Goal: Transaction & Acquisition: Purchase product/service

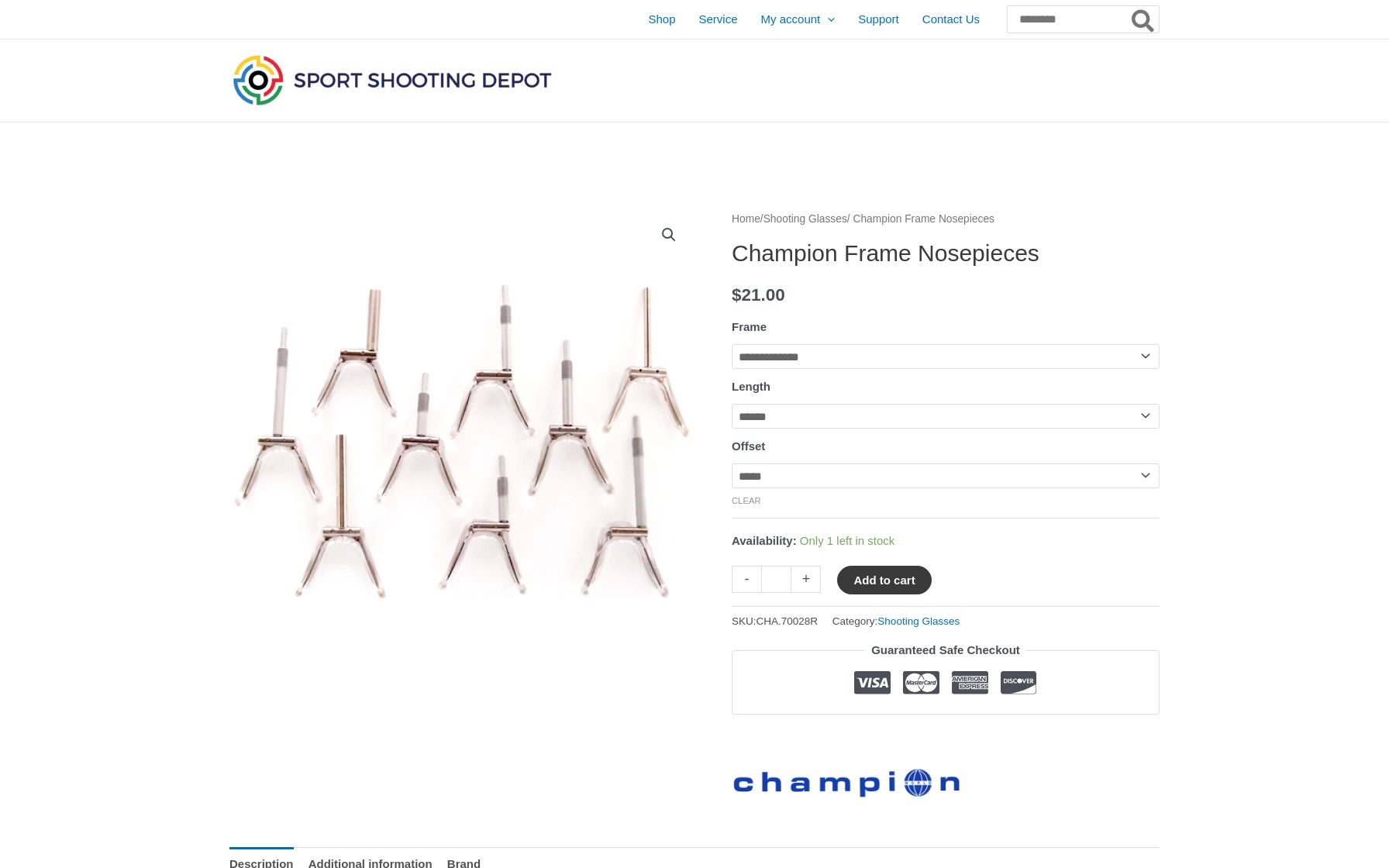
click at [879, 588] on button "Add to cart" at bounding box center [884, 579] width 93 height 29
select select "****"
click at [888, 575] on button "Add to cart" at bounding box center [893, 579] width 112 height 29
click at [987, 588] on link "View cart" at bounding box center [977, 579] width 57 height 26
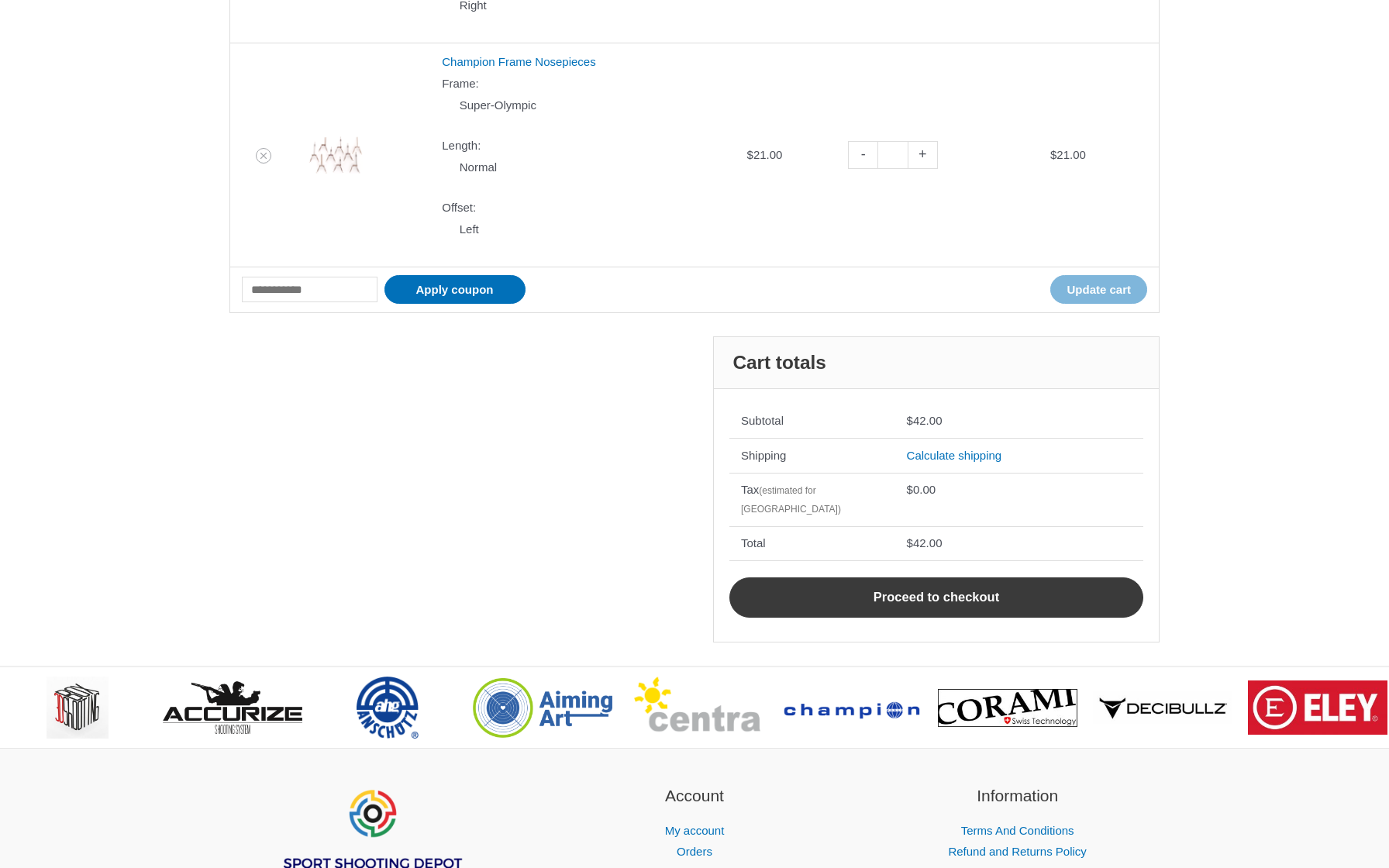
scroll to position [512, 0]
click at [1054, 579] on link "Proceed to checkout" at bounding box center [936, 597] width 414 height 40
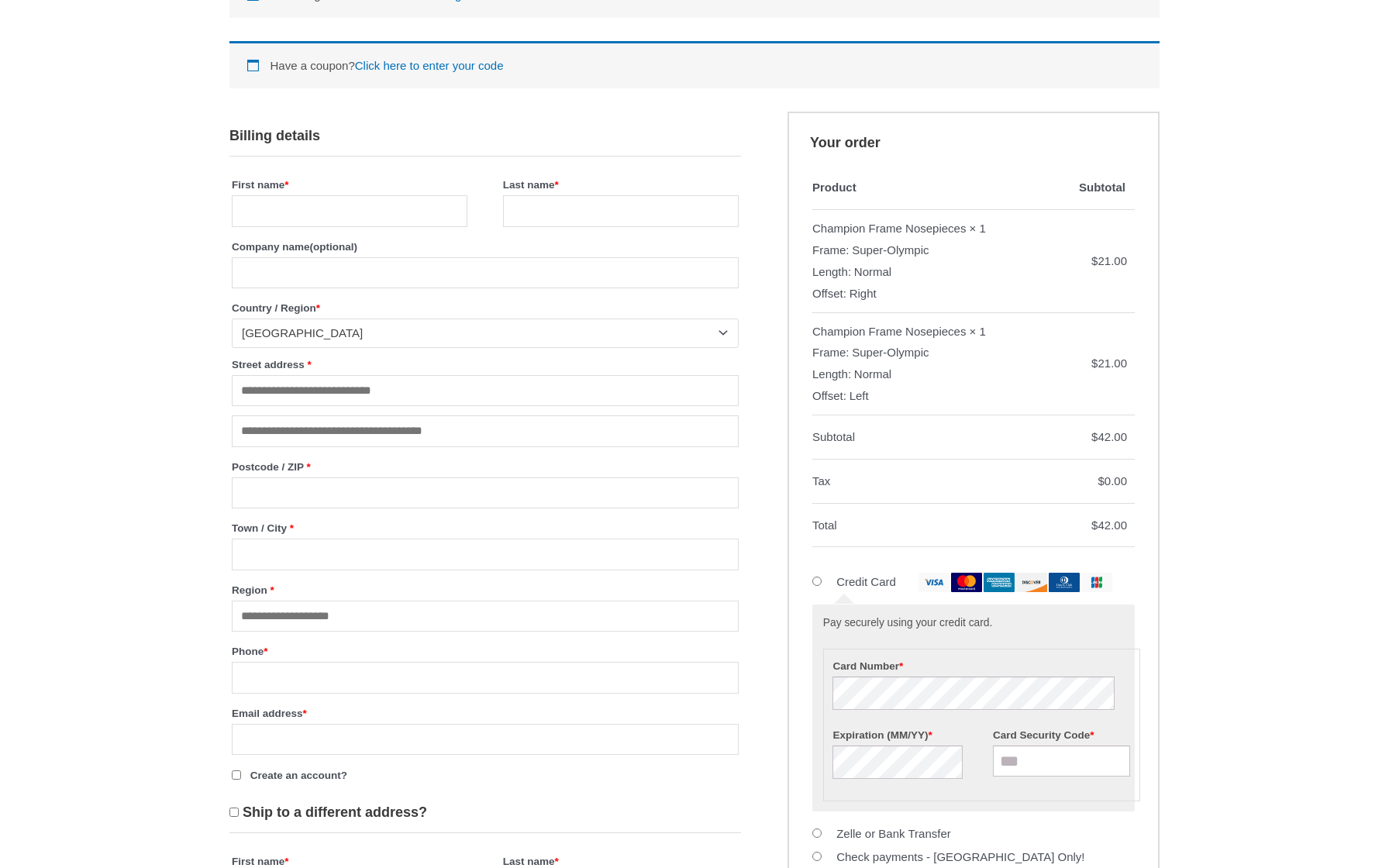
scroll to position [321, 0]
type input "*"
type input "**********"
click at [507, 266] on input "Company name (optional)" at bounding box center [485, 273] width 507 height 32
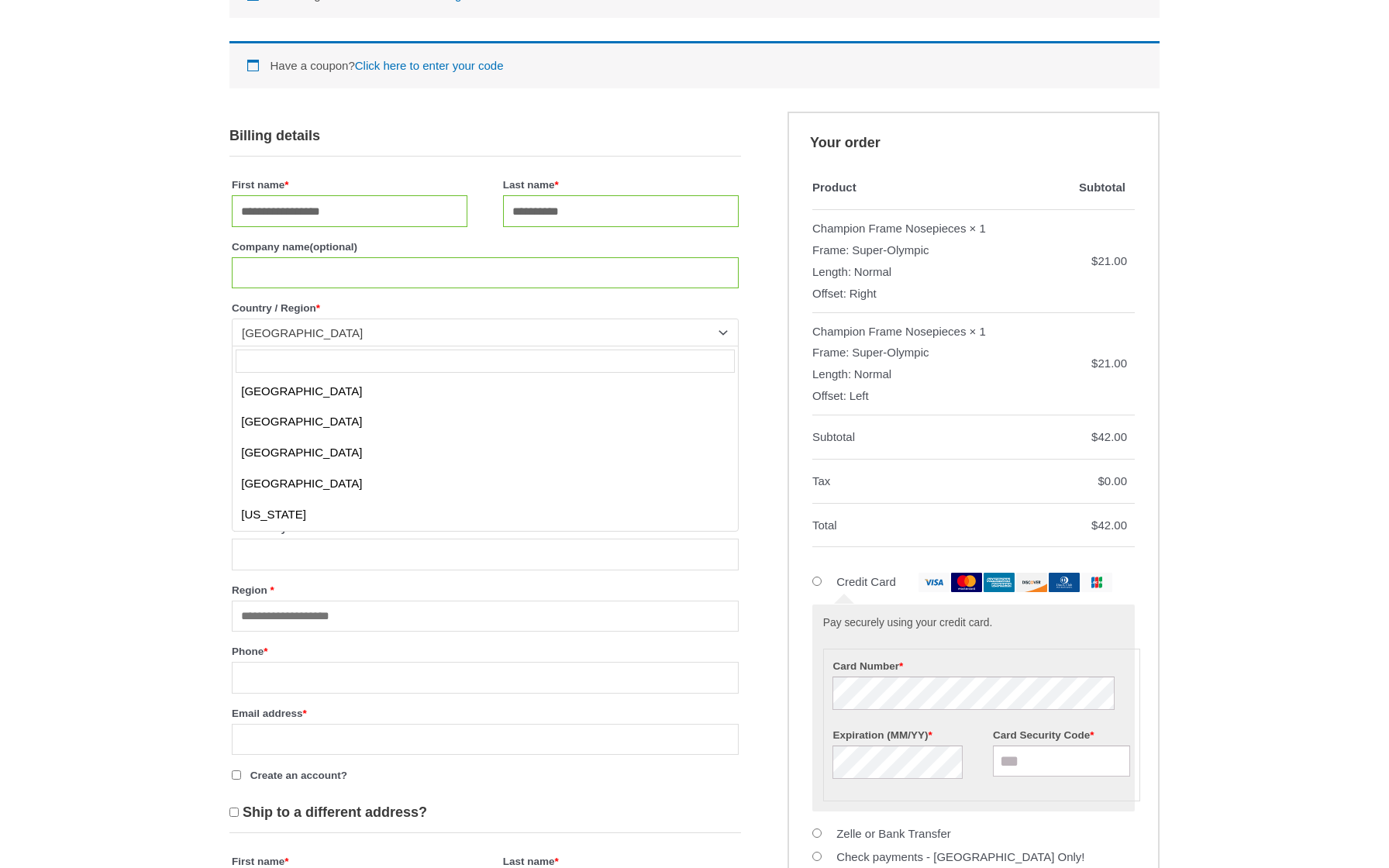
click at [434, 347] on body "Skip to content Shop Service My account Menu Toggle Orders Wishlist Support Con…" at bounding box center [694, 759] width 1389 height 2161
type input "**********"
type input "**"
type input "****"
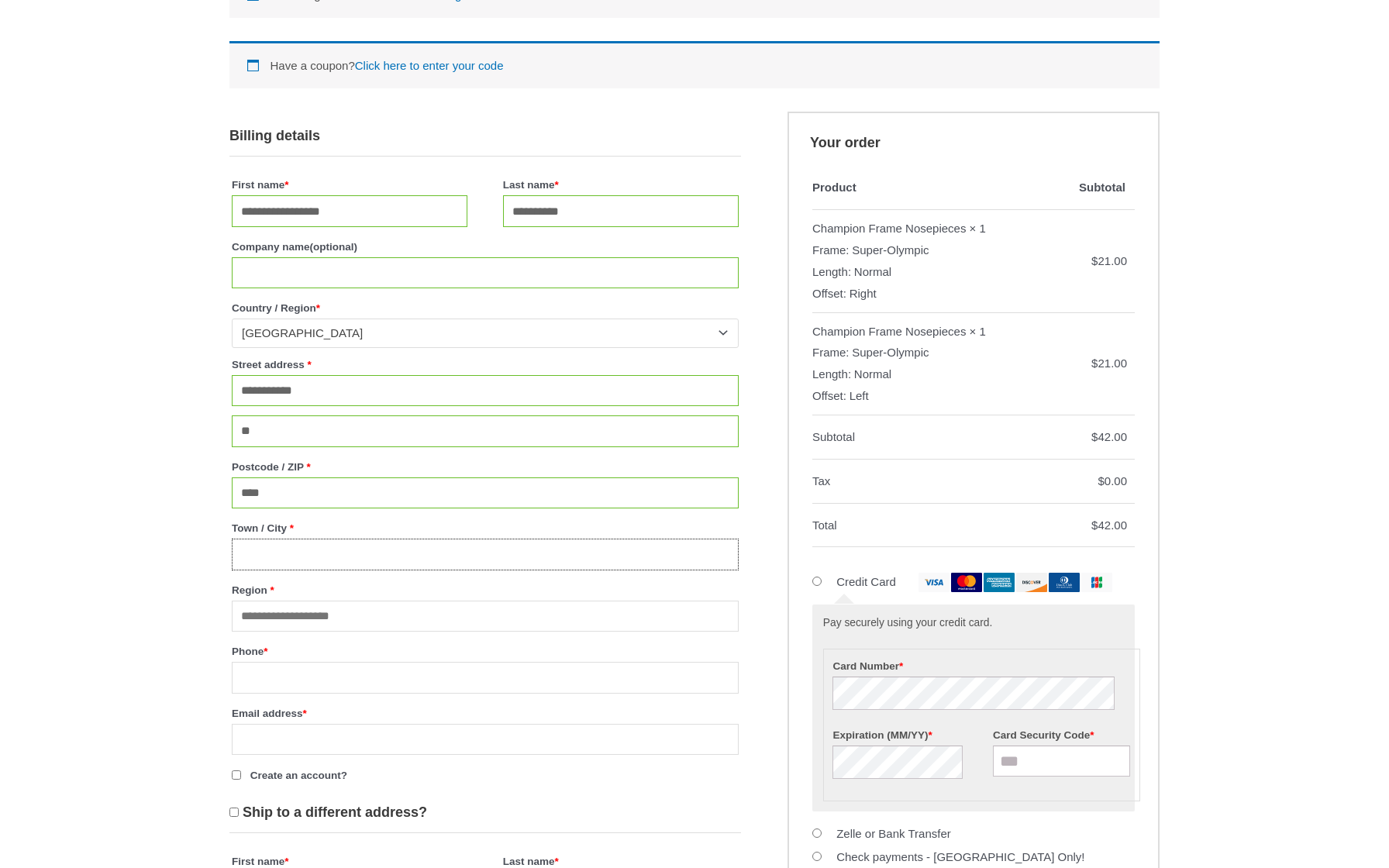
type input "*******"
type input "**********"
type input "**"
type input "****"
type input "*******"
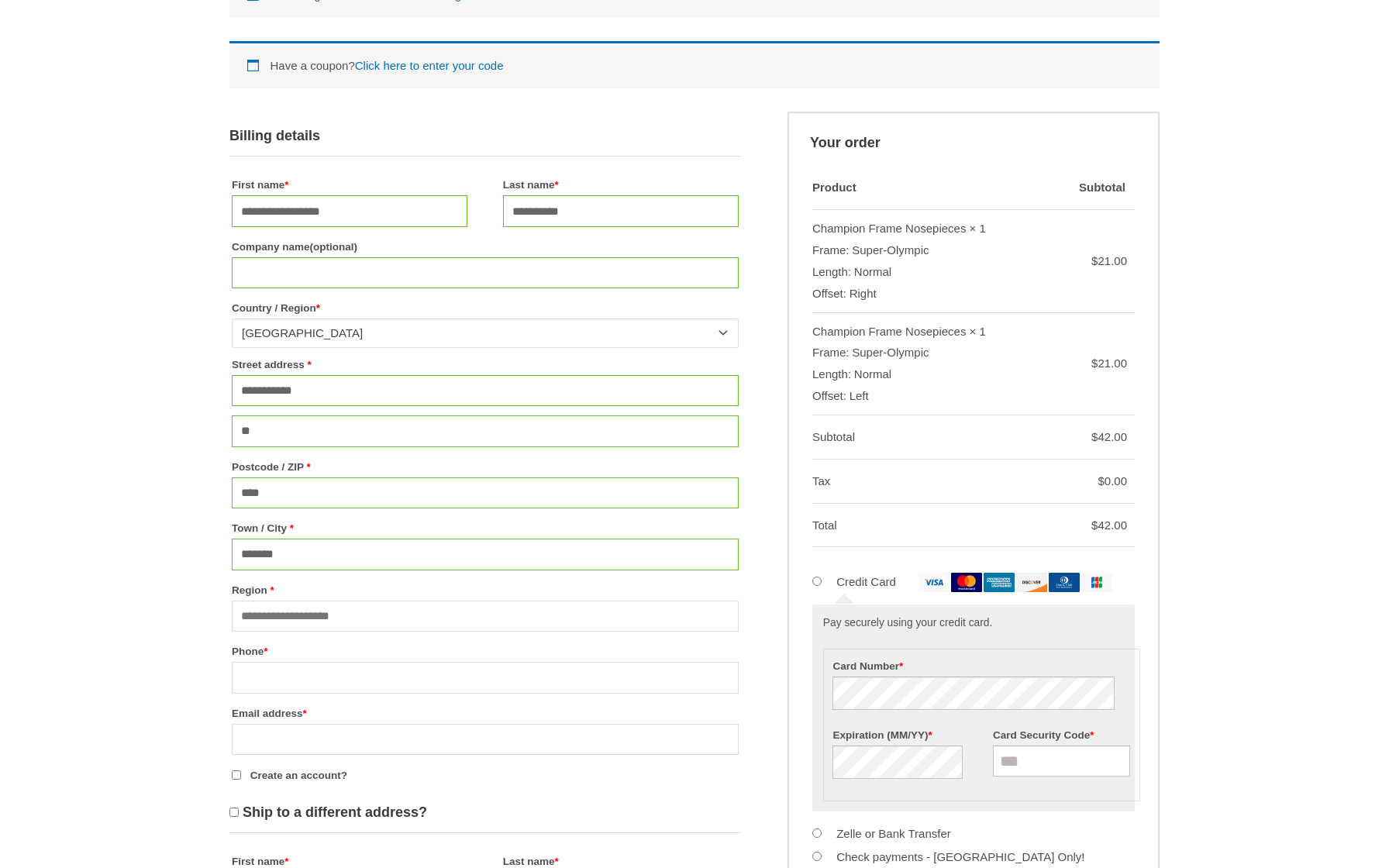
scroll to position [1201, 0]
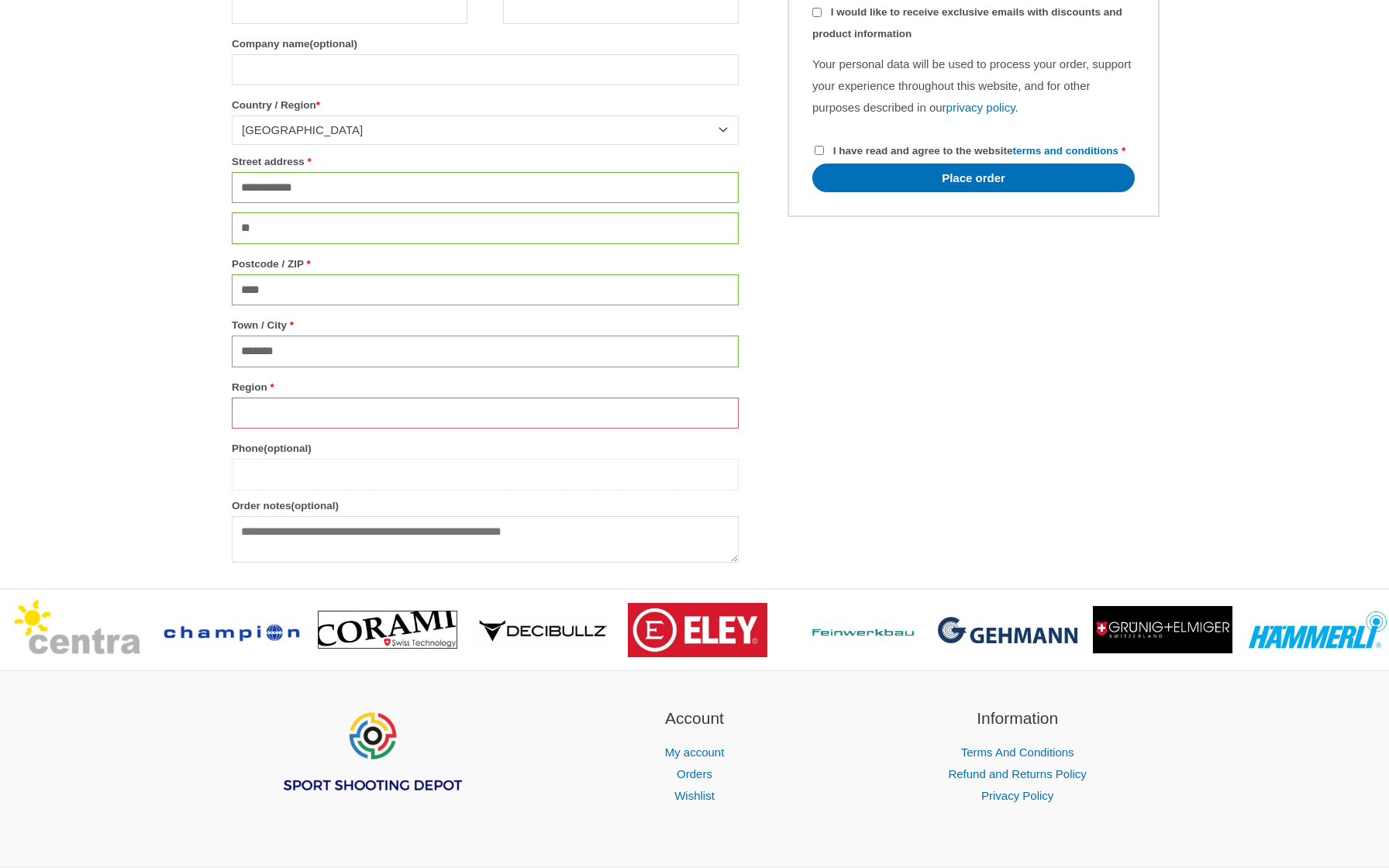
type input "********"
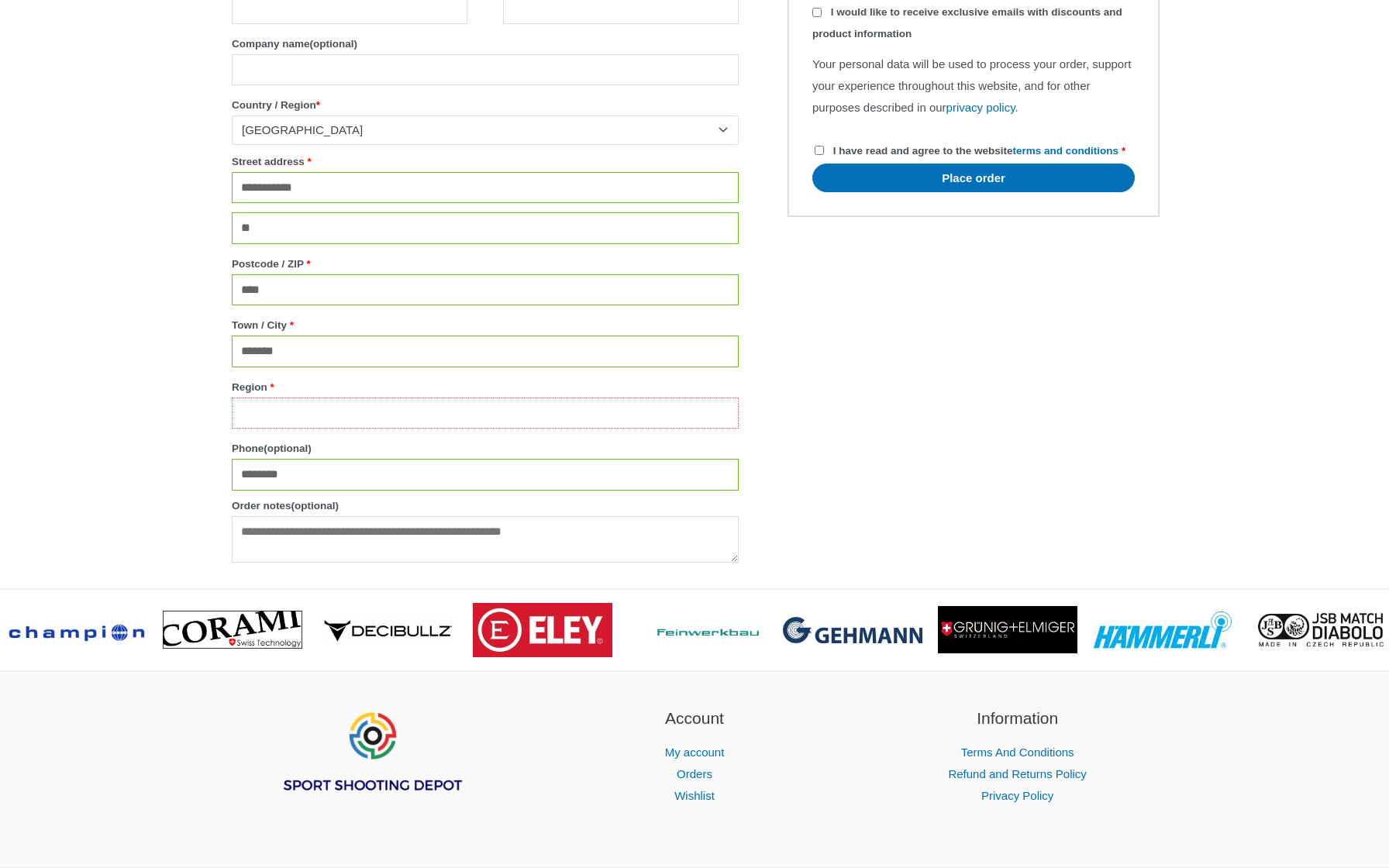
click at [314, 429] on input "Region *" at bounding box center [485, 413] width 507 height 32
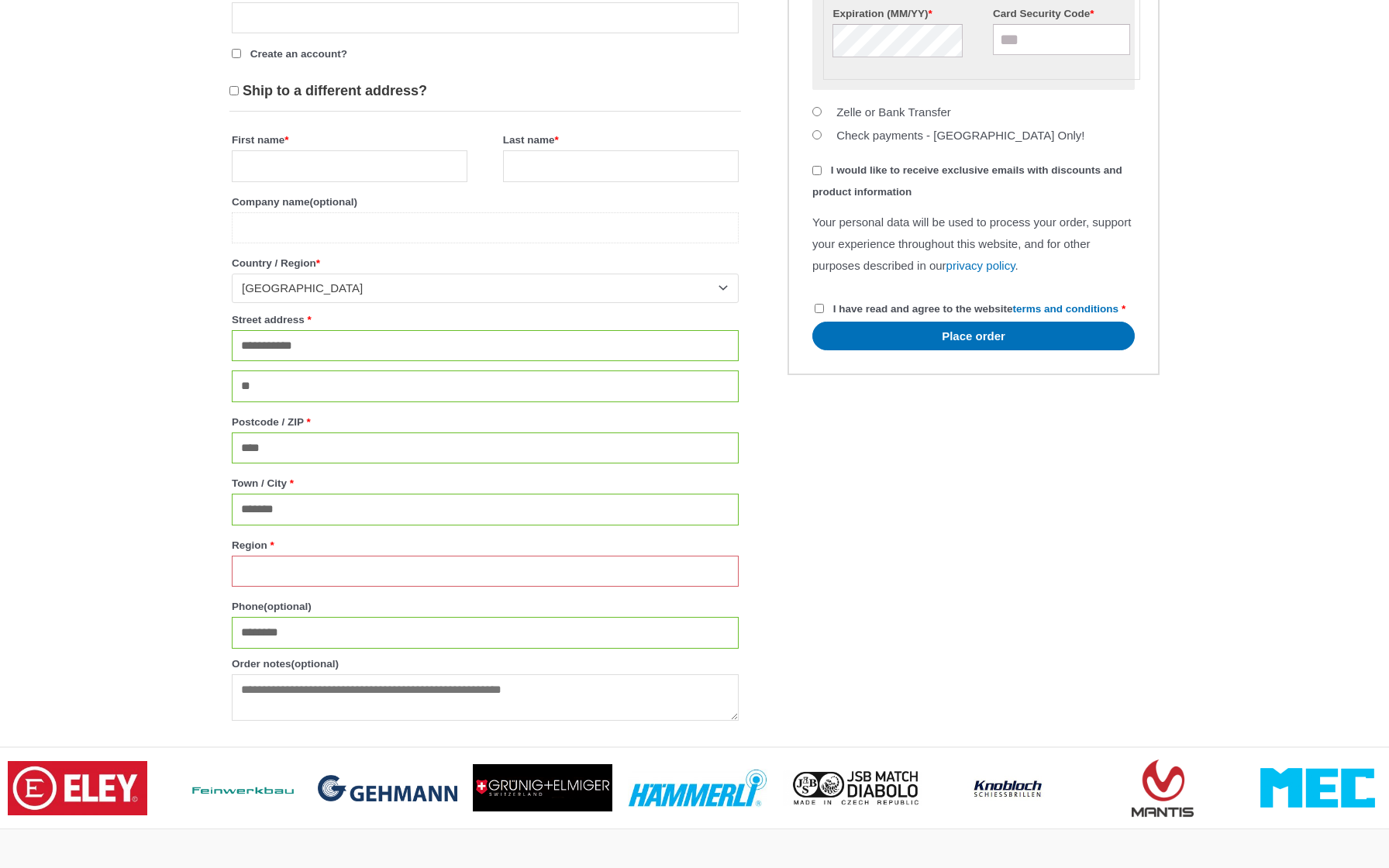
scroll to position [875, 0]
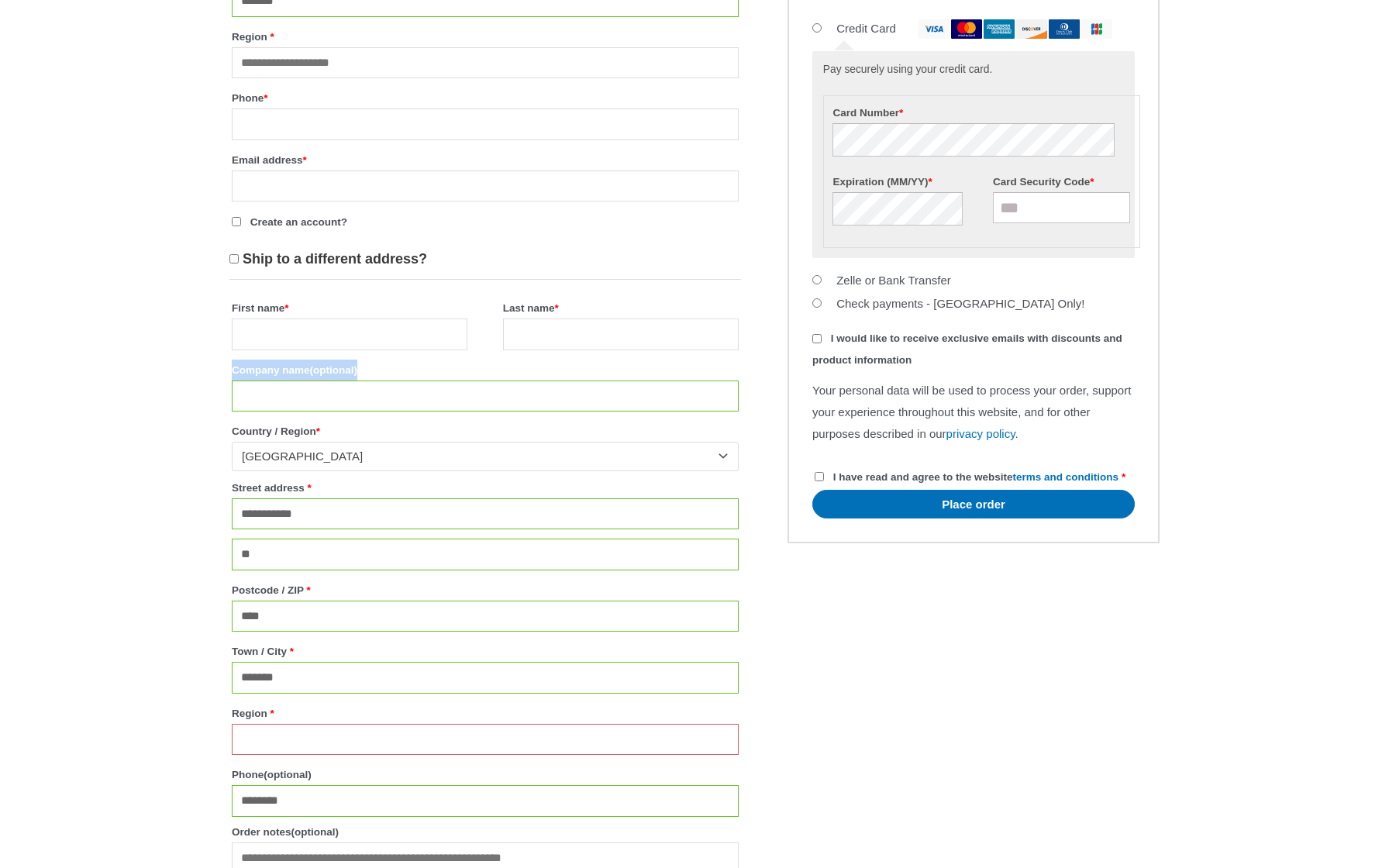
drag, startPoint x: 232, startPoint y: 379, endPoint x: 417, endPoint y: 379, distance: 185.0
click at [417, 379] on label "Company name (optional)" at bounding box center [485, 370] width 507 height 21
click at [417, 380] on input "Company name (optional)" at bounding box center [485, 396] width 507 height 32
drag, startPoint x: 394, startPoint y: 378, endPoint x: 233, endPoint y: 380, distance: 161.0
click at [233, 380] on label "Company name (optional)" at bounding box center [485, 370] width 507 height 21
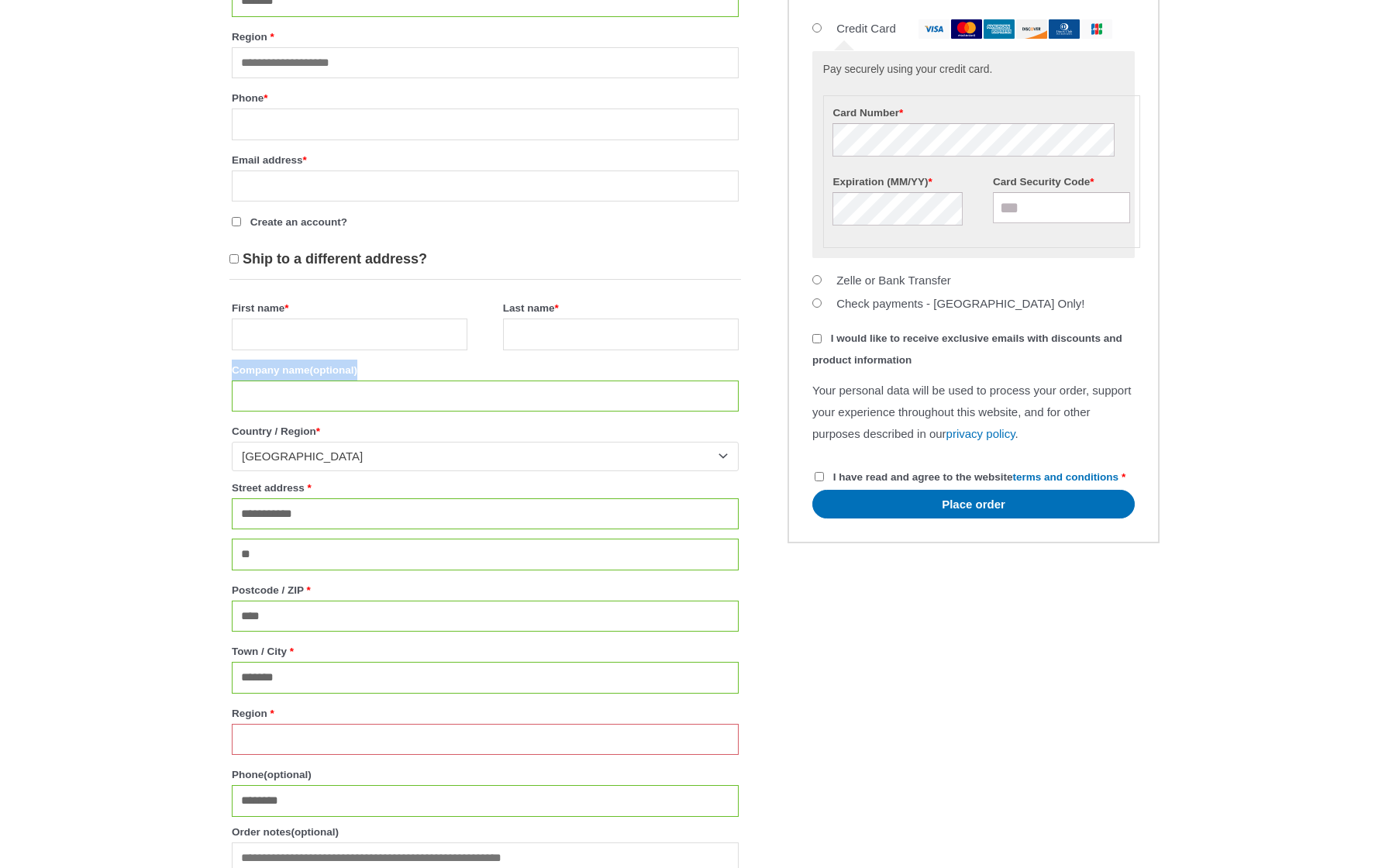
click at [233, 380] on input "Company name (optional)" at bounding box center [485, 396] width 507 height 32
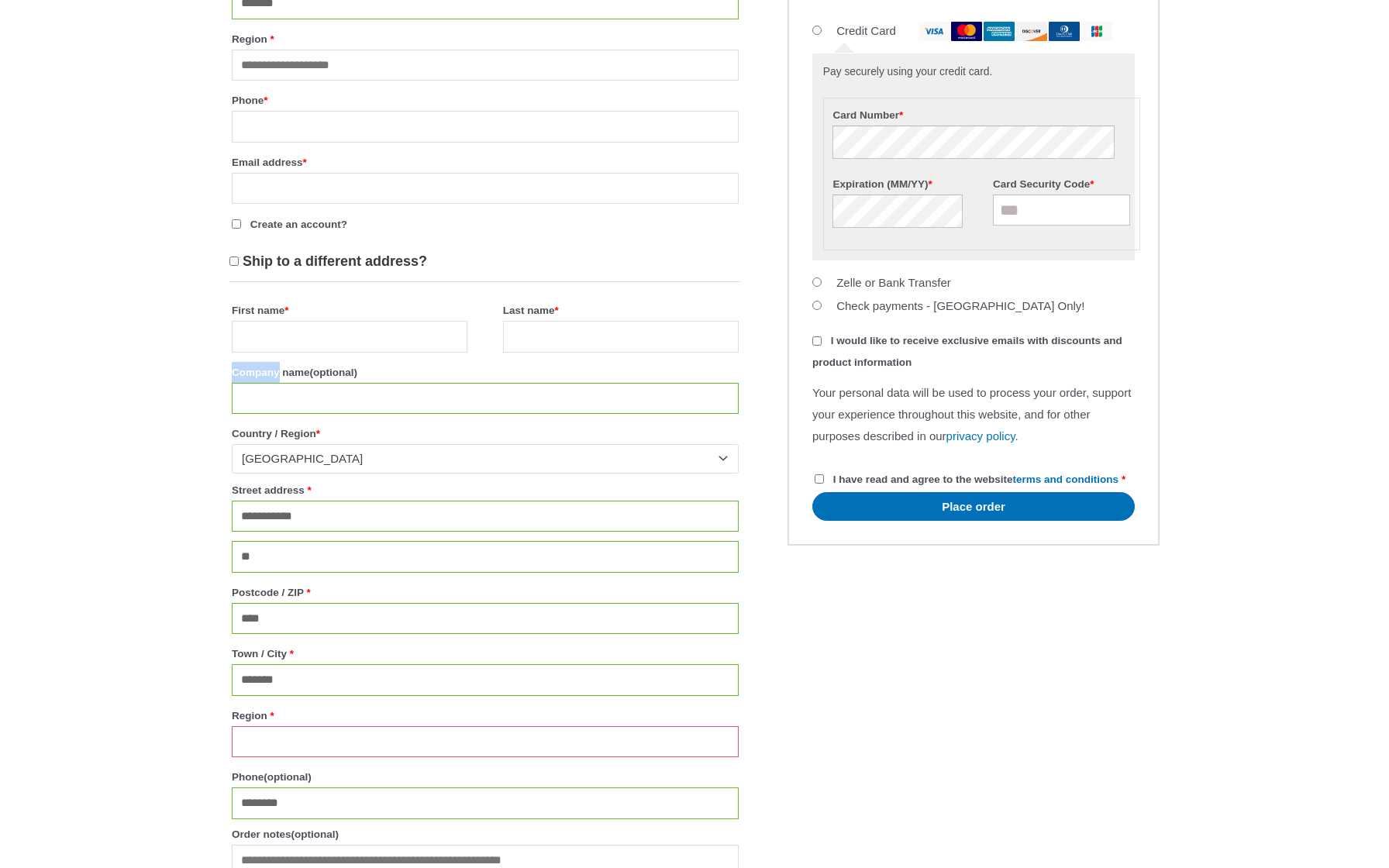
scroll to position [871, 0]
drag, startPoint x: 243, startPoint y: 380, endPoint x: 397, endPoint y: 385, distance: 154.1
click at [397, 384] on label "Company name (optional)" at bounding box center [485, 373] width 507 height 21
click at [397, 385] on input "Company name (optional)" at bounding box center [485, 399] width 507 height 32
drag, startPoint x: 397, startPoint y: 385, endPoint x: 231, endPoint y: 384, distance: 166.0
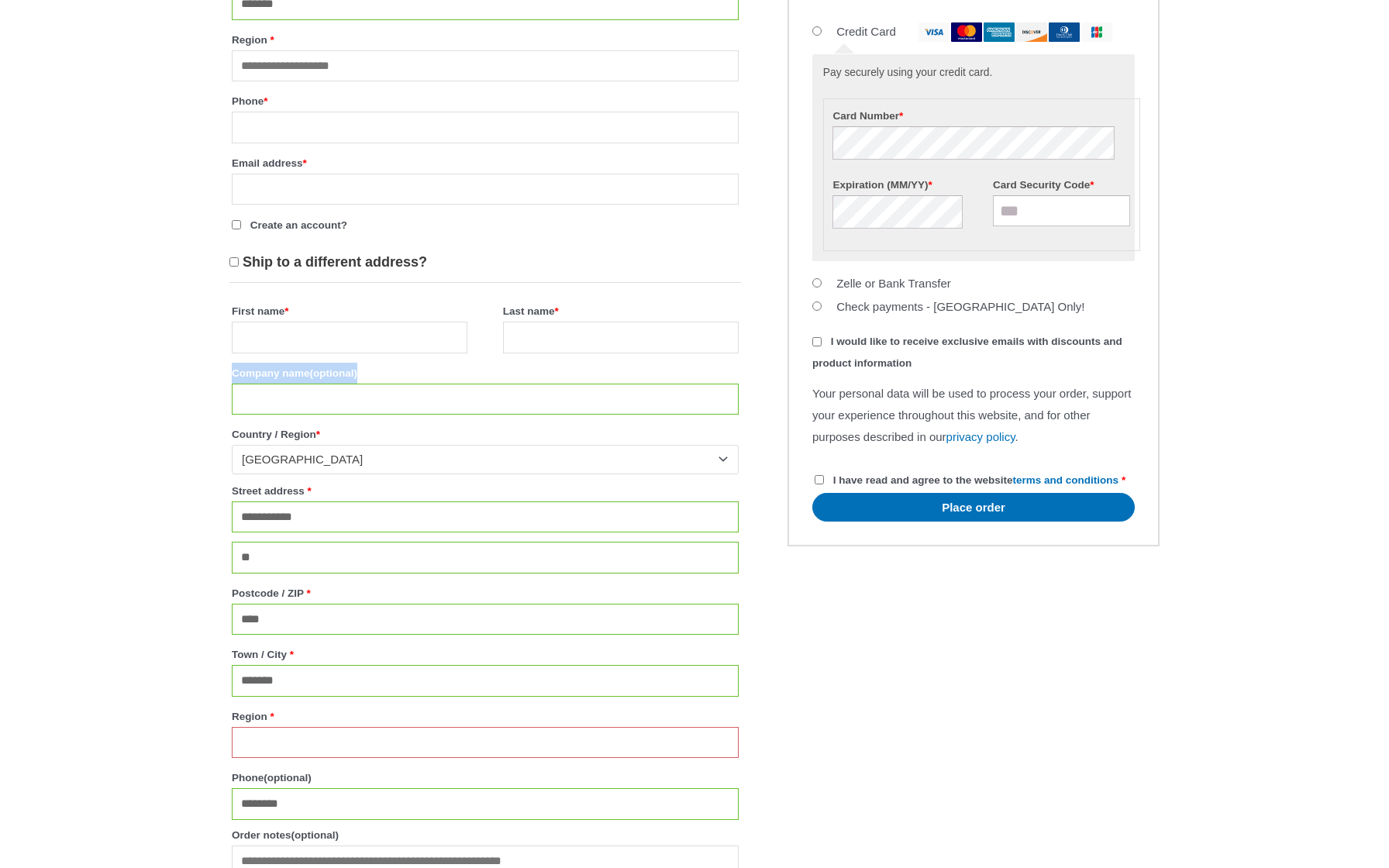
click at [231, 384] on p "Company name (optional)" at bounding box center [485, 389] width 512 height 57
copy label "Company name (optional)"
paste input "********"
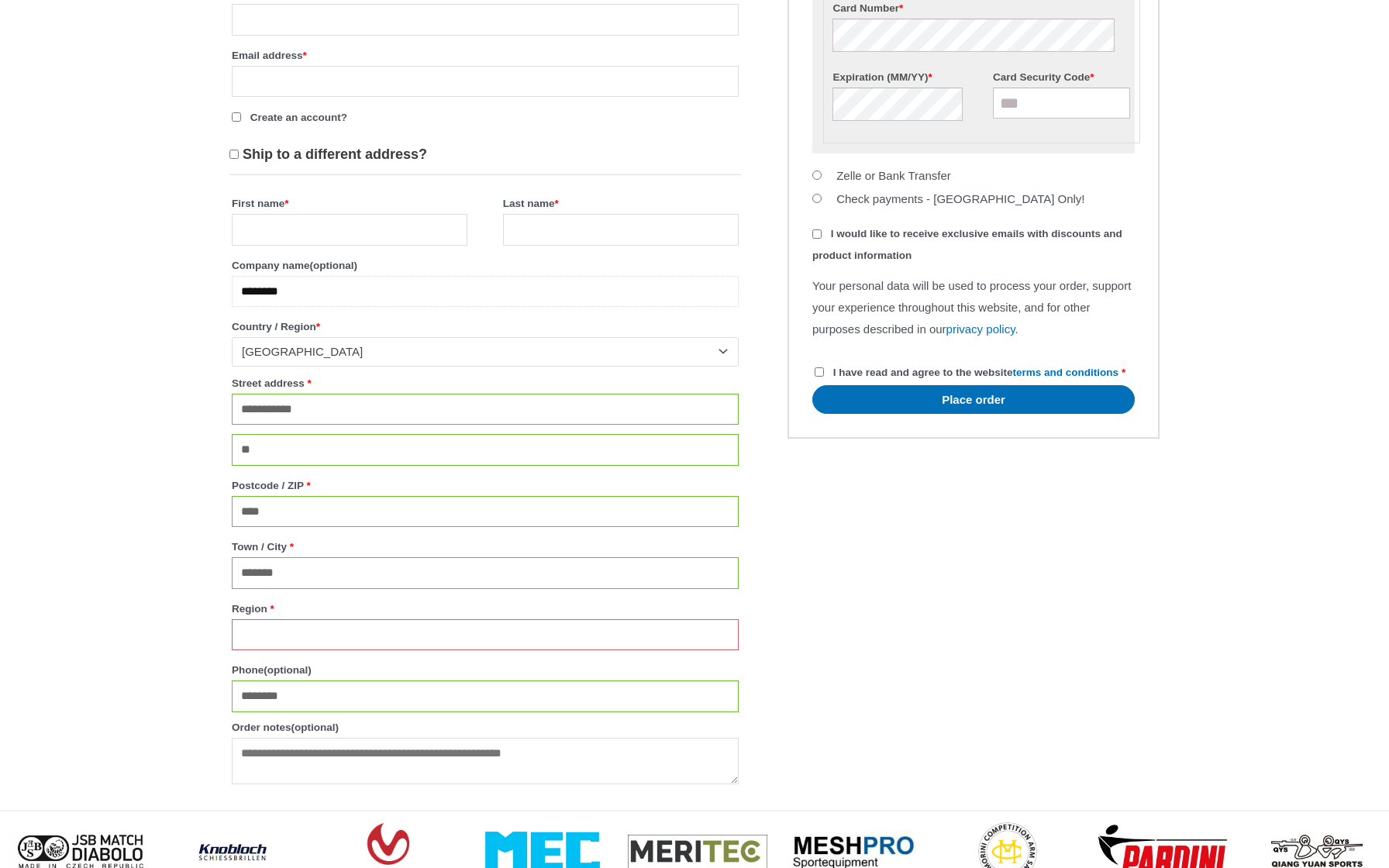
scroll to position [997, 0]
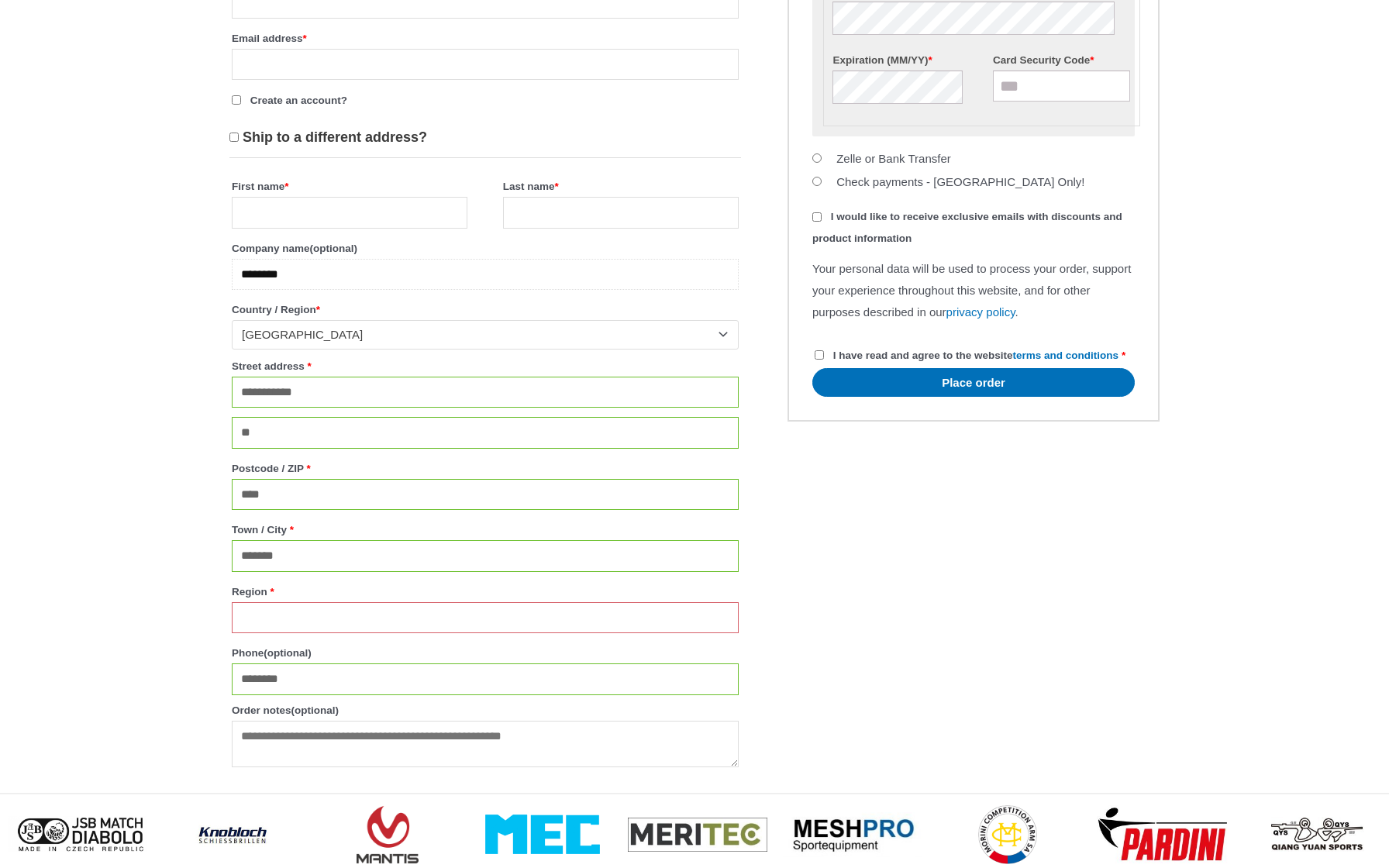
type input "********"
drag, startPoint x: 289, startPoint y: 613, endPoint x: 228, endPoint y: 613, distance: 61.0
click at [248, 602] on label "Region *" at bounding box center [485, 592] width 507 height 21
click at [248, 612] on input "Region *" at bounding box center [485, 617] width 507 height 32
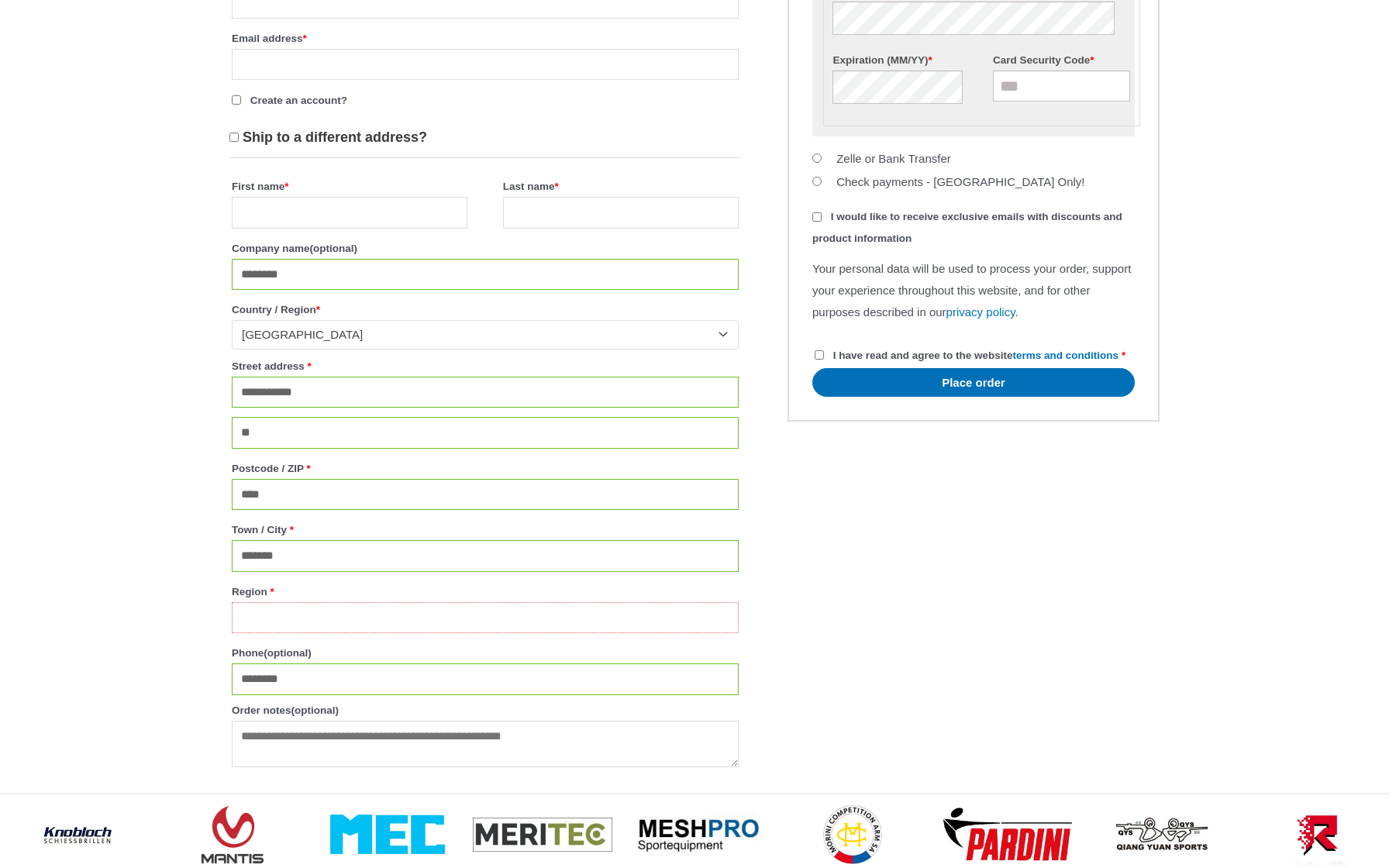
paste input "**********"
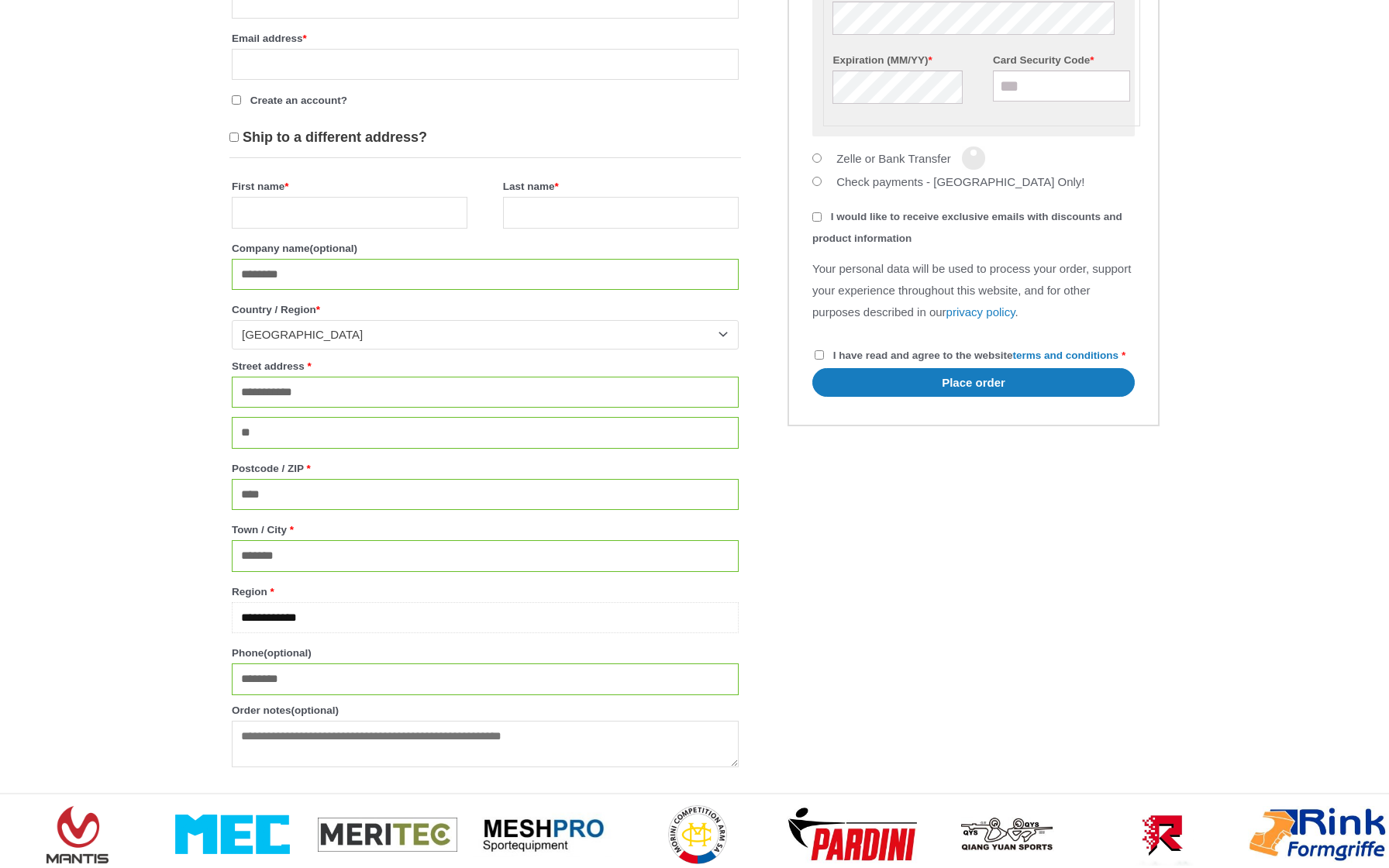
type input "**********"
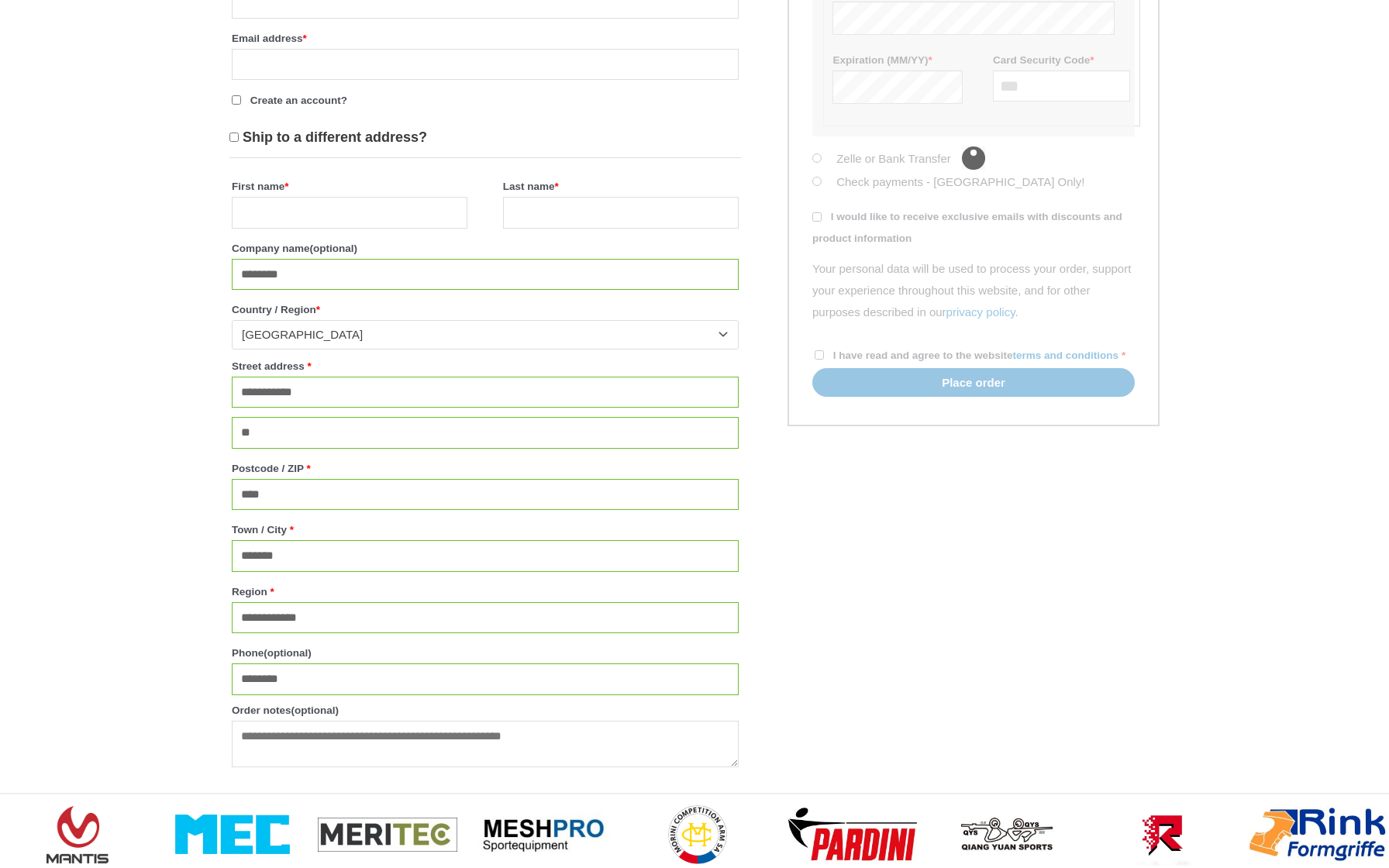
click at [819, 341] on div "Checkout" at bounding box center [973, 157] width 322 height 524
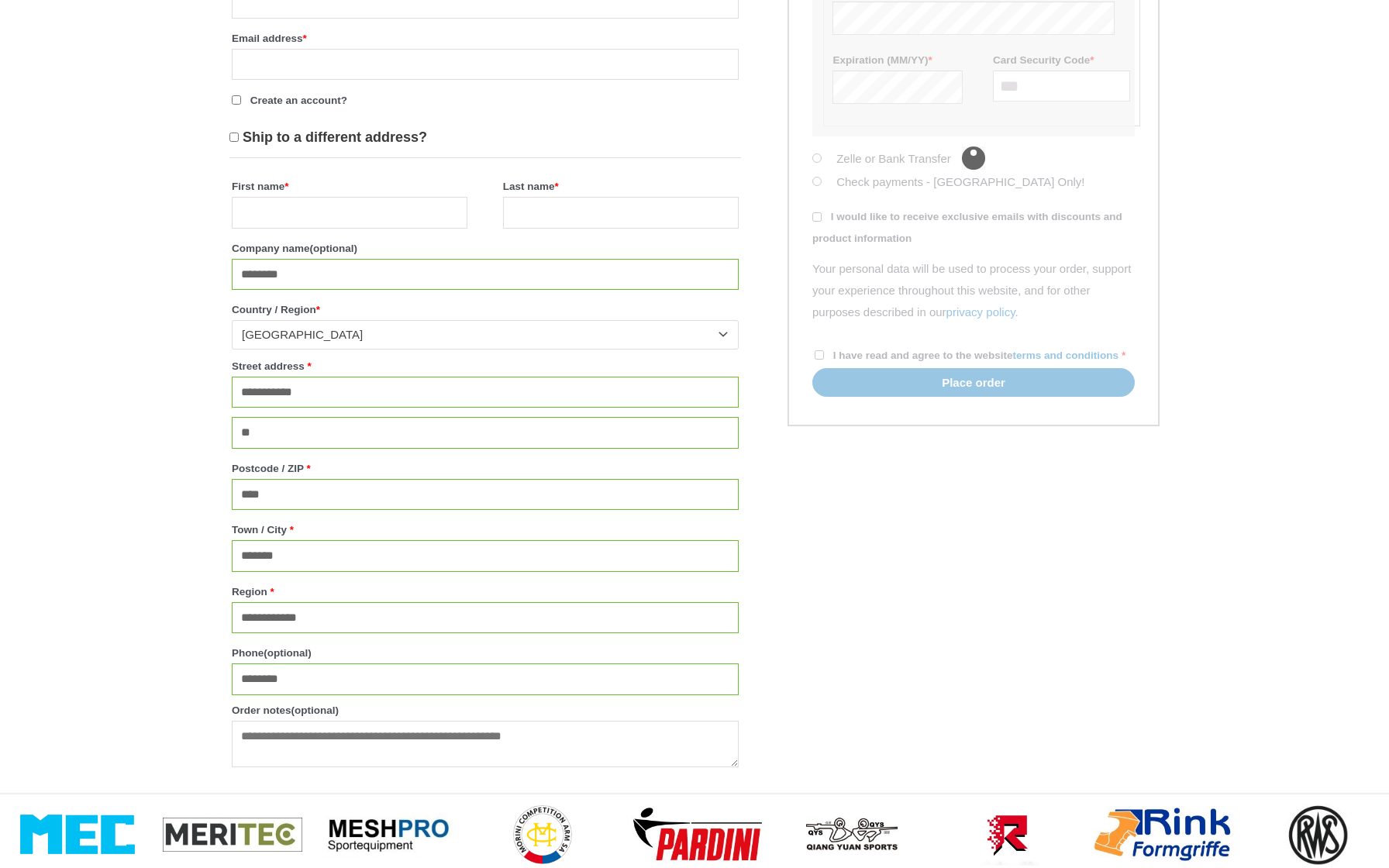
click at [818, 339] on div "Checkout" at bounding box center [973, 157] width 322 height 524
click at [1057, 644] on form "**********" at bounding box center [694, 115] width 930 height 1356
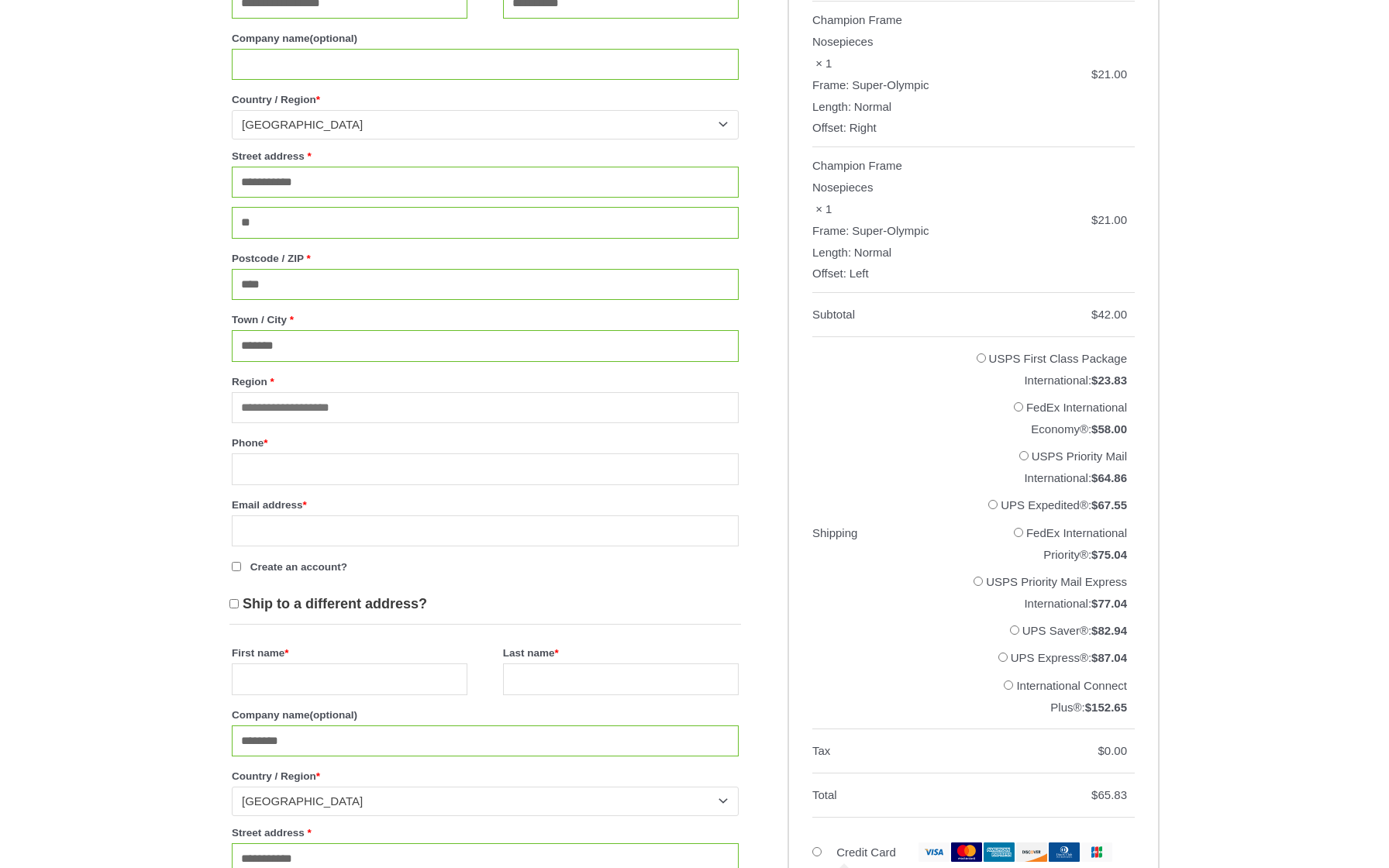
scroll to position [361, 0]
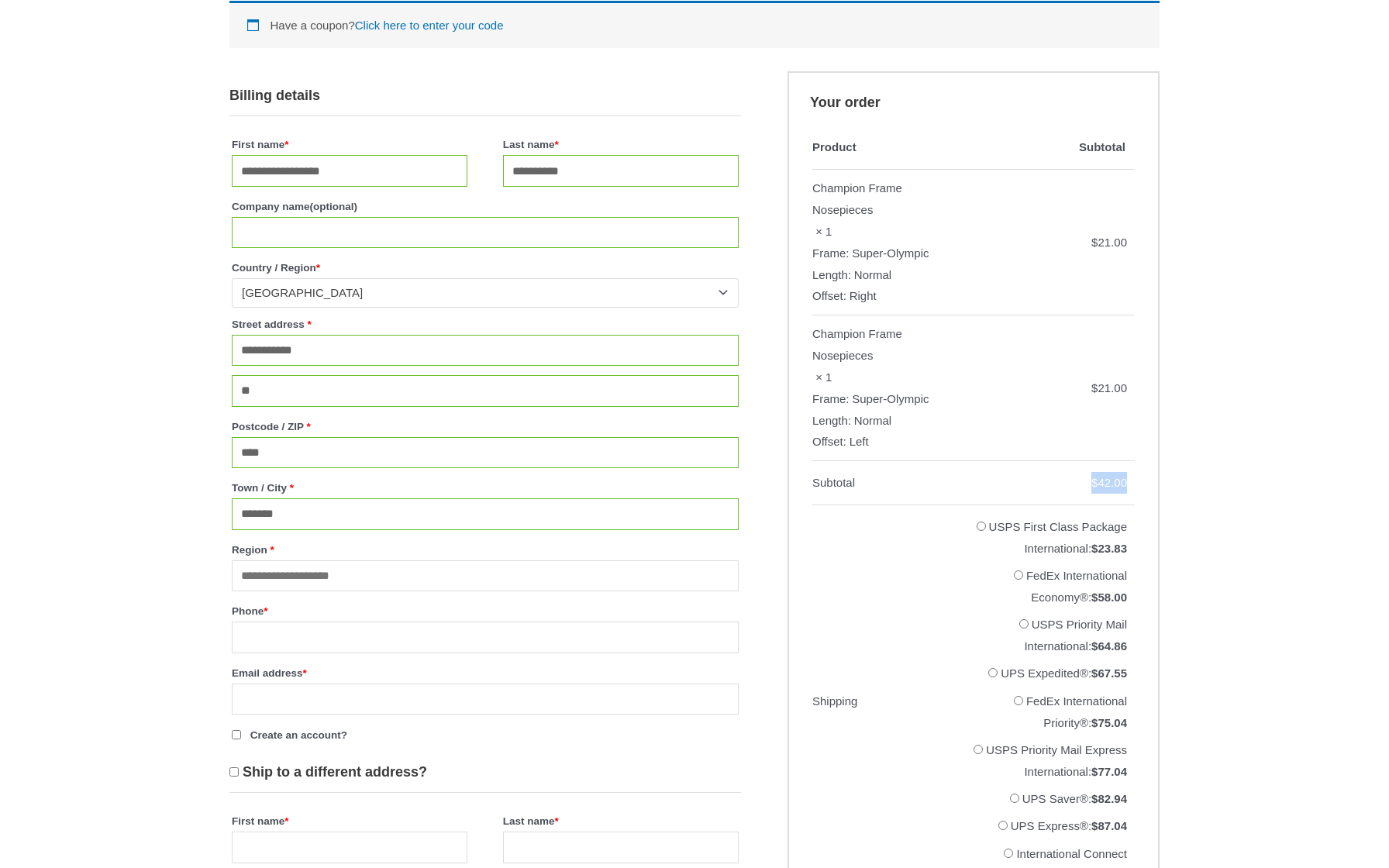
drag, startPoint x: 1086, startPoint y: 472, endPoint x: 1126, endPoint y: 472, distance: 40.0
click at [1126, 475] on bdi "$ 42.00" at bounding box center [1109, 482] width 35 height 13
copy bdi "$ 42.00"
click at [1216, 352] on div "**********" at bounding box center [694, 648] width 1389 height 1774
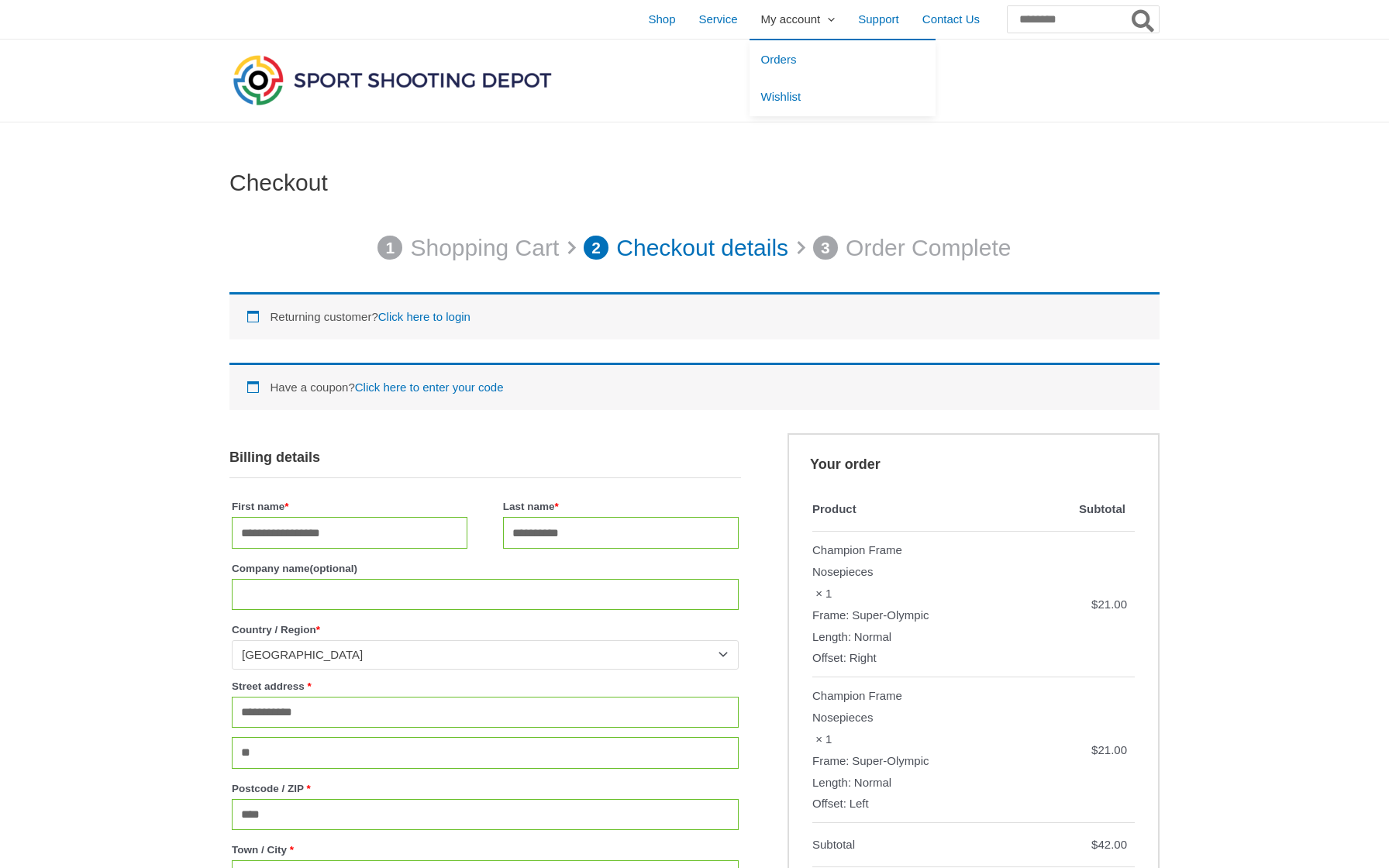
scroll to position [0, 0]
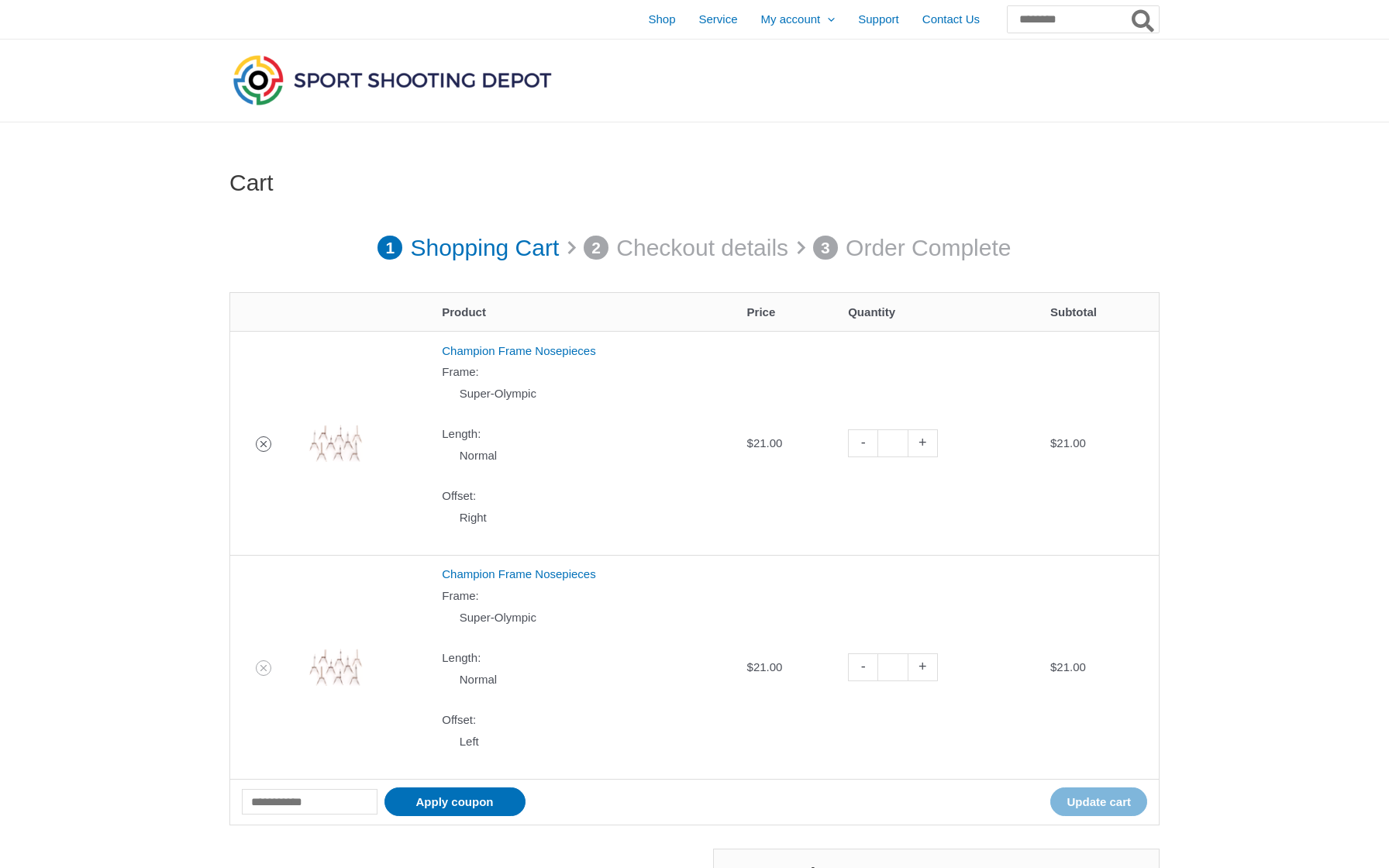
click at [268, 441] on link "Remove Champion Frame Nosepieces from cart" at bounding box center [263, 443] width 16 height 16
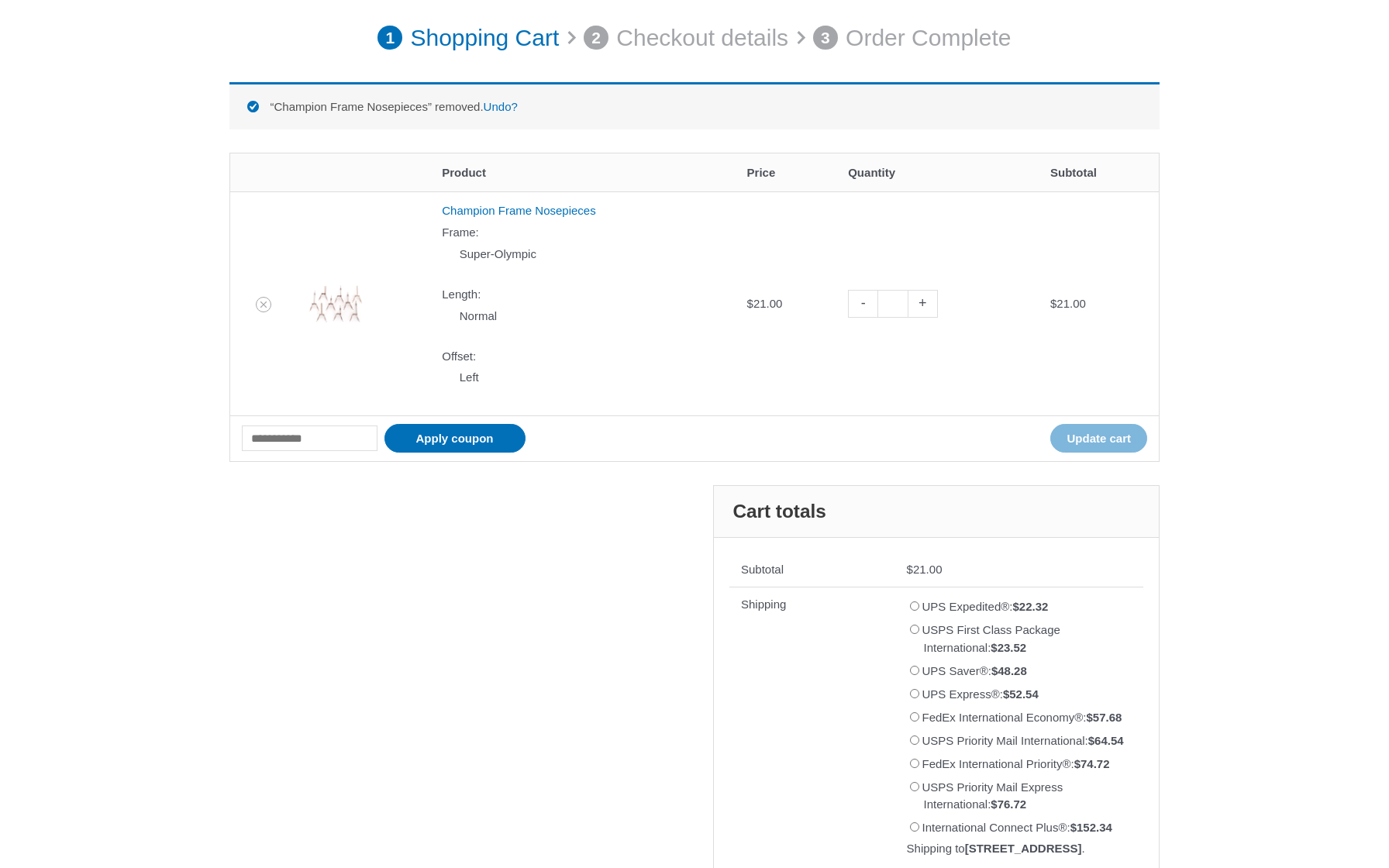
scroll to position [214, 0]
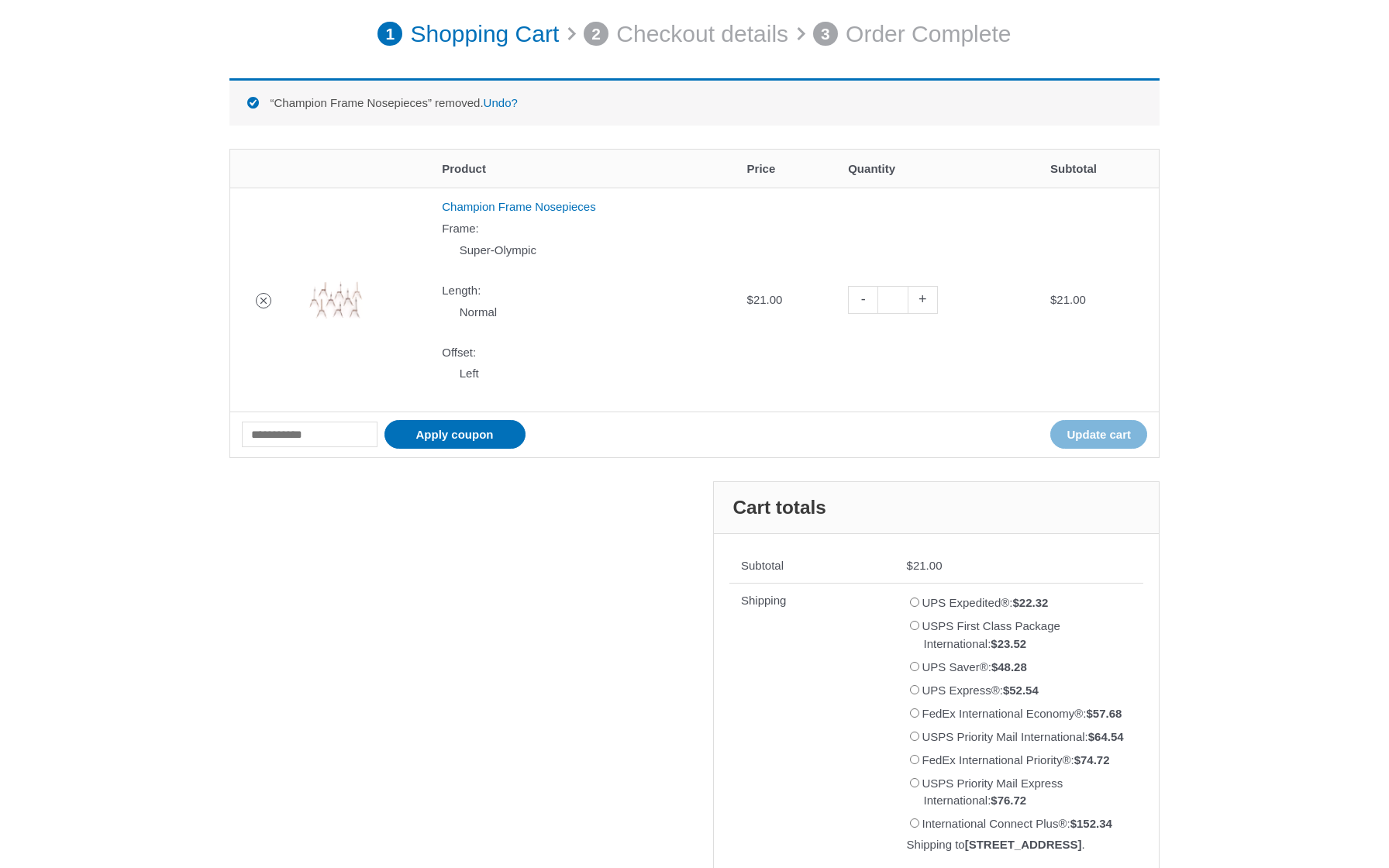
click at [260, 295] on icon "Remove Champion Frame Nosepieces from cart" at bounding box center [263, 300] width 11 height 11
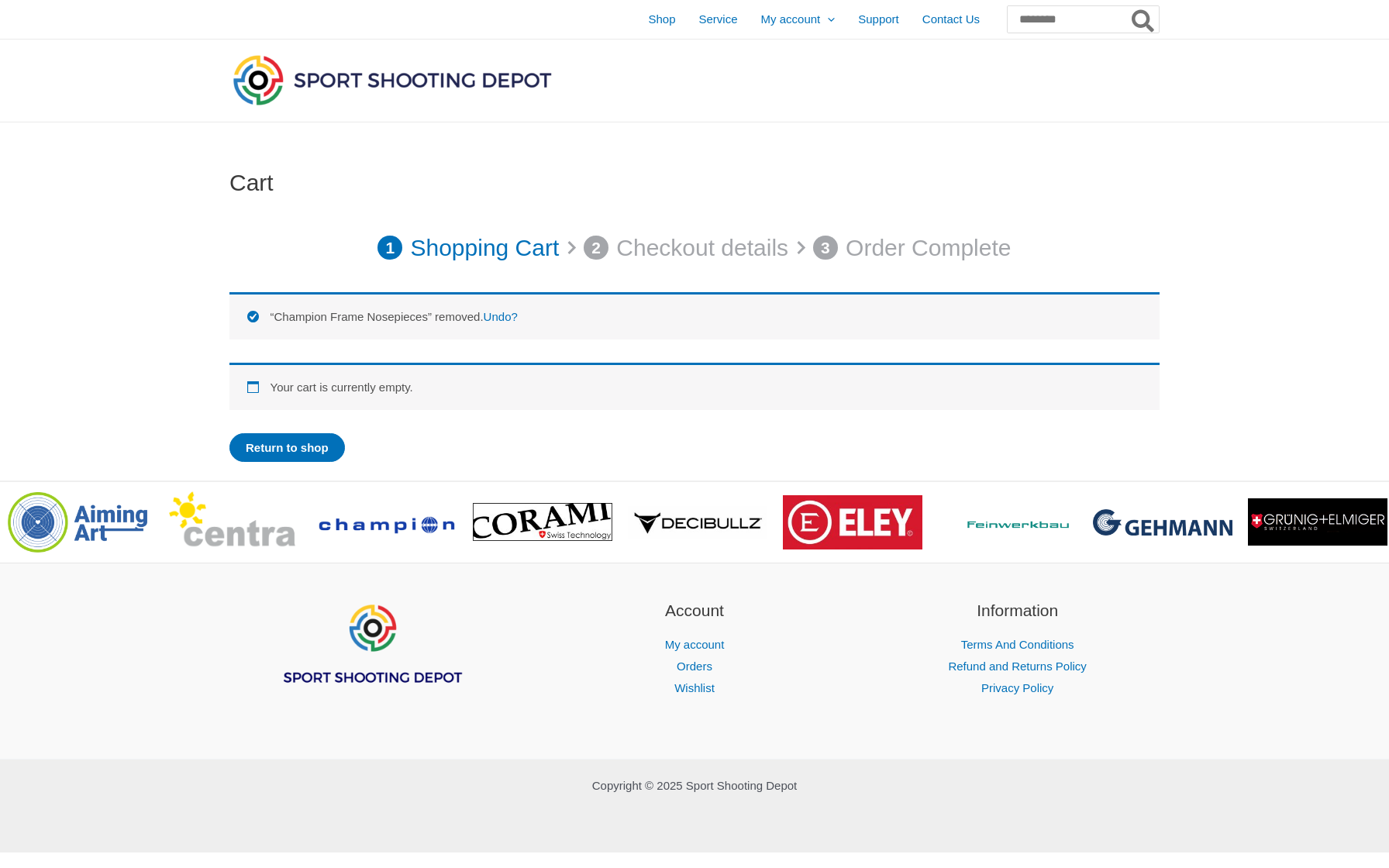
scroll to position [0, 0]
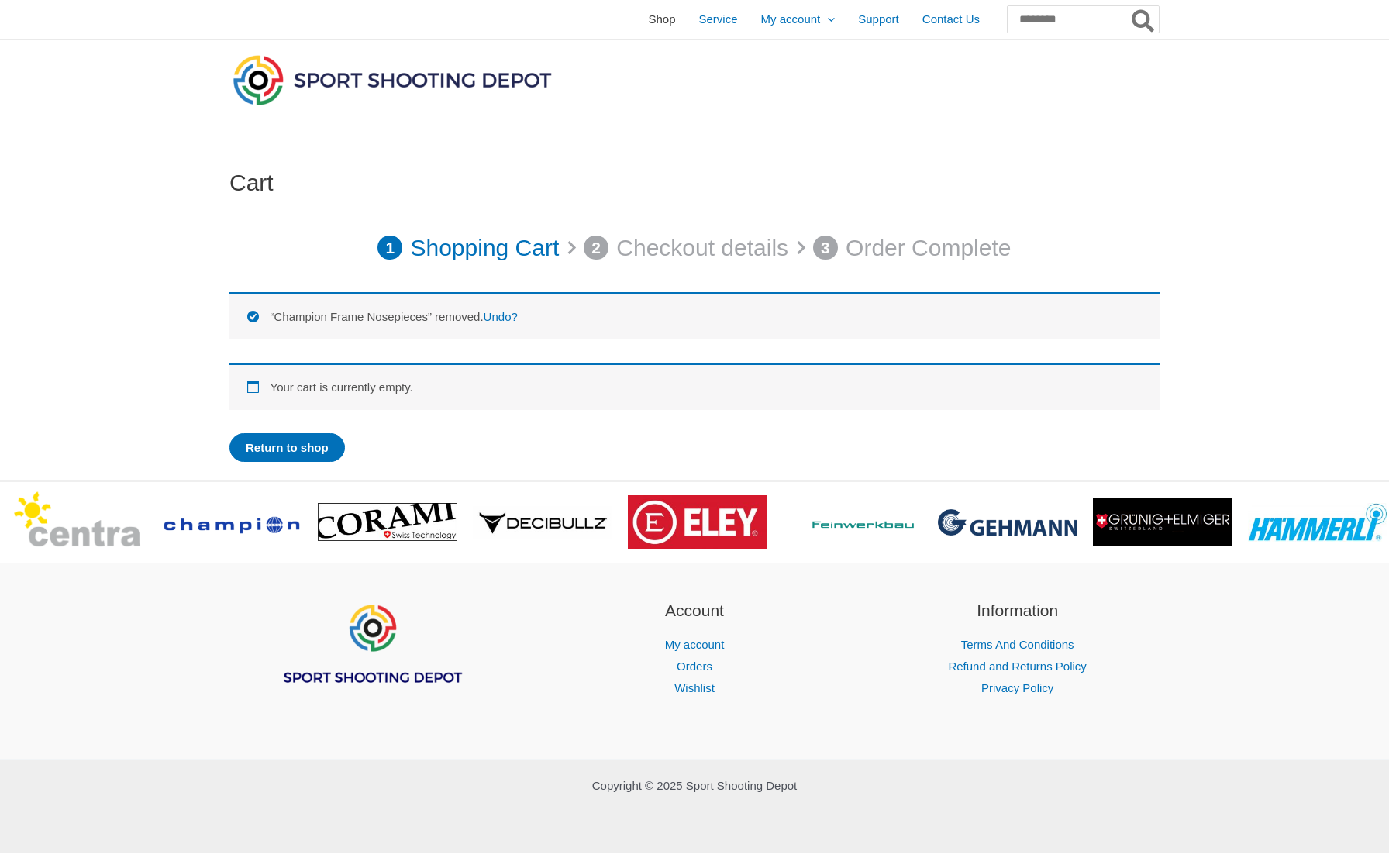
click at [648, 18] on span "Shop" at bounding box center [661, 19] width 27 height 39
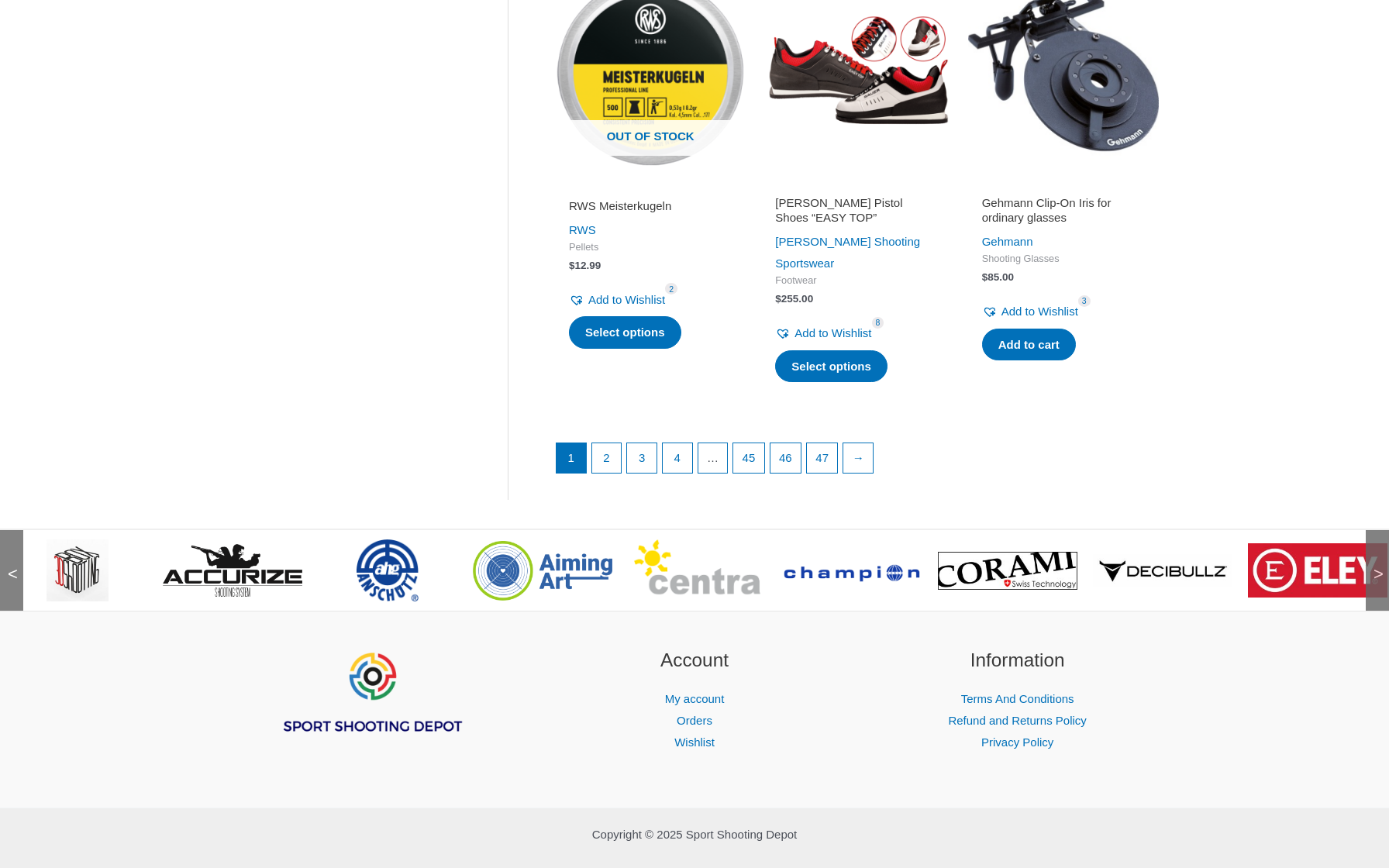
scroll to position [2043, 0]
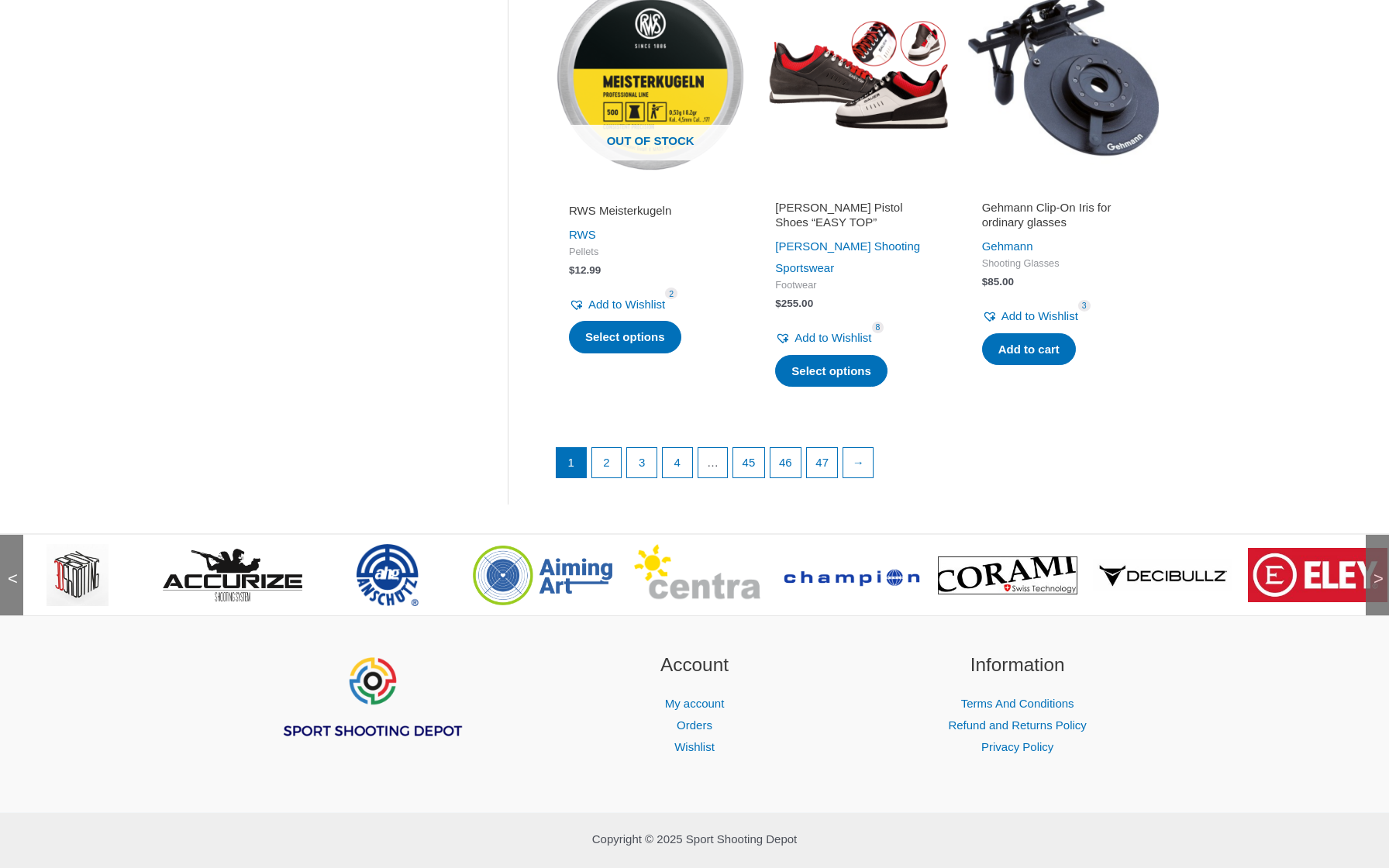
click at [1374, 556] on span ">" at bounding box center [1373, 563] width 16 height 16
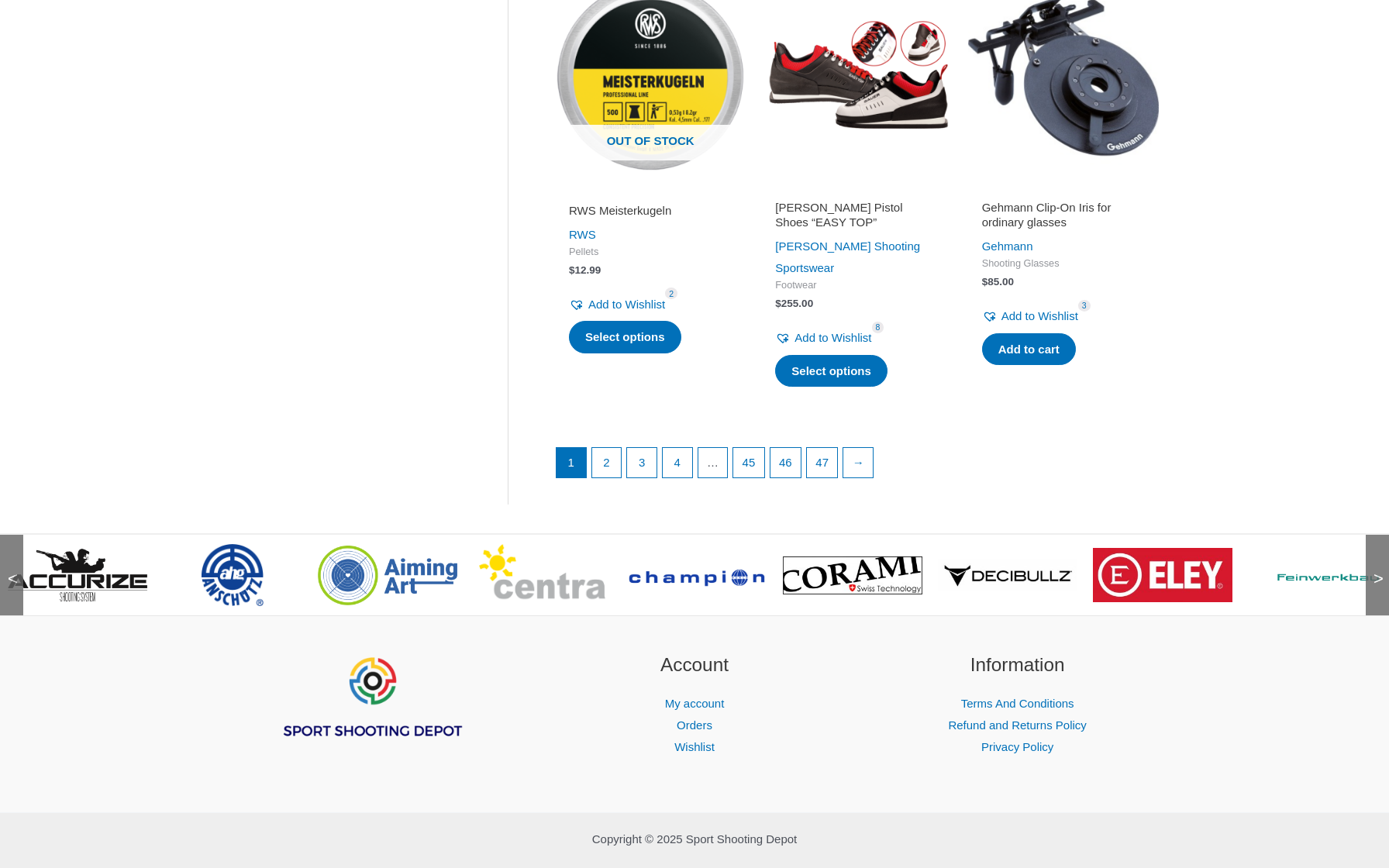
click at [1374, 556] on span ">" at bounding box center [1373, 563] width 16 height 16
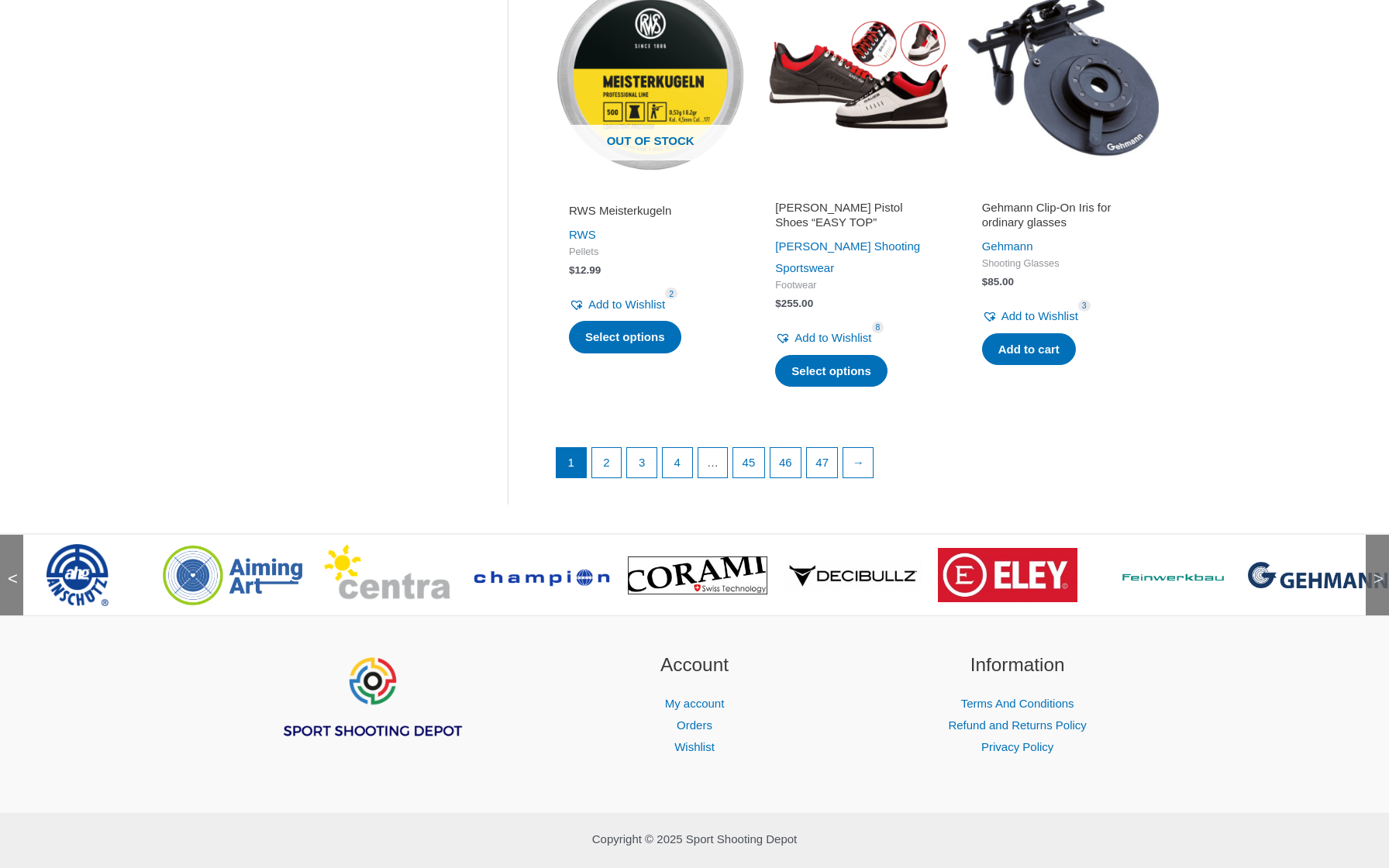
click at [1374, 556] on span ">" at bounding box center [1373, 563] width 16 height 16
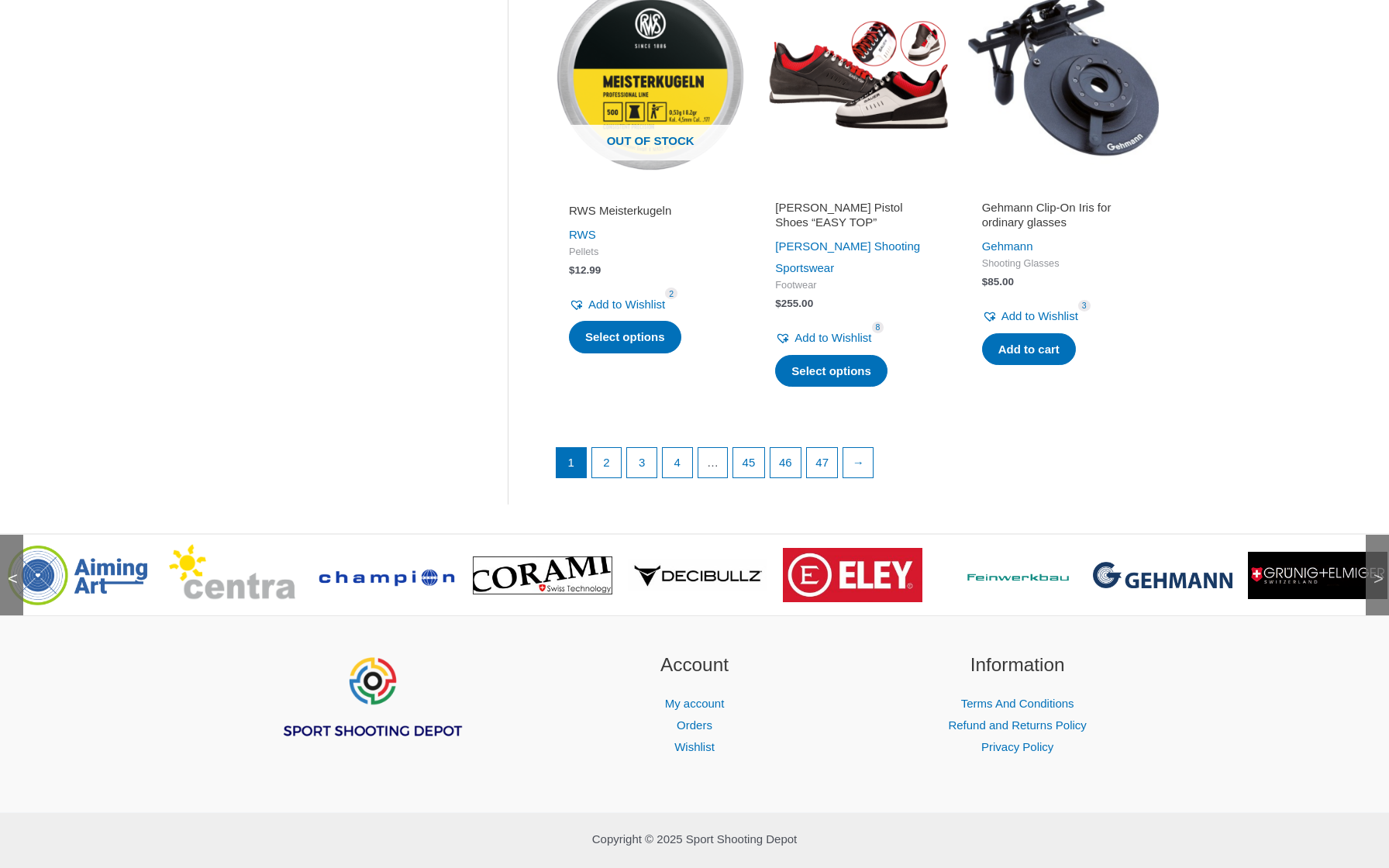
click at [1374, 556] on span ">" at bounding box center [1373, 563] width 16 height 16
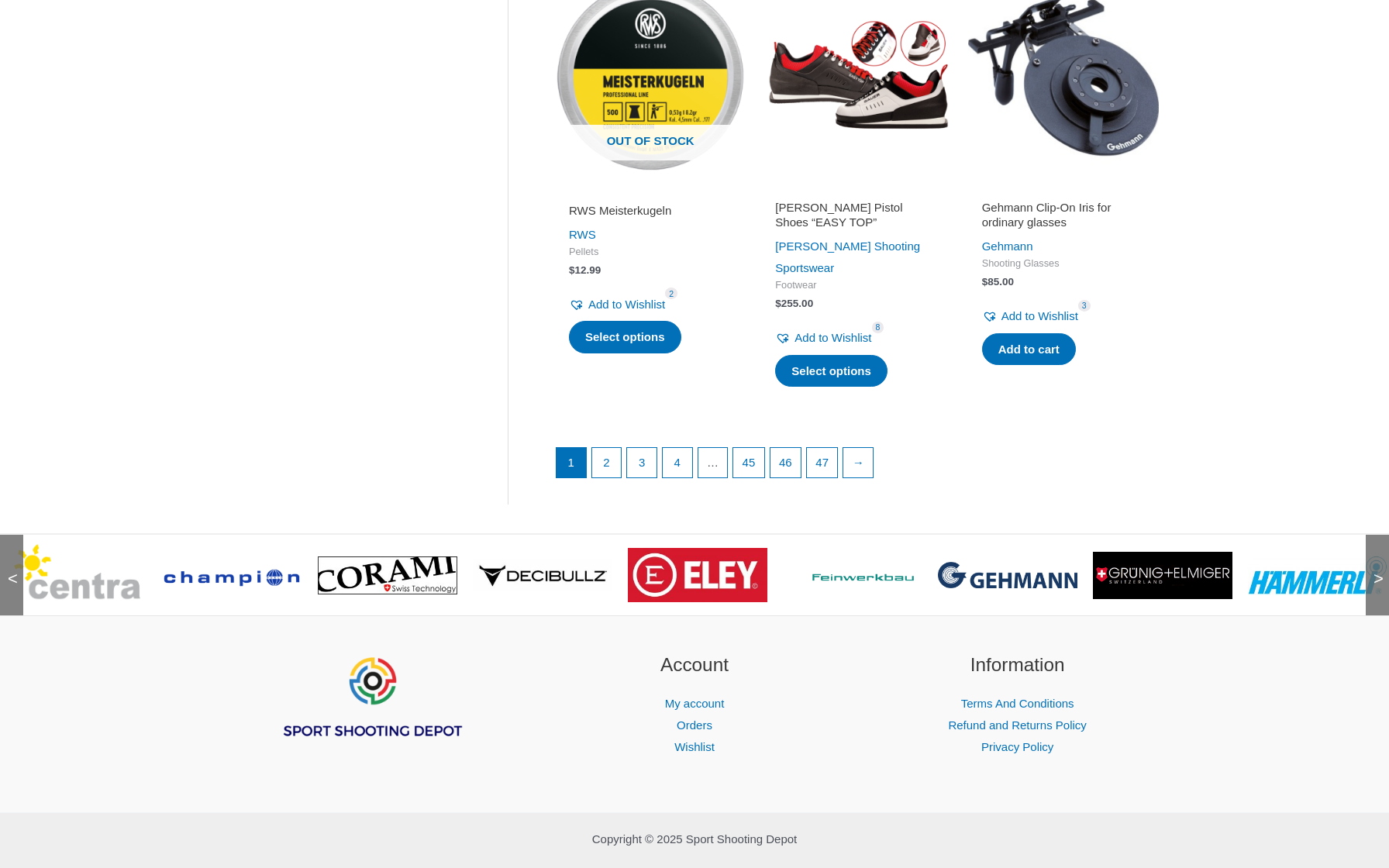
click at [1374, 556] on span ">" at bounding box center [1373, 563] width 16 height 16
click at [1143, 552] on img at bounding box center [1163, 575] width 139 height 48
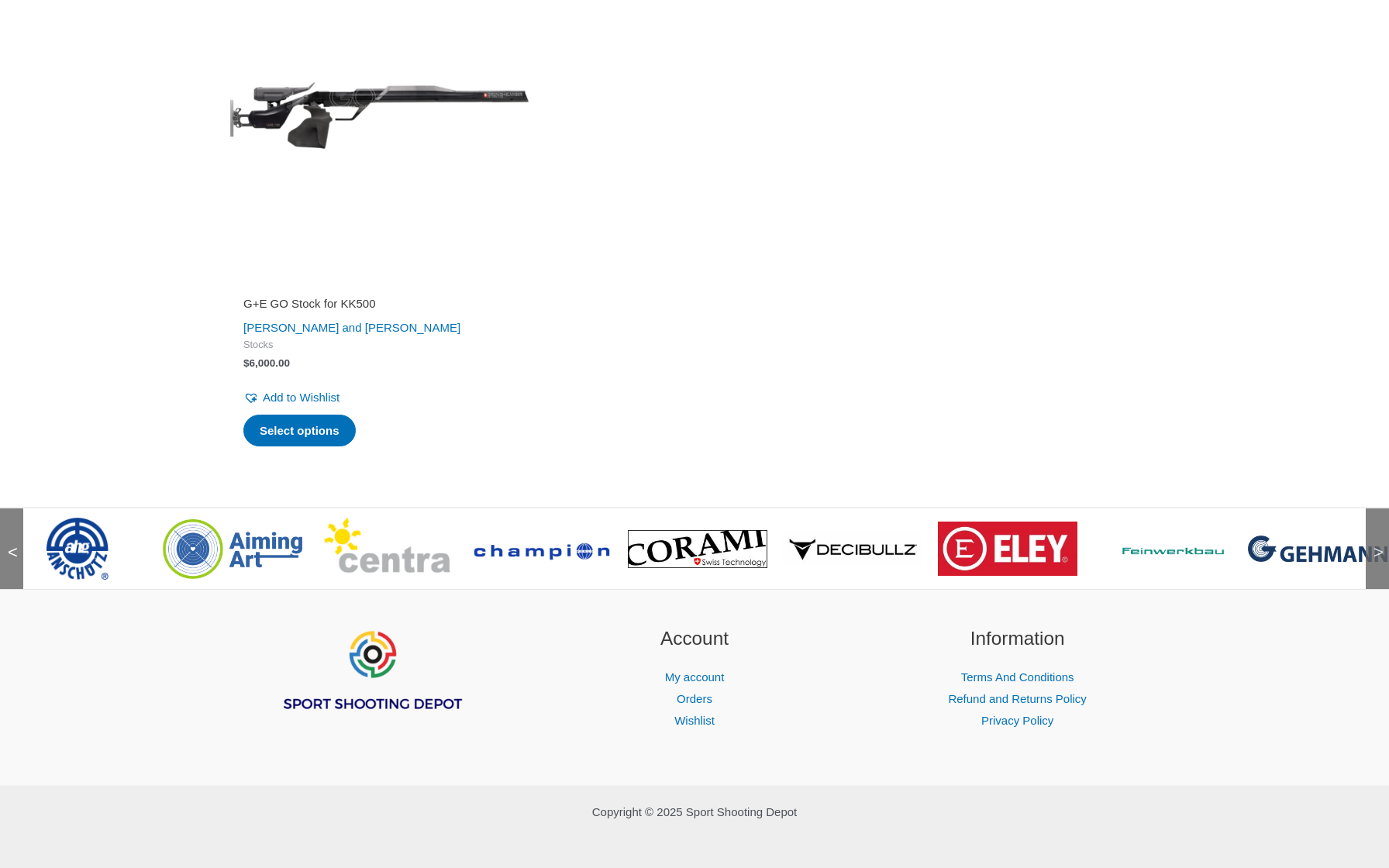
scroll to position [1979, 0]
click at [1177, 539] on img at bounding box center [1163, 549] width 139 height 20
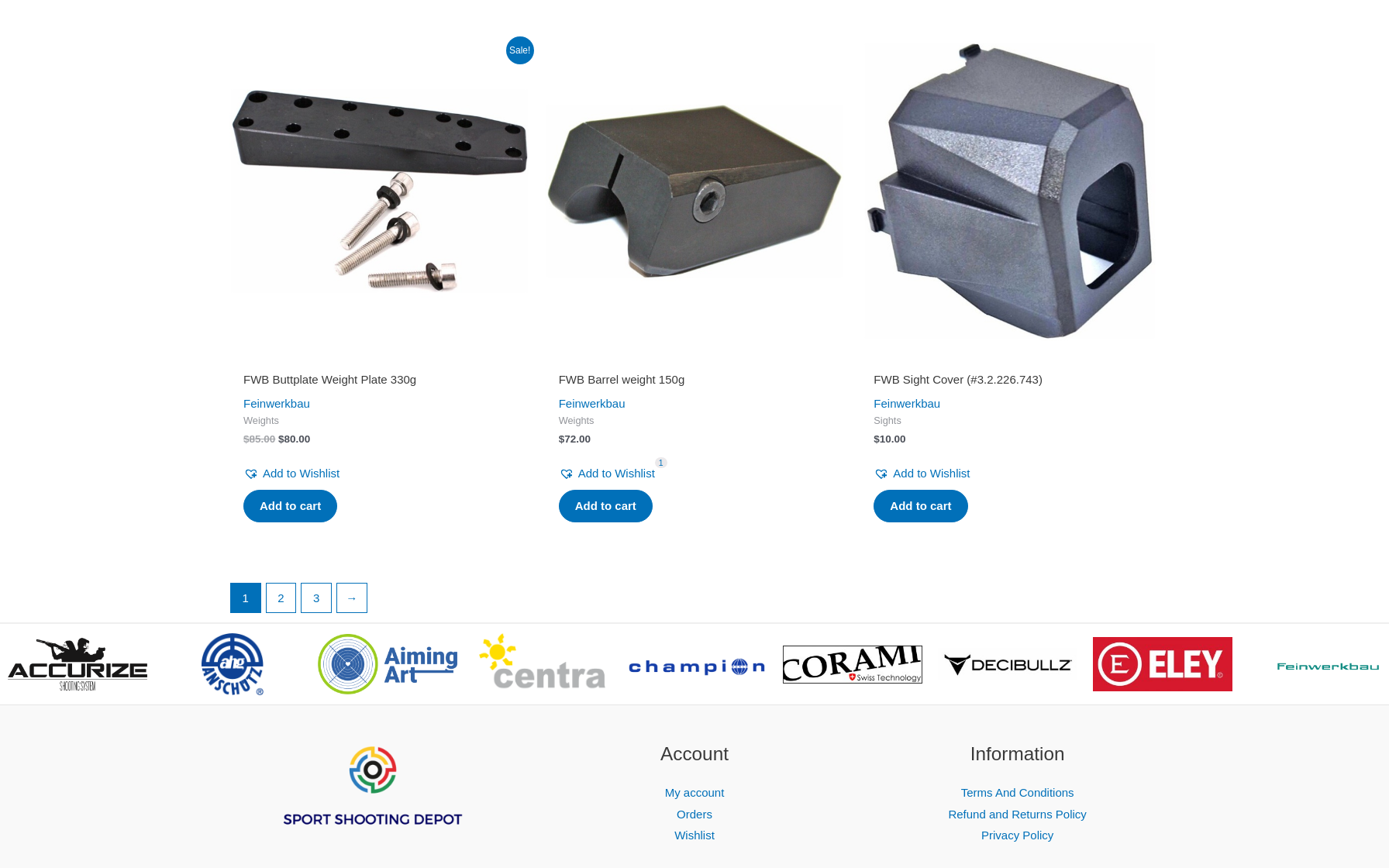
scroll to position [2826, 0]
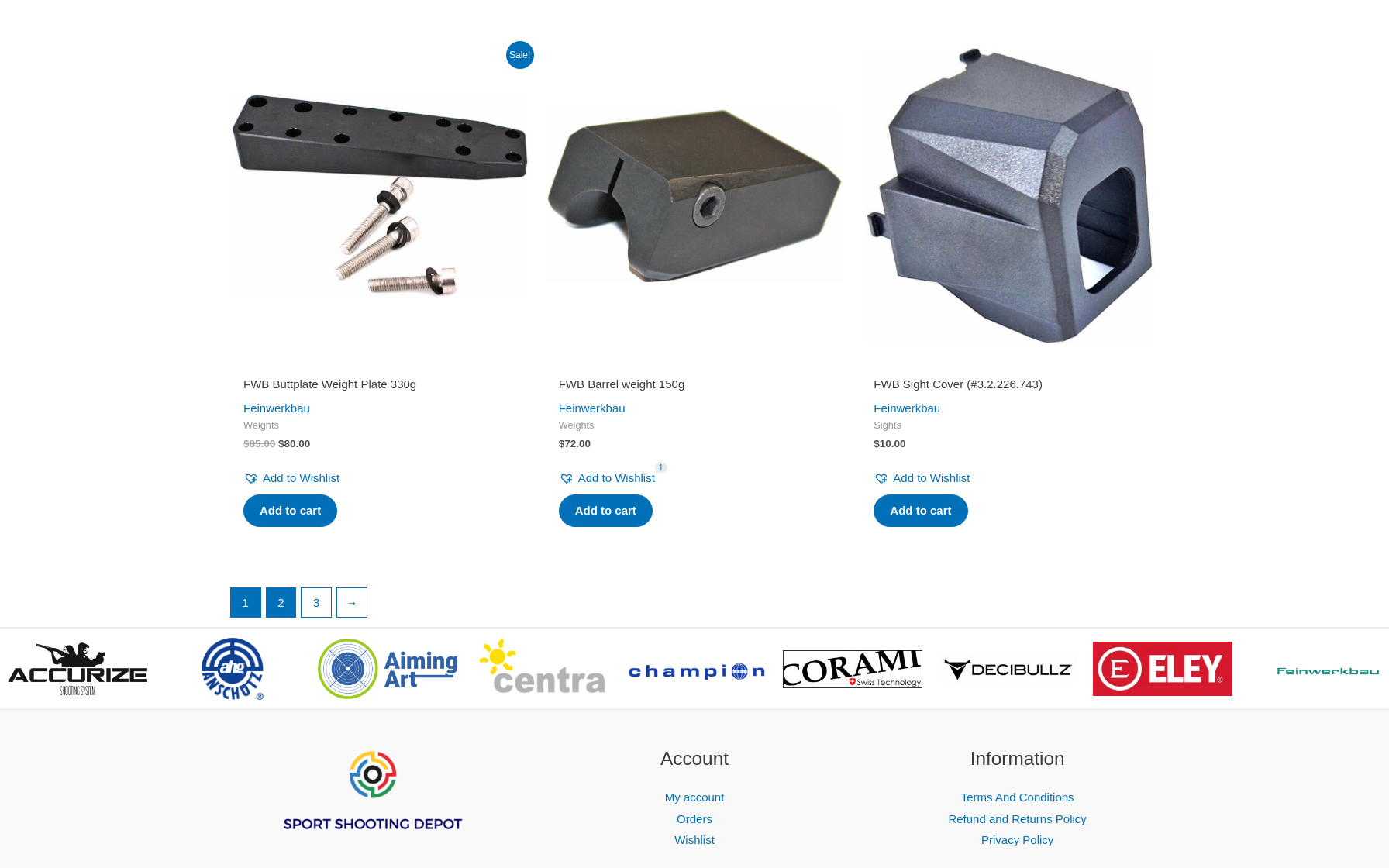
click at [285, 617] on link "2" at bounding box center [281, 602] width 30 height 30
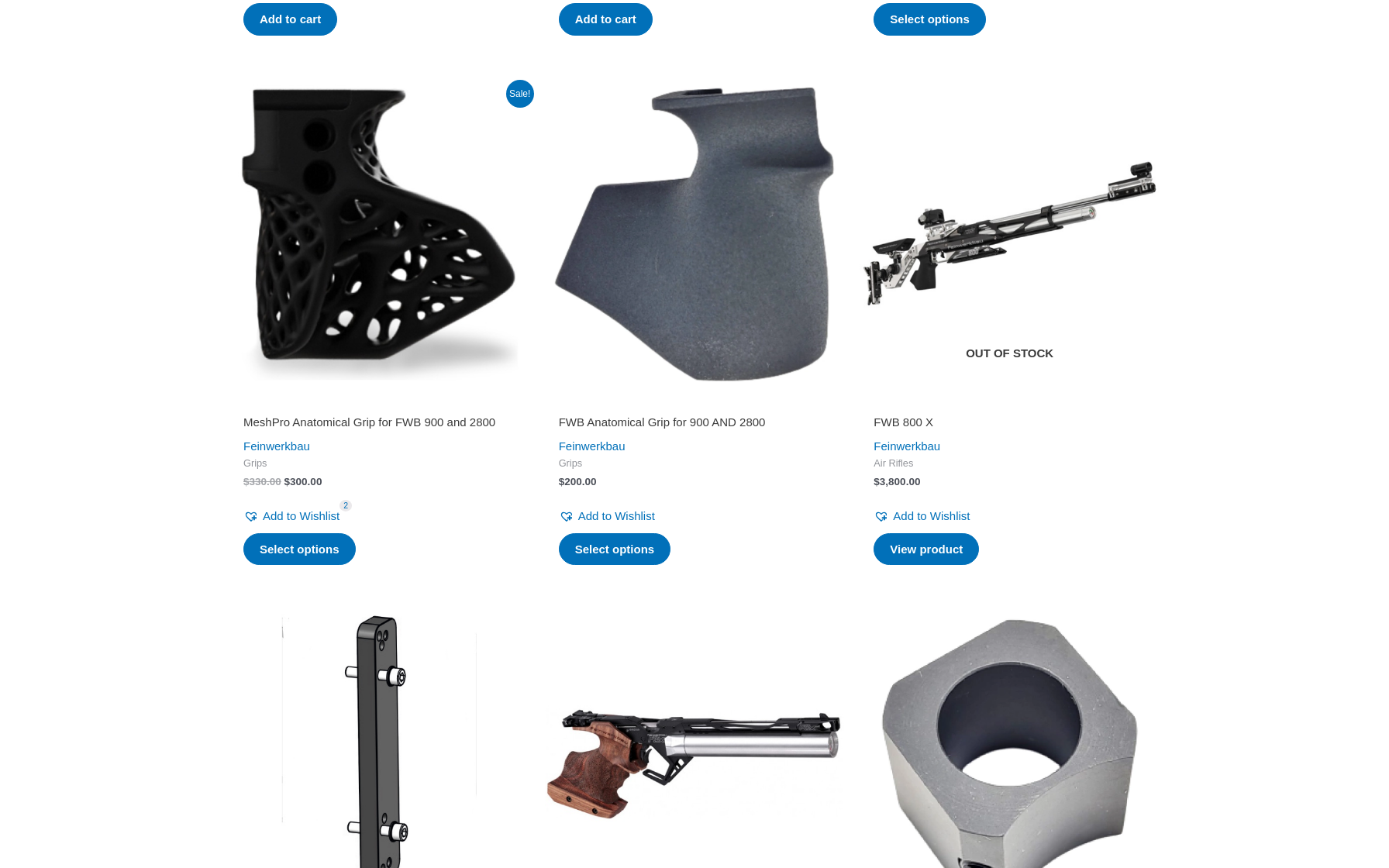
scroll to position [2320, 0]
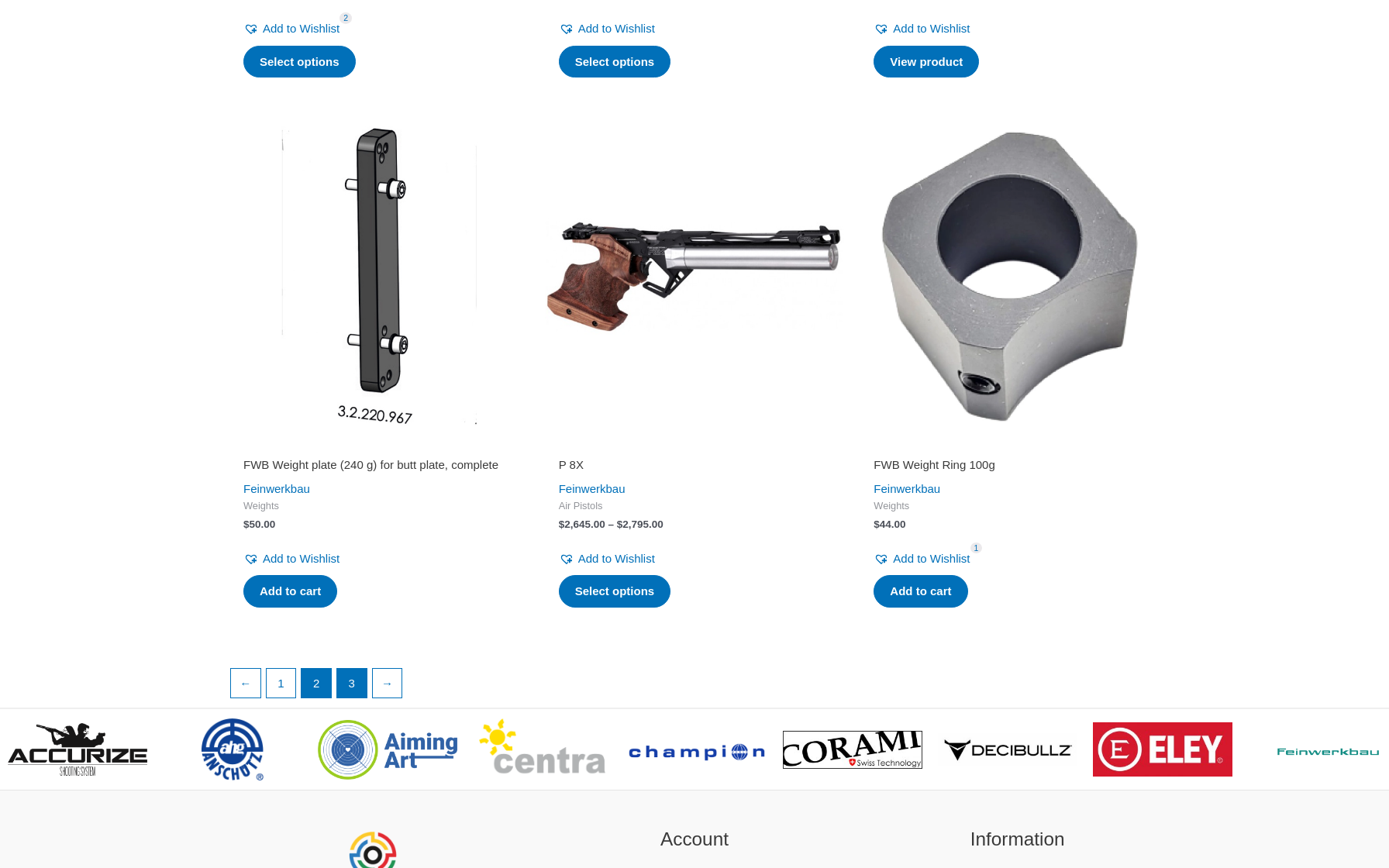
click at [349, 698] on link "3" at bounding box center [352, 684] width 30 height 30
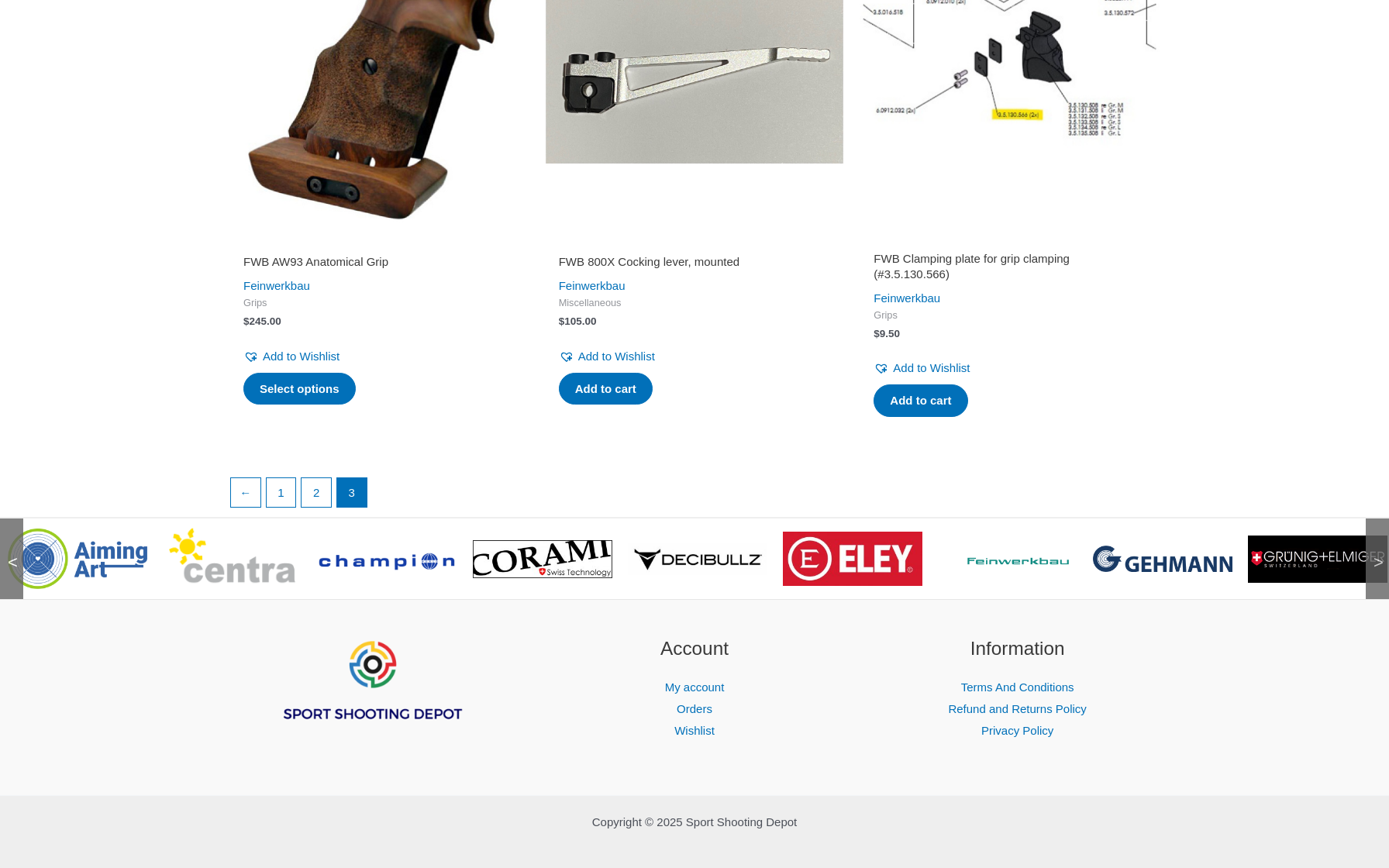
scroll to position [2593, 0]
click at [1375, 539] on span ">" at bounding box center [1373, 547] width 16 height 16
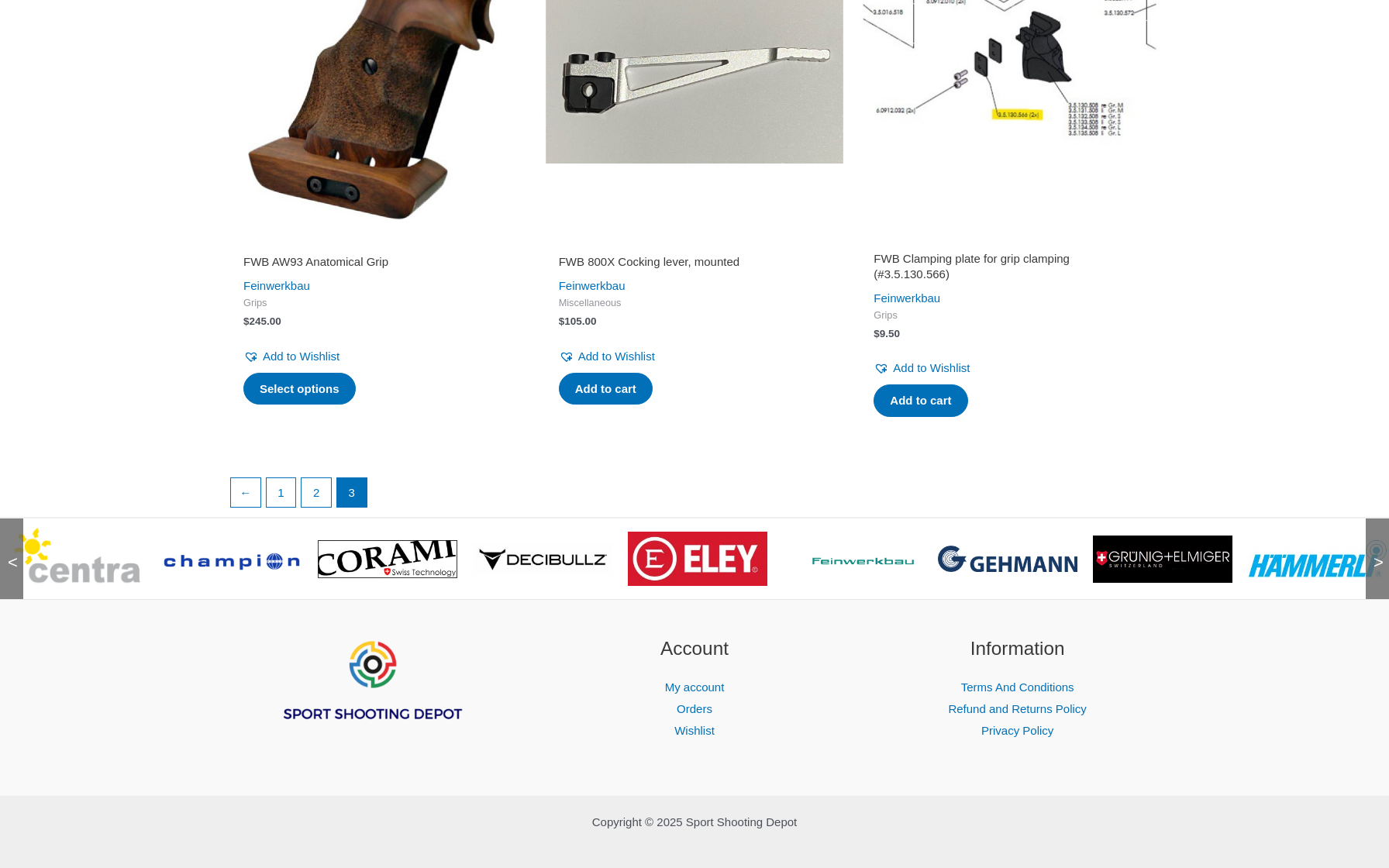
click at [1375, 539] on span ">" at bounding box center [1373, 547] width 16 height 16
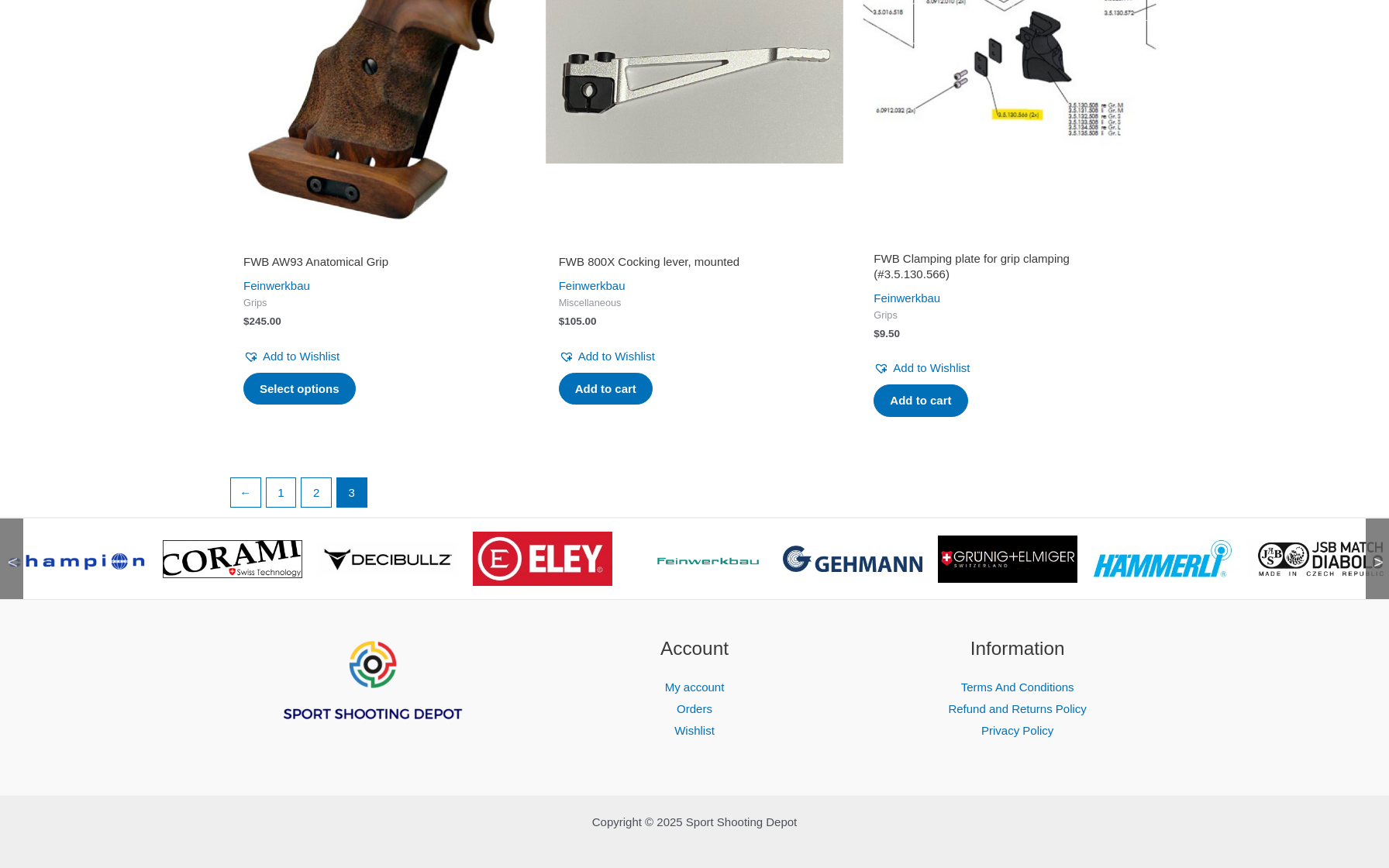
click at [1375, 539] on span ">" at bounding box center [1373, 547] width 16 height 16
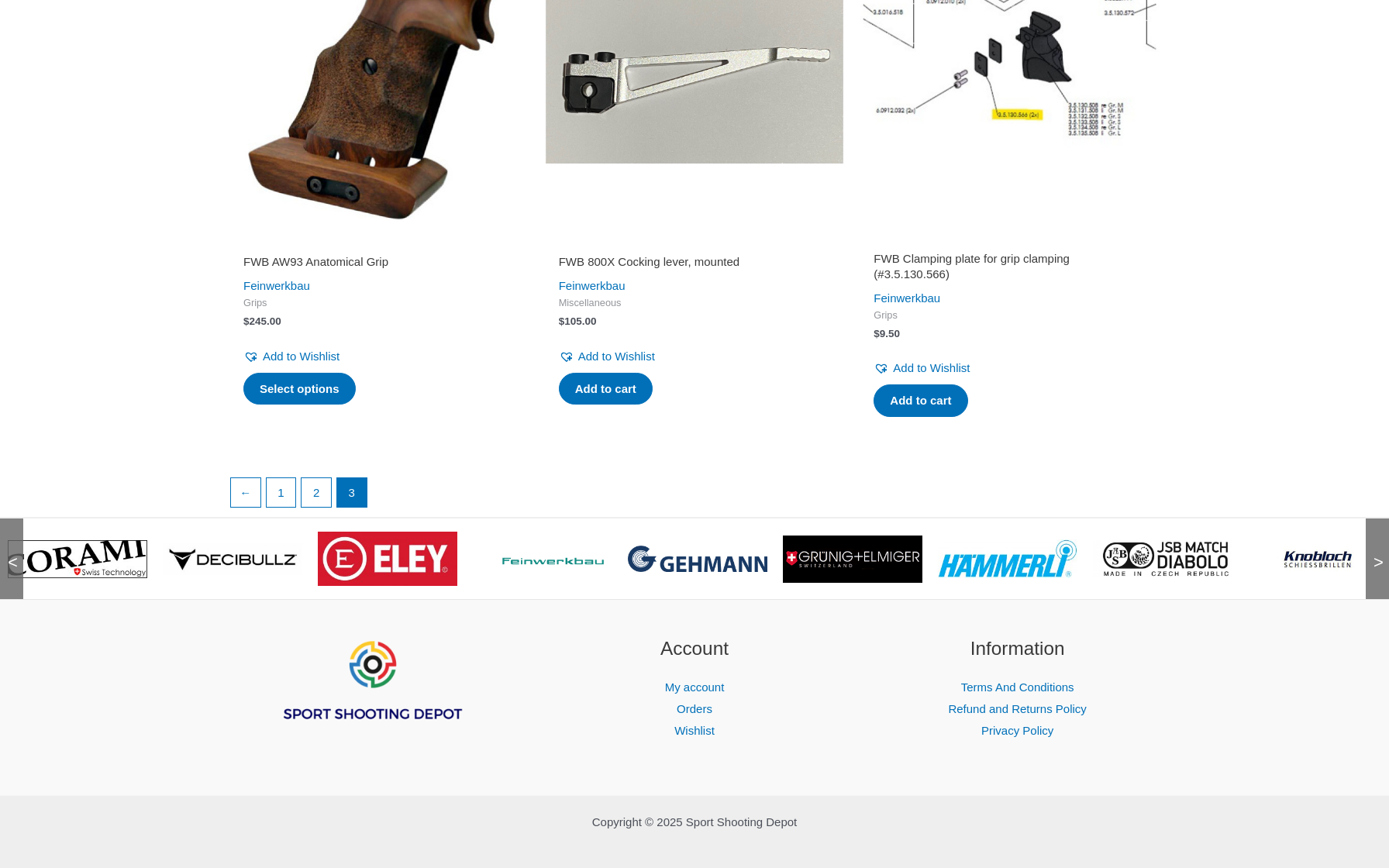
click at [1375, 539] on span ">" at bounding box center [1373, 547] width 16 height 16
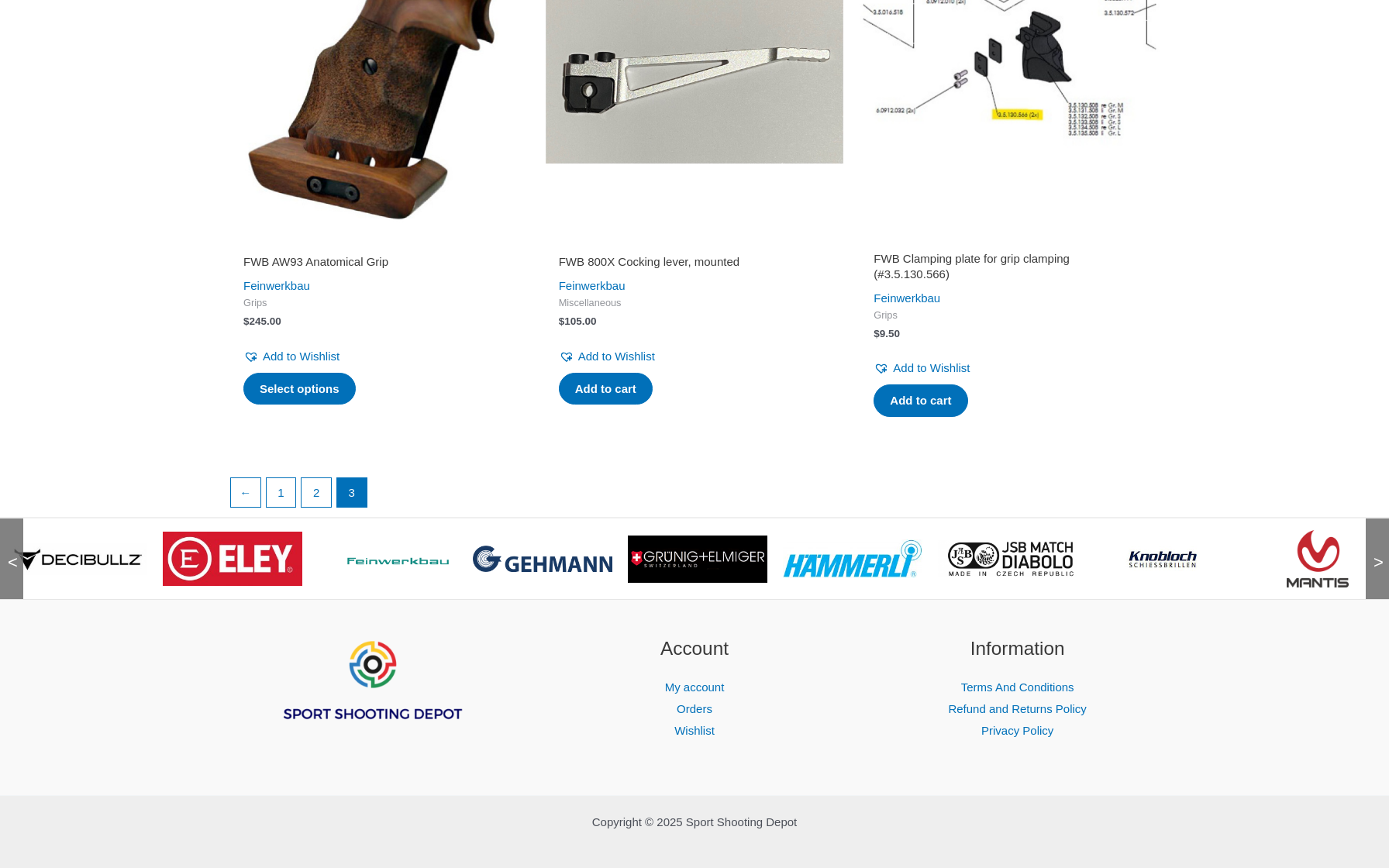
click at [1375, 539] on span ">" at bounding box center [1373, 547] width 16 height 16
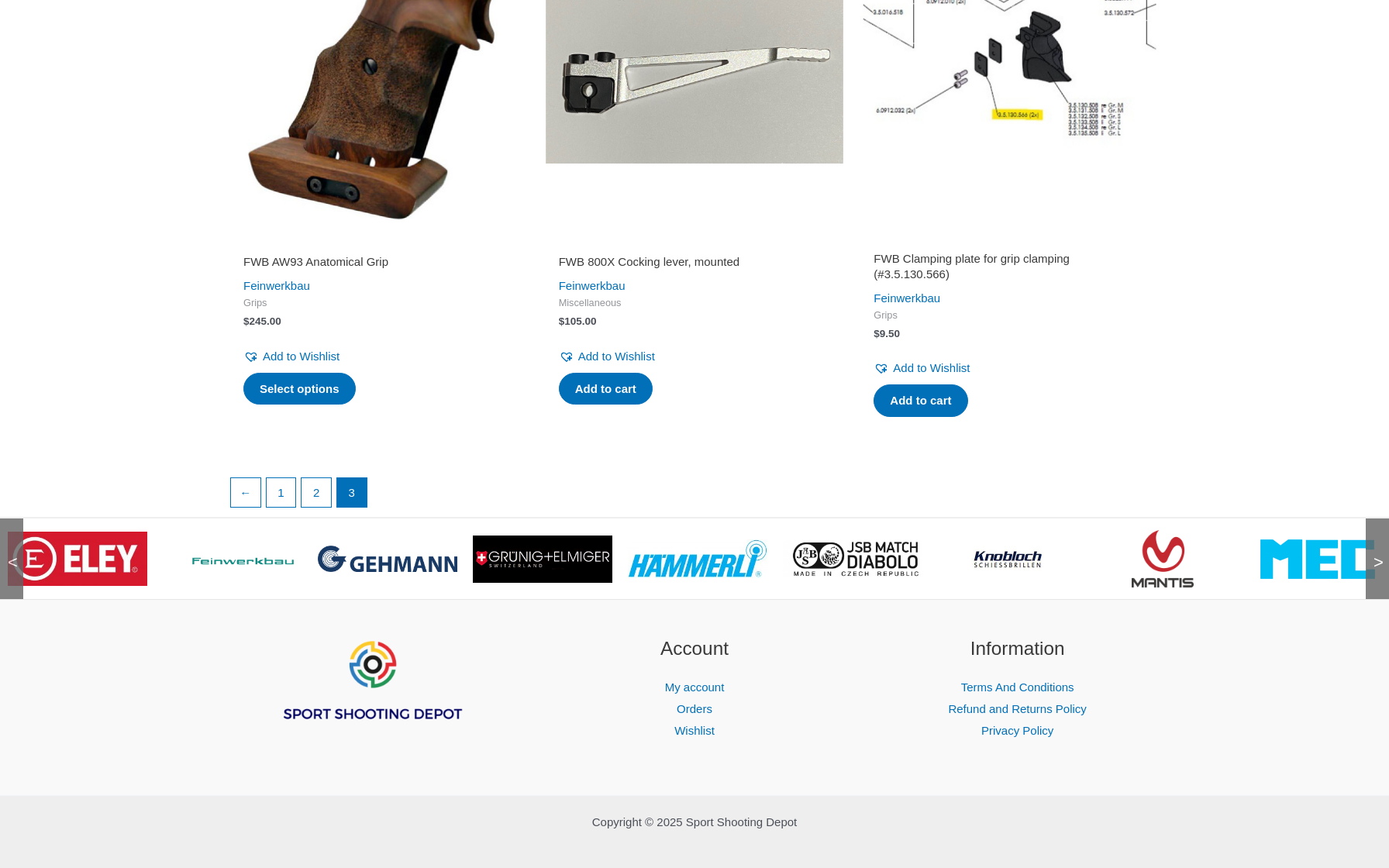
click at [1375, 539] on span ">" at bounding box center [1373, 547] width 16 height 16
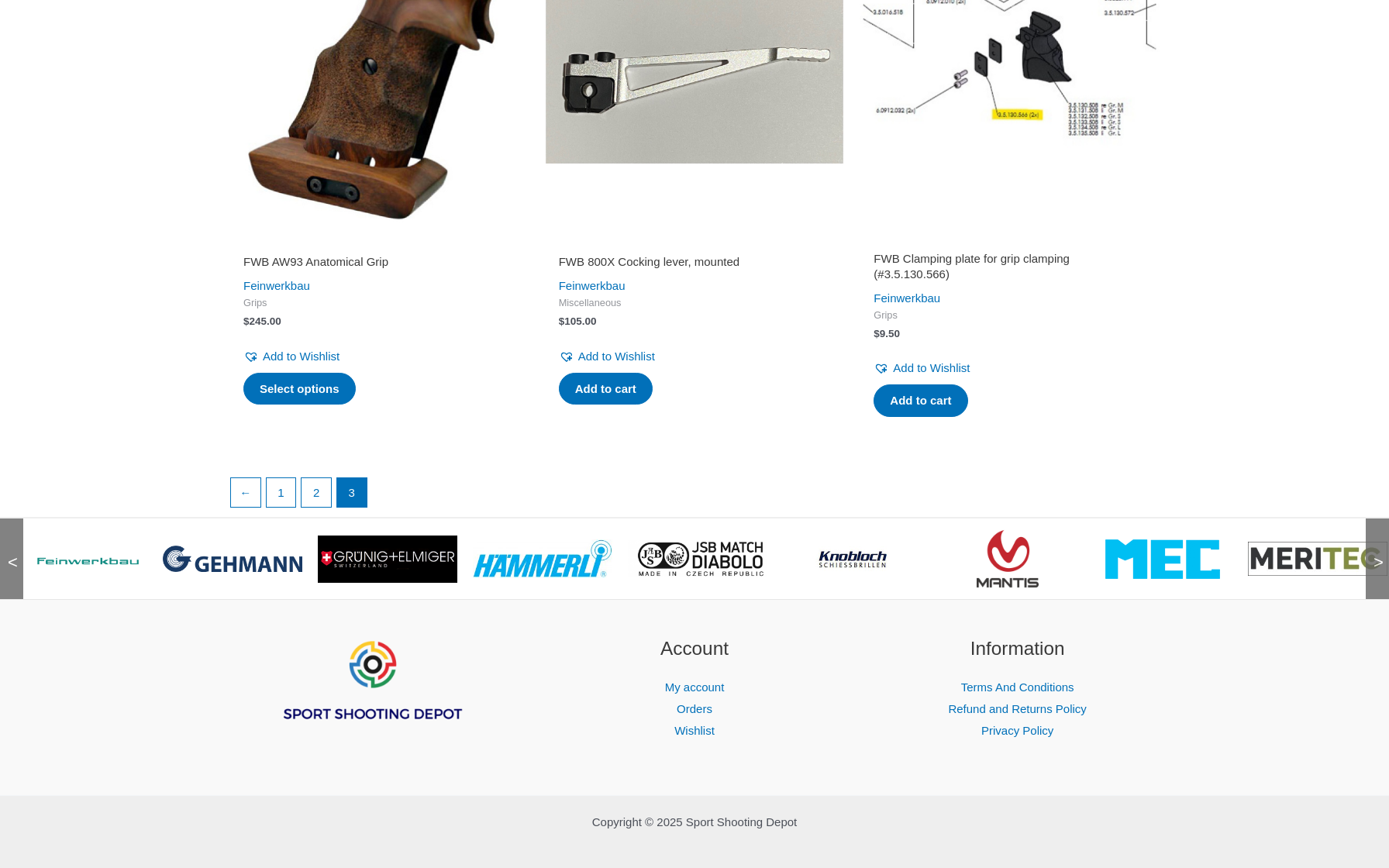
click at [1375, 539] on span ">" at bounding box center [1373, 547] width 16 height 16
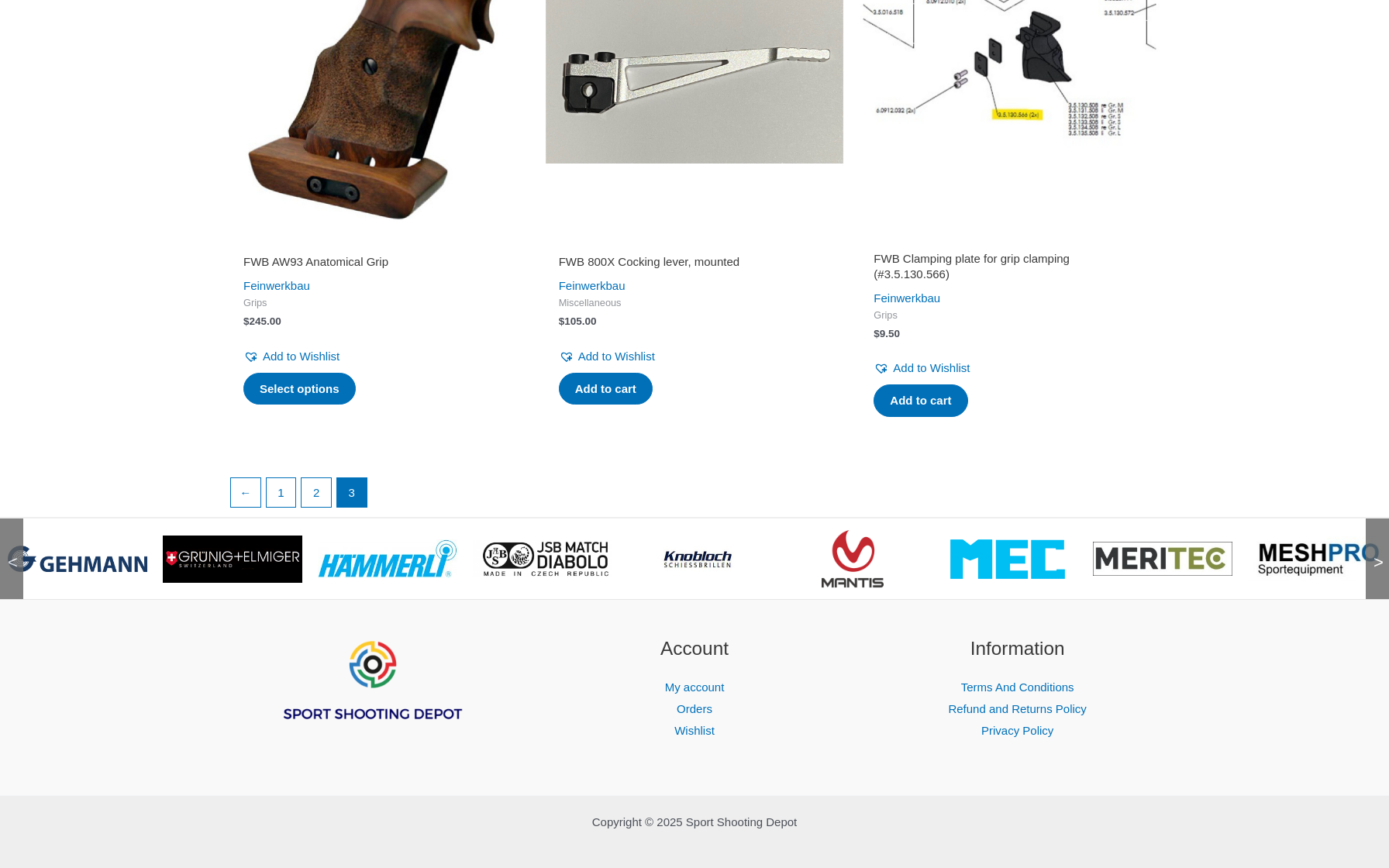
click at [1005, 539] on img at bounding box center [1008, 559] width 115 height 39
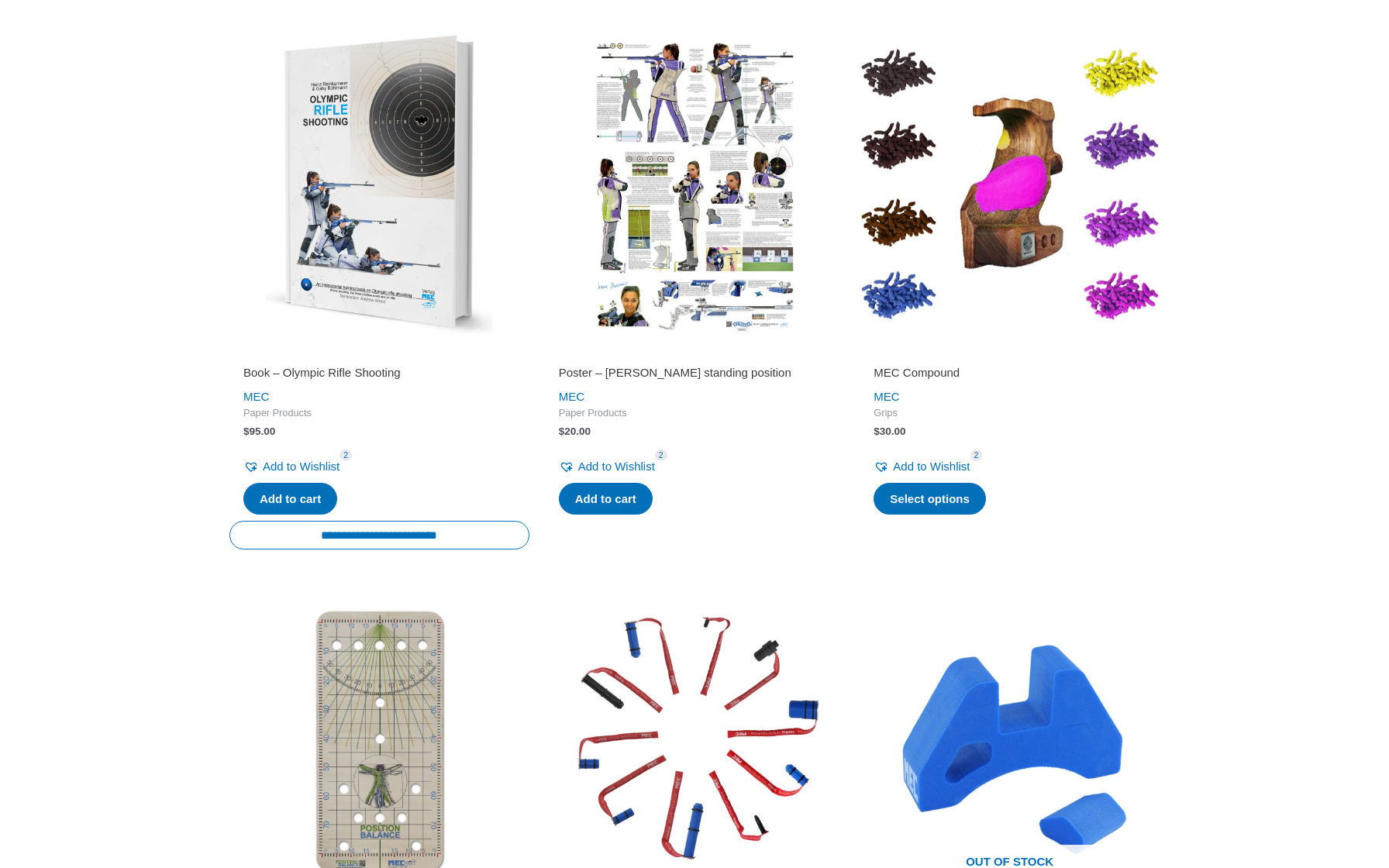
scroll to position [1438, 0]
click at [1036, 170] on img at bounding box center [1009, 184] width 300 height 300
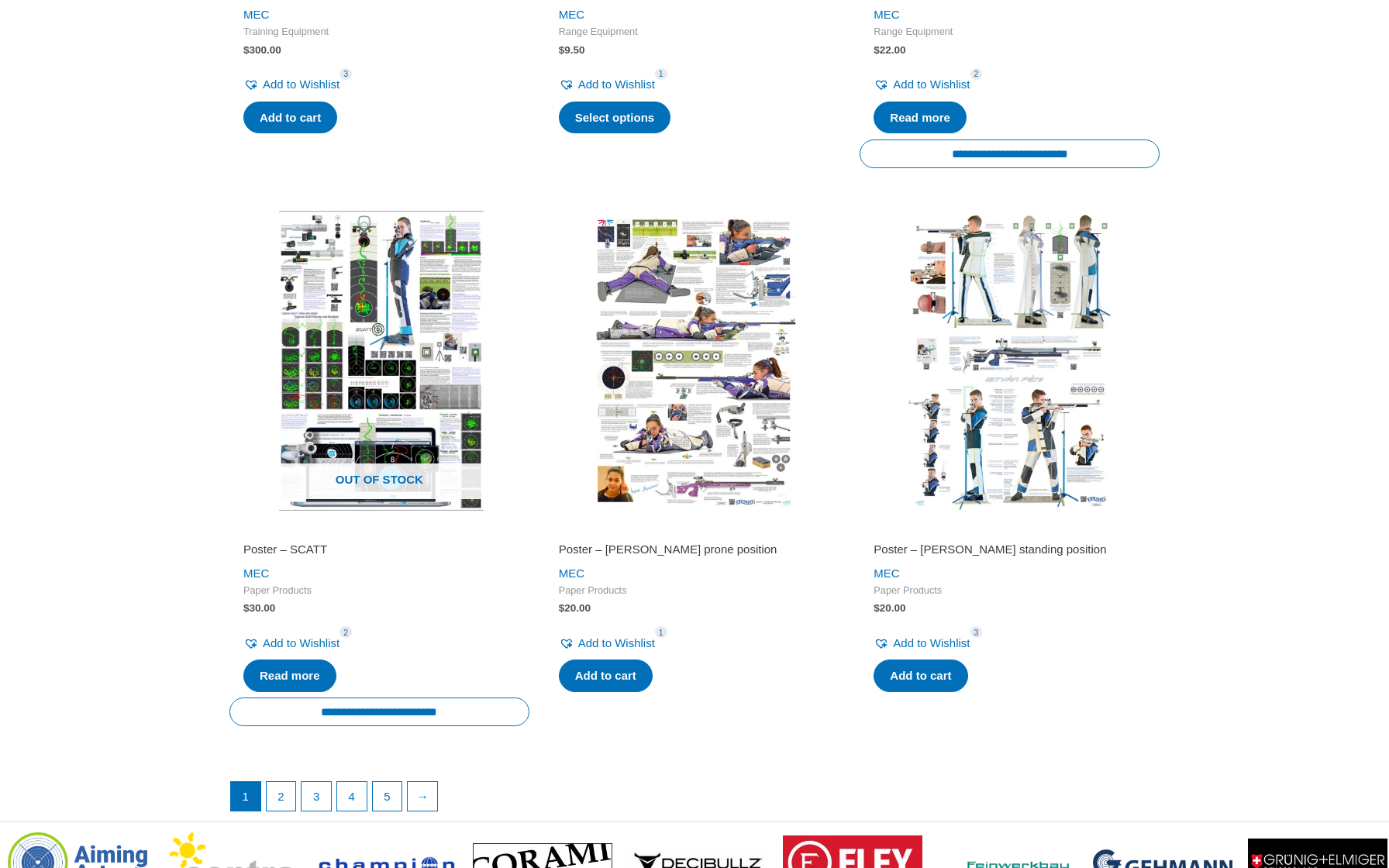
scroll to position [2377, 0]
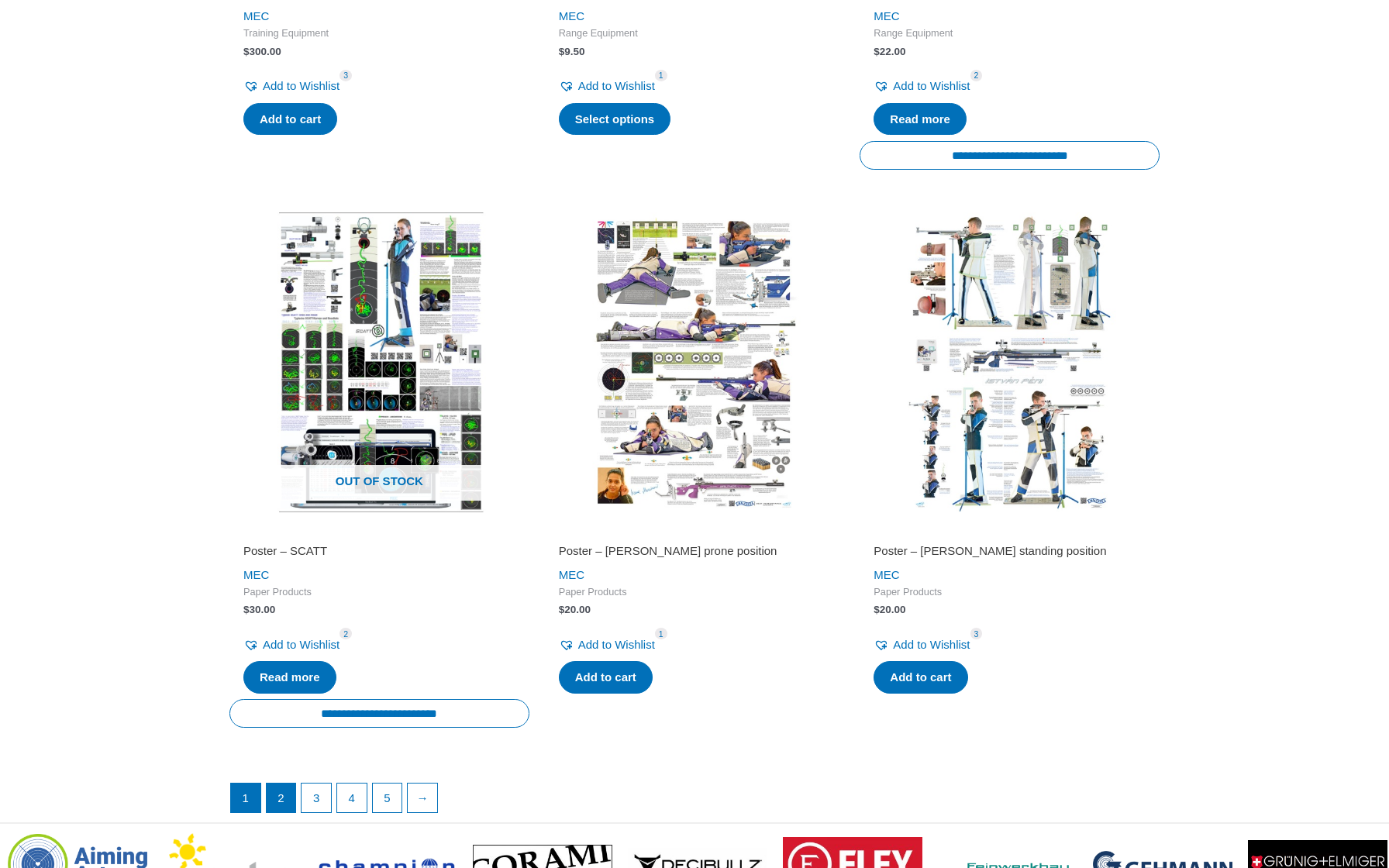
click at [284, 807] on link "2" at bounding box center [281, 798] width 30 height 30
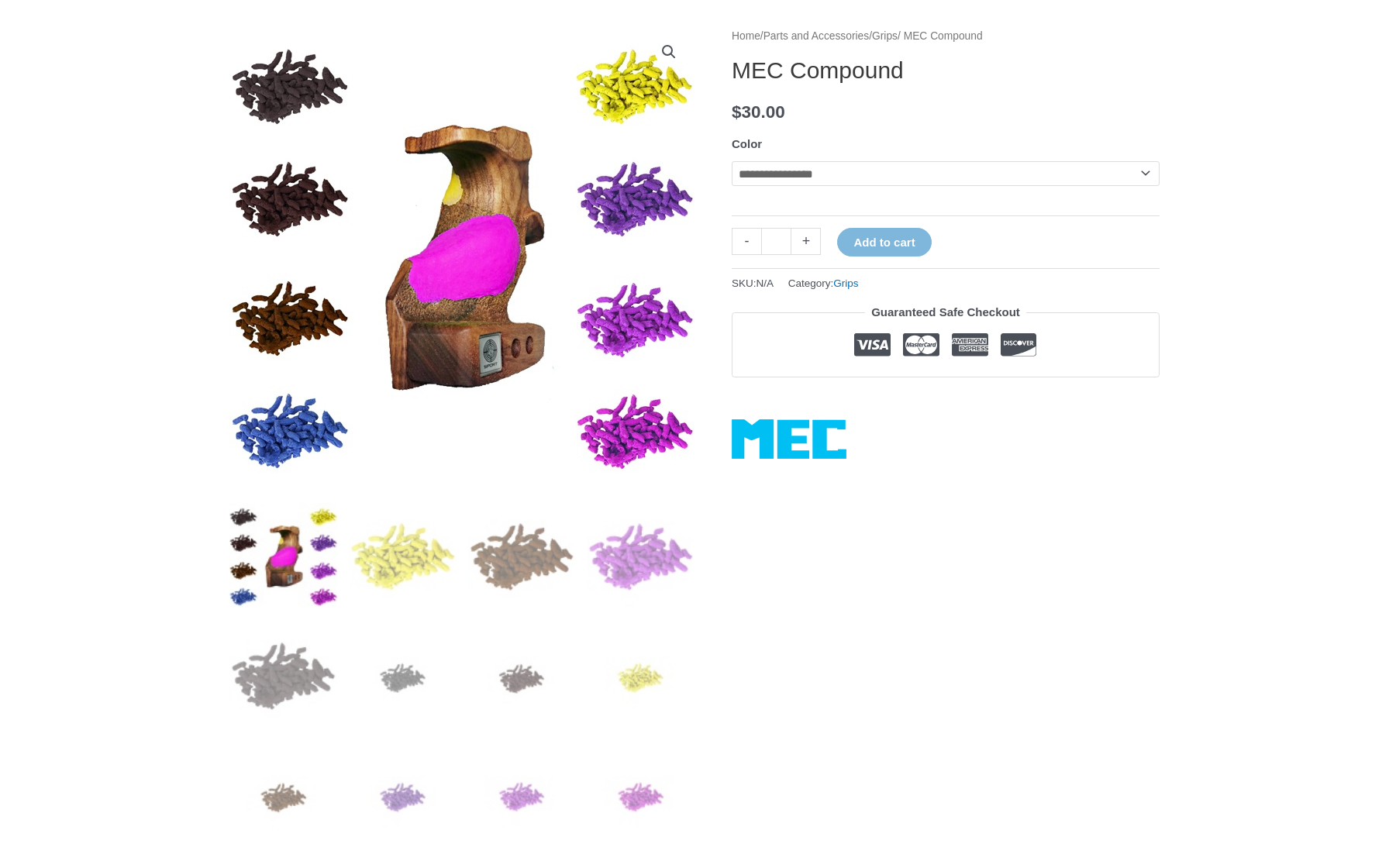
scroll to position [98, 0]
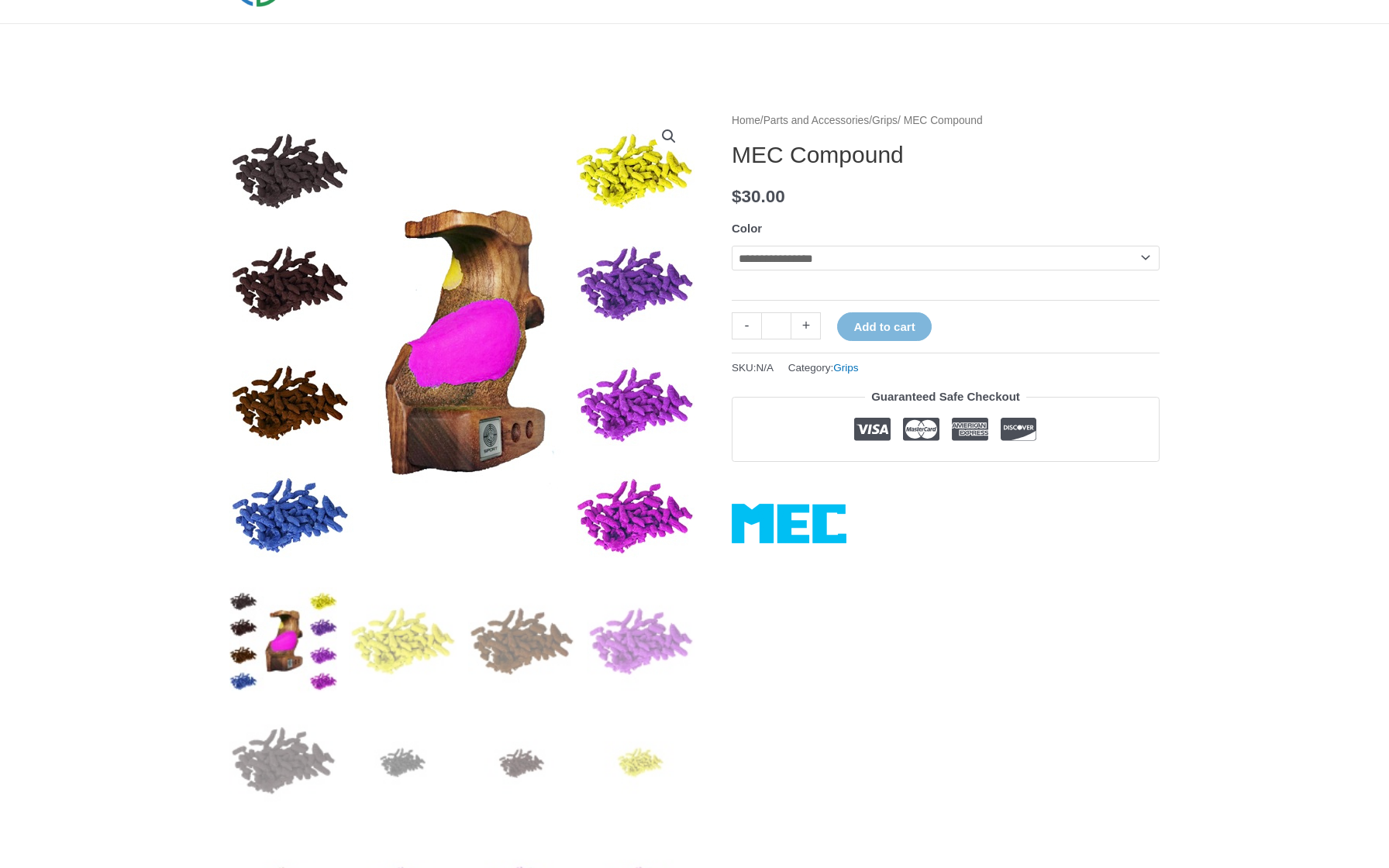
click at [470, 356] on img at bounding box center [462, 343] width 465 height 465
select select "****"
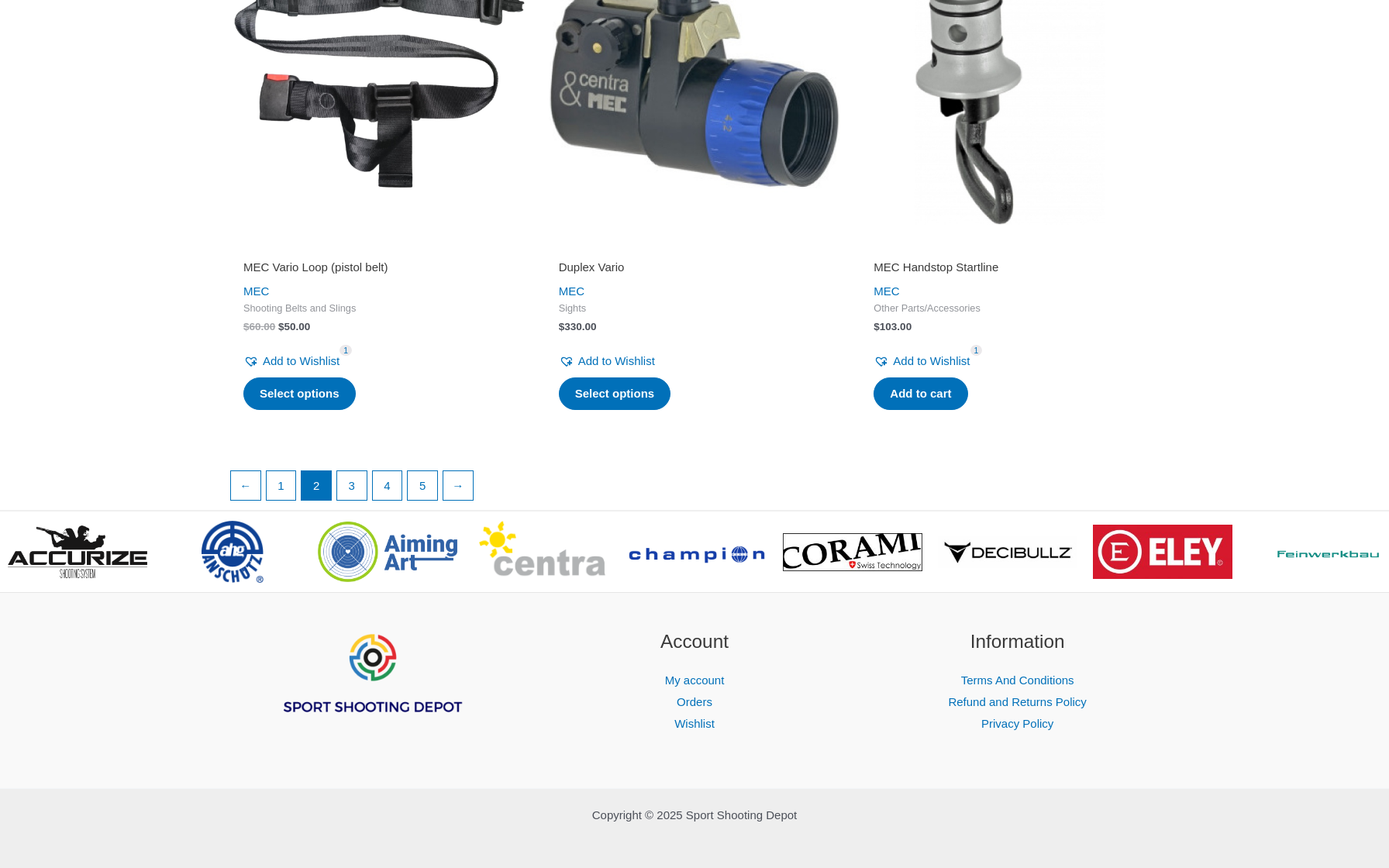
scroll to position [2574, 0]
click at [361, 473] on link "3" at bounding box center [352, 487] width 30 height 30
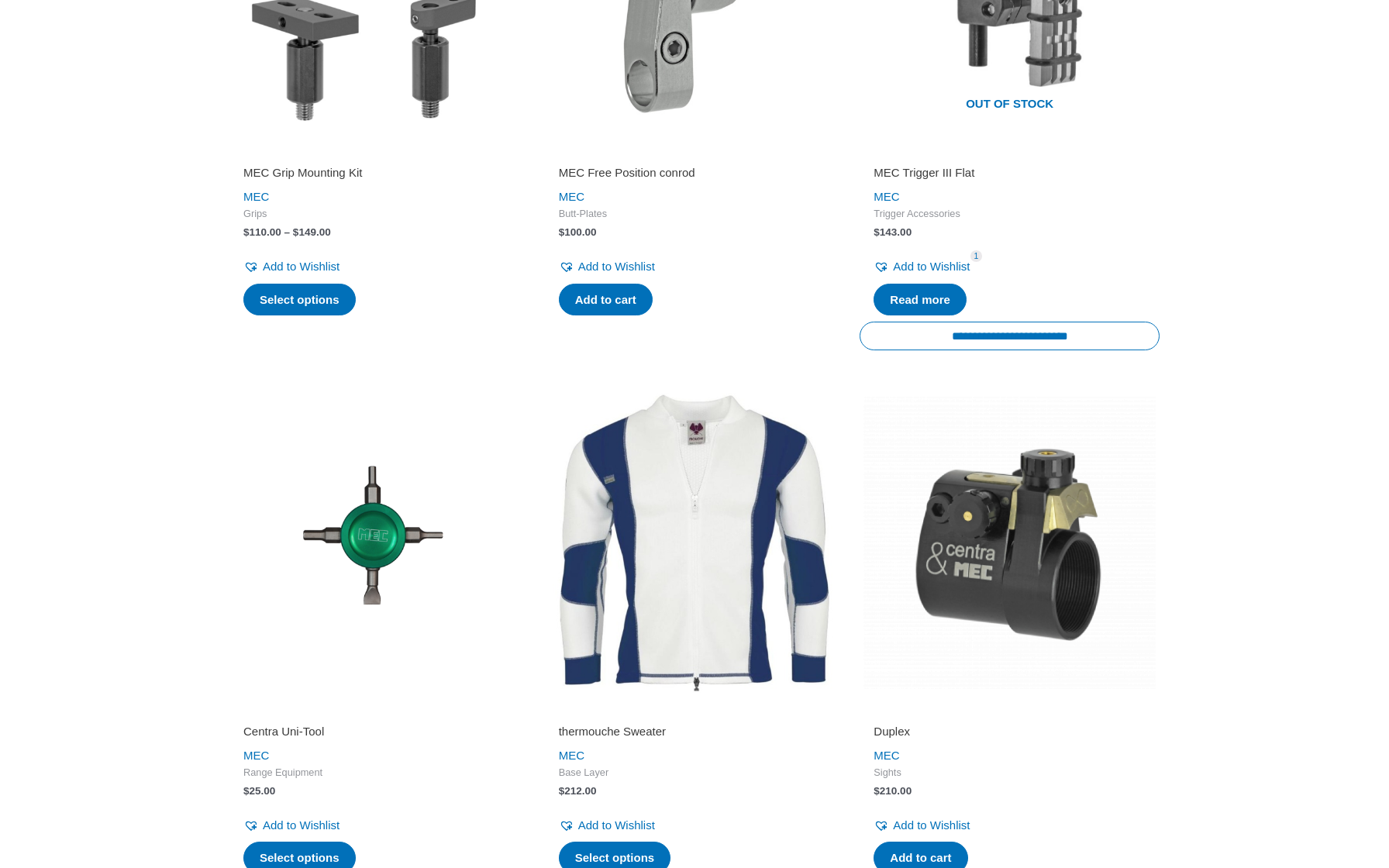
scroll to position [2603, 0]
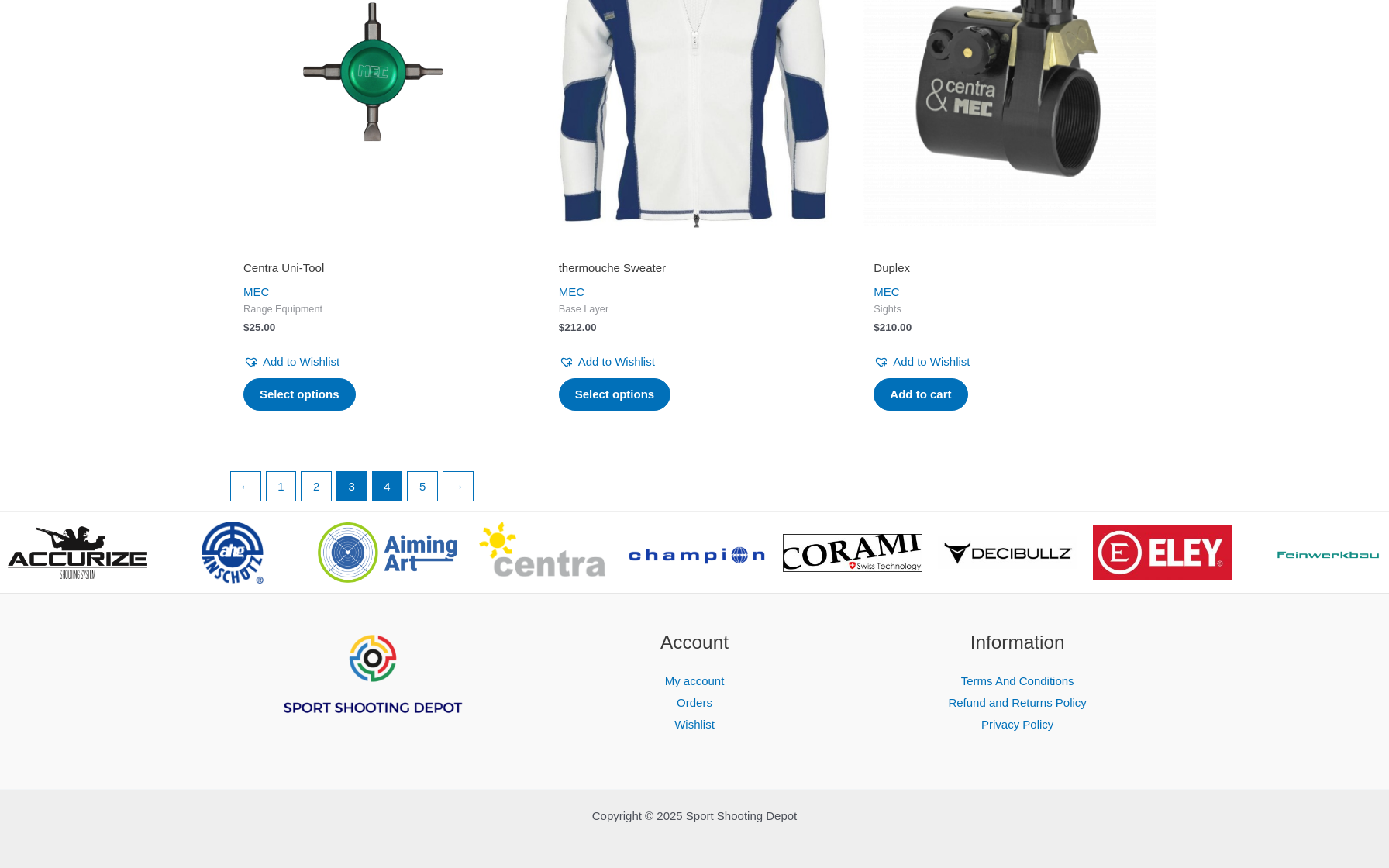
click at [389, 472] on link "4" at bounding box center [388, 487] width 30 height 30
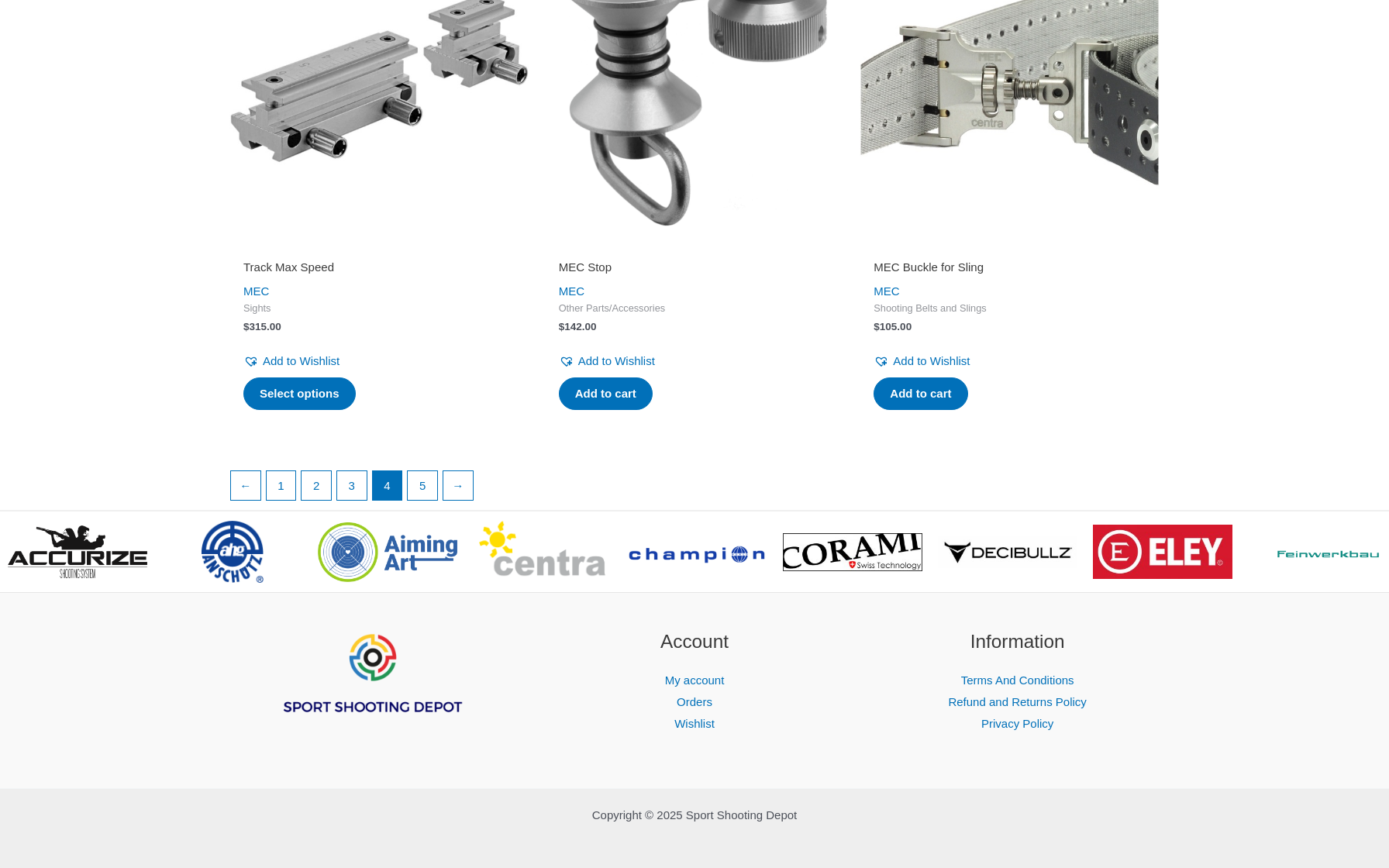
scroll to position [2546, 0]
click at [429, 472] on link "5" at bounding box center [422, 487] width 30 height 30
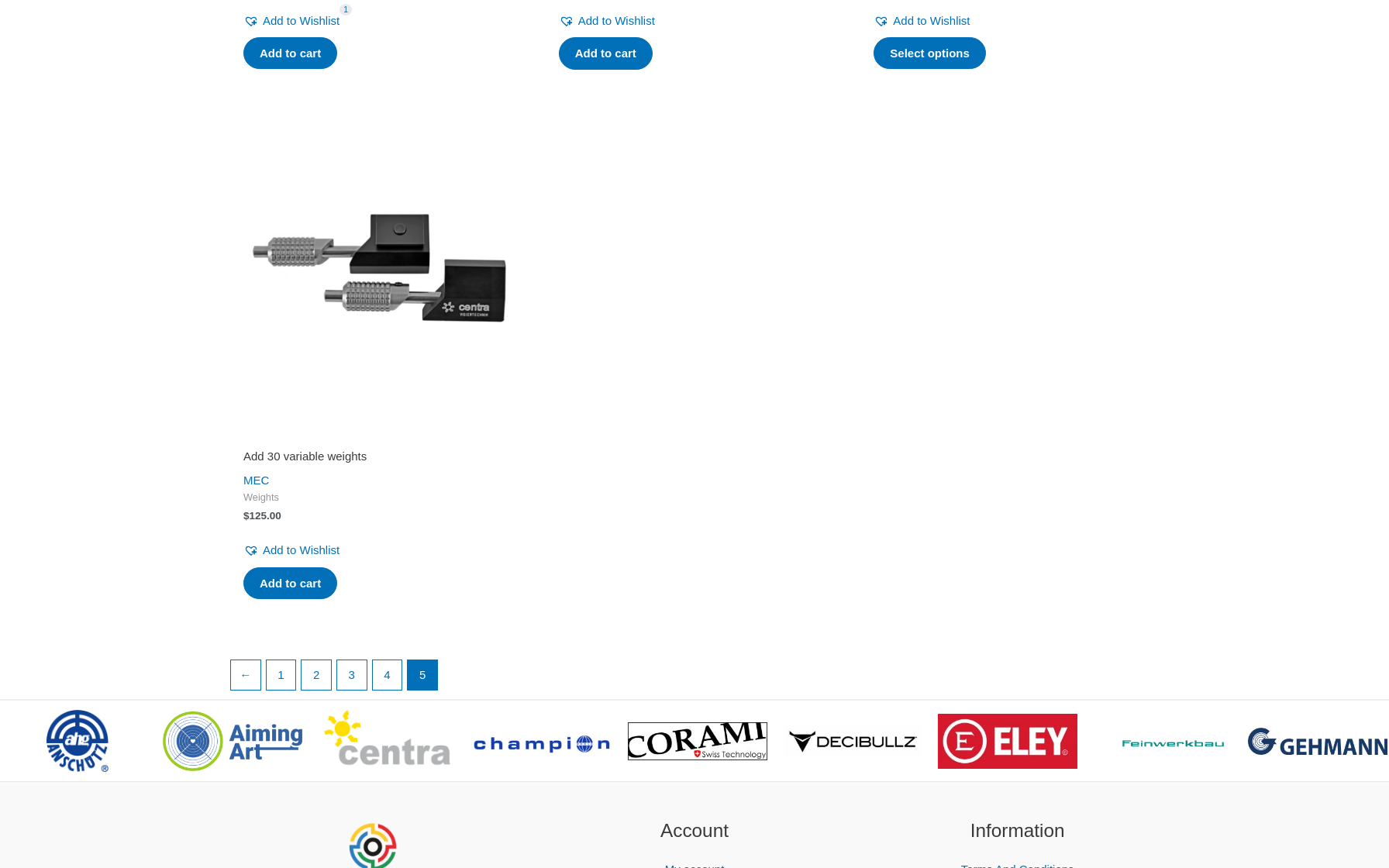
scroll to position [843, 0]
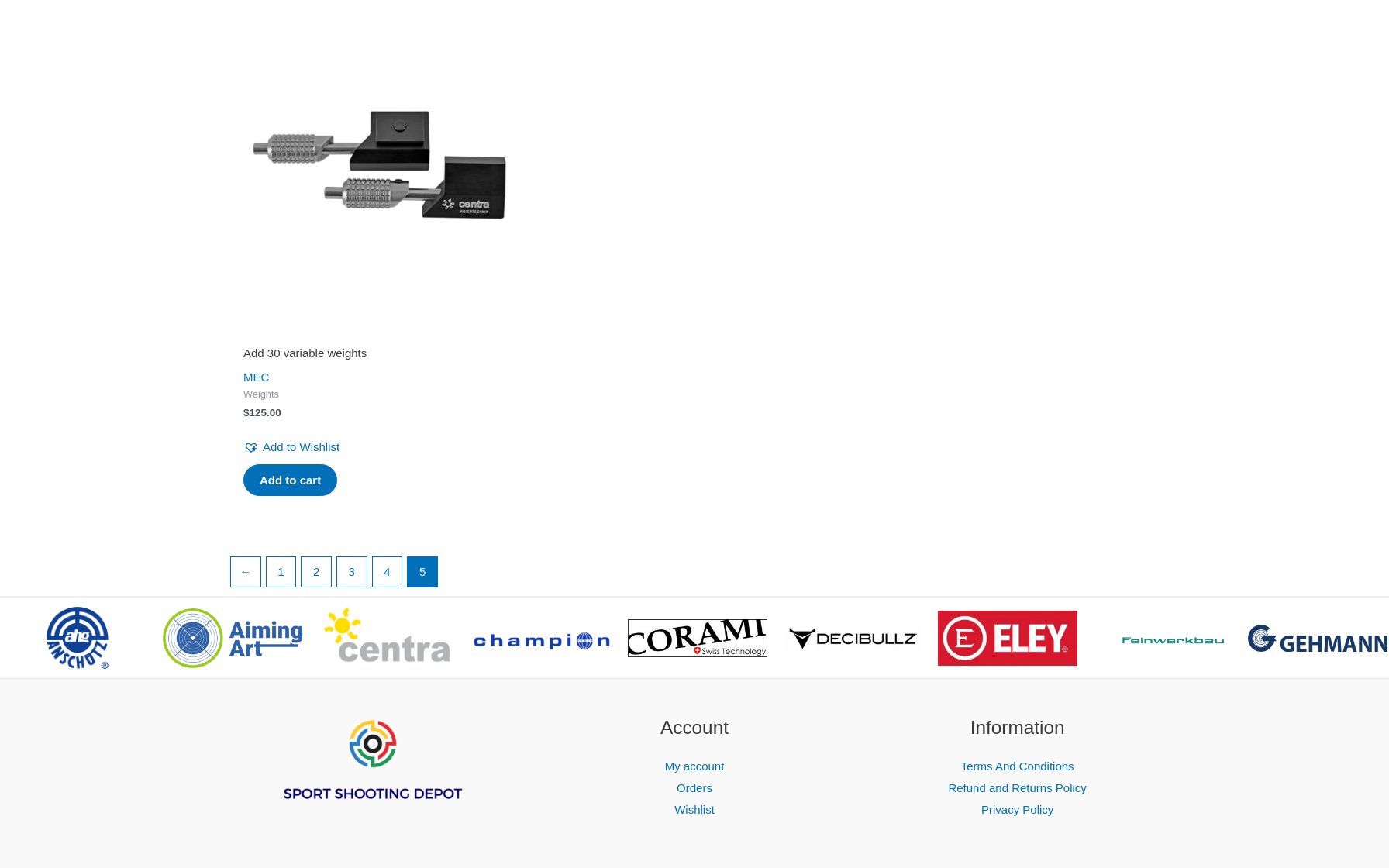
click at [445, 148] on img at bounding box center [380, 166] width 300 height 300
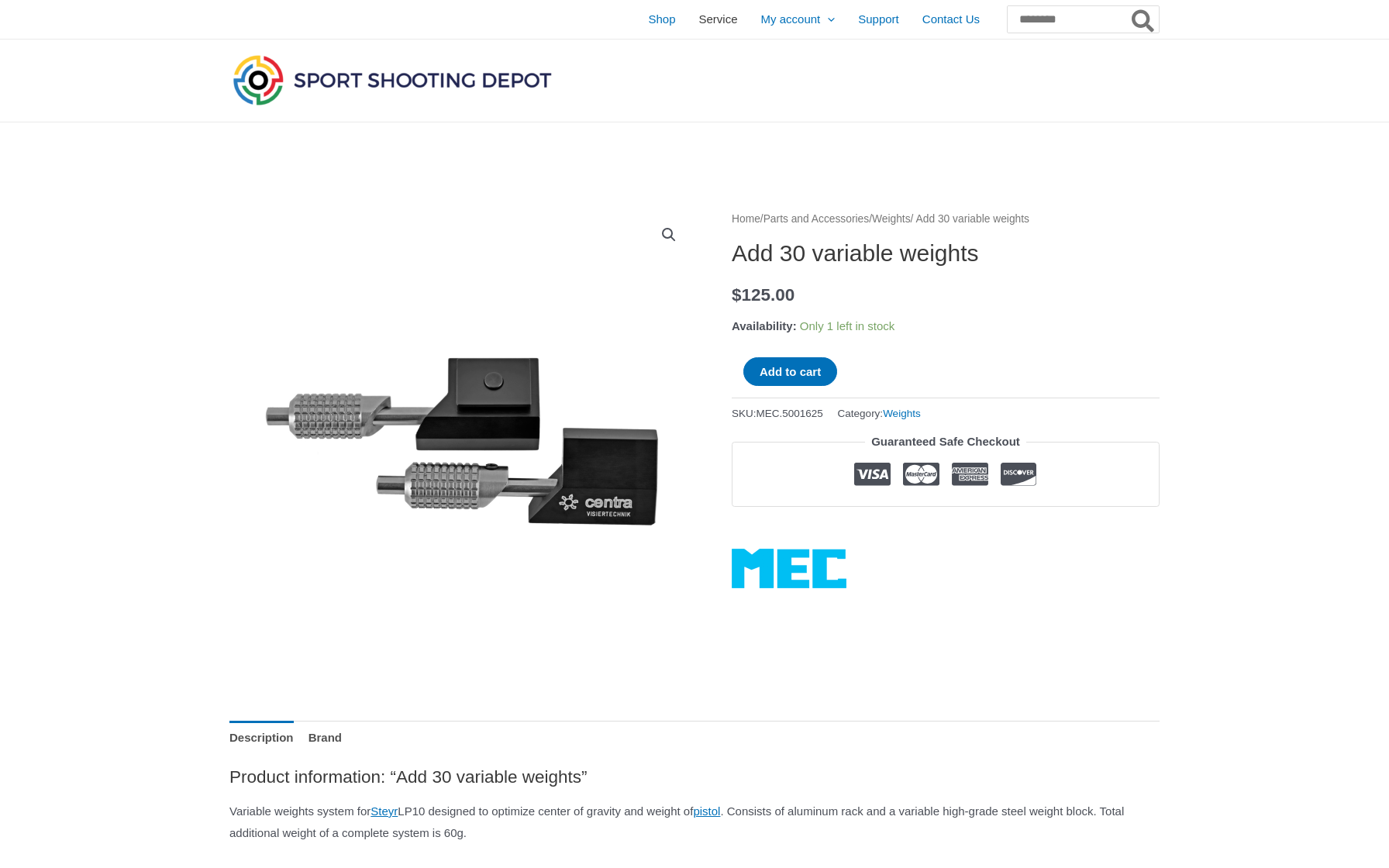
click at [699, 18] on span "Service" at bounding box center [718, 19] width 39 height 39
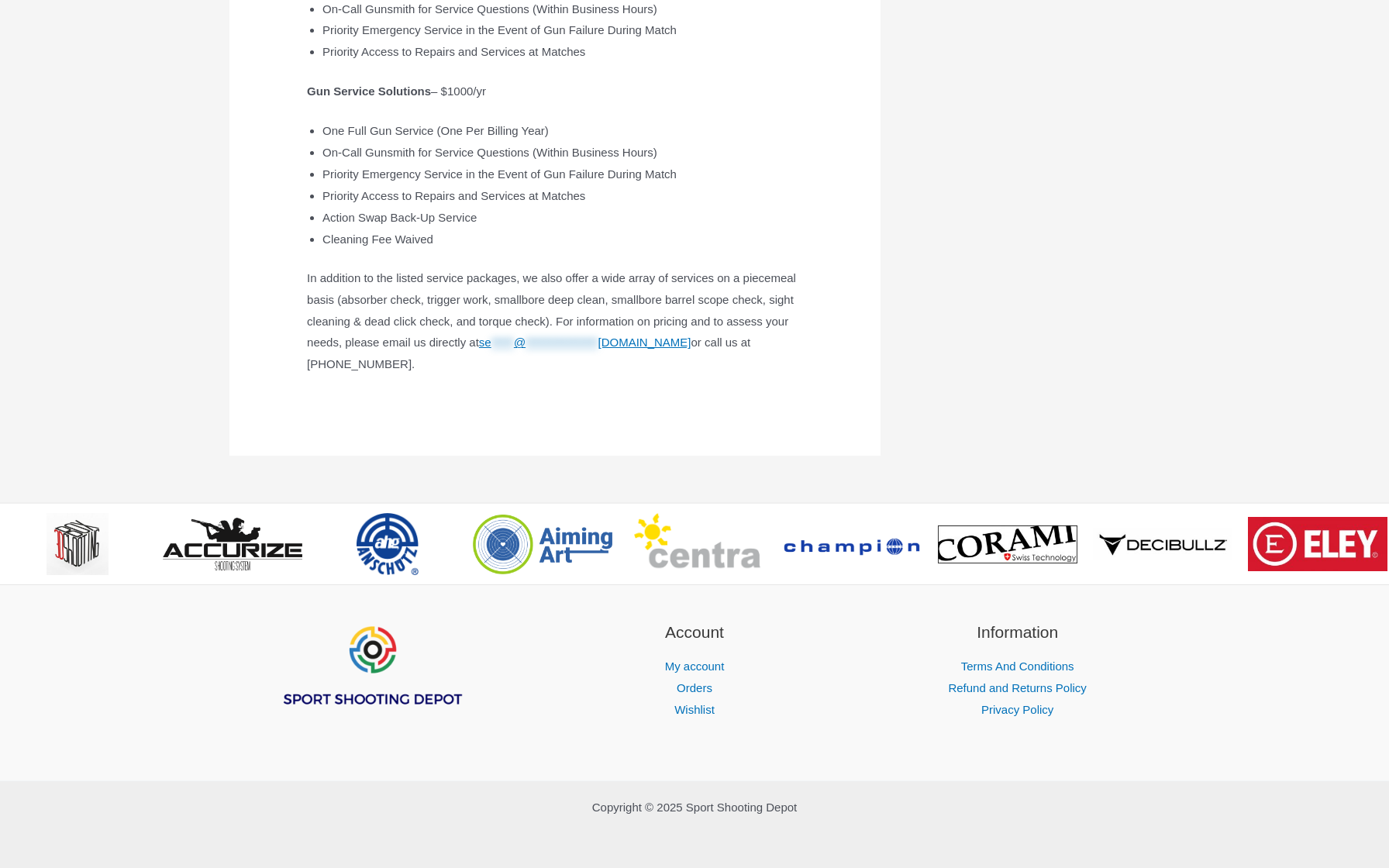
scroll to position [711, 0]
